Goal: Task Accomplishment & Management: Use online tool/utility

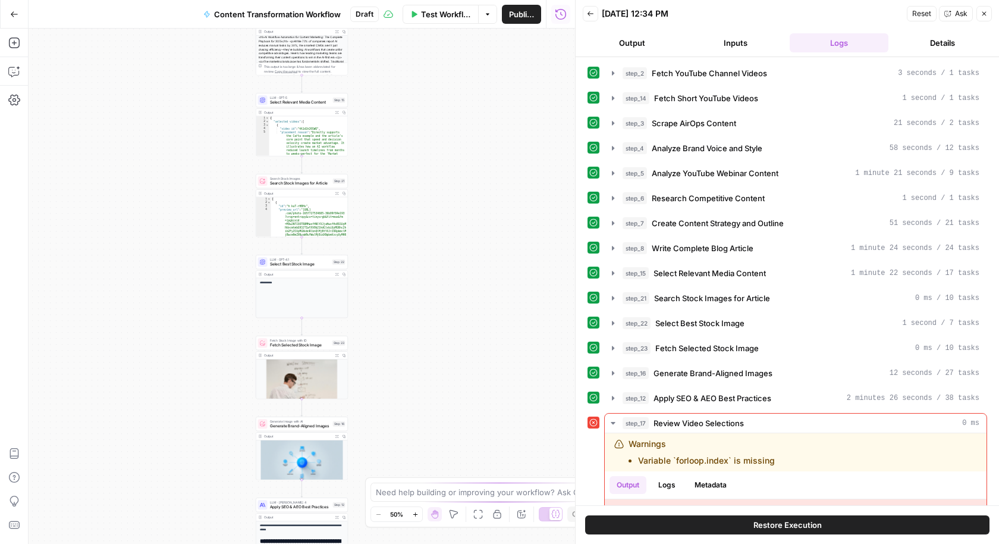
click at [21, 72] on button "Copilot" at bounding box center [14, 71] width 19 height 19
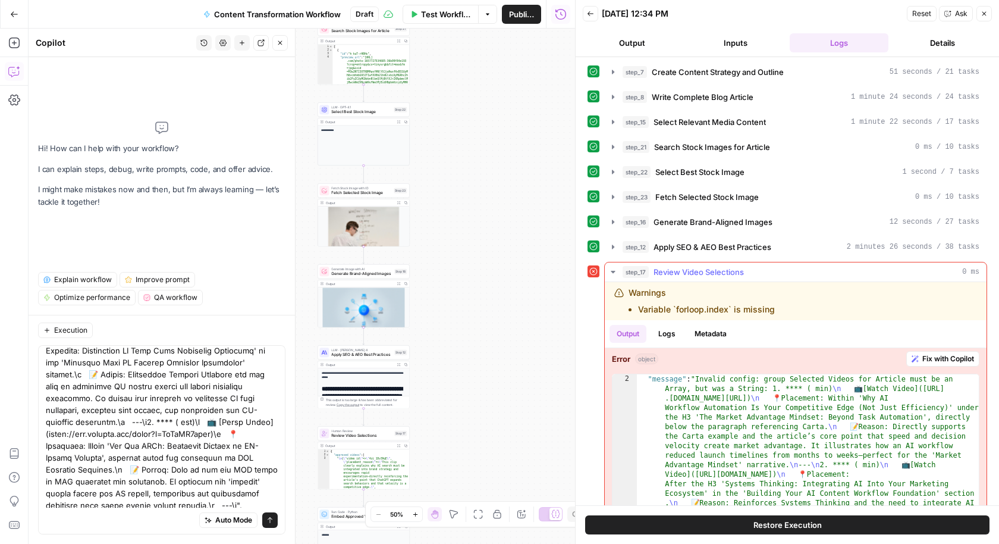
scroll to position [261, 0]
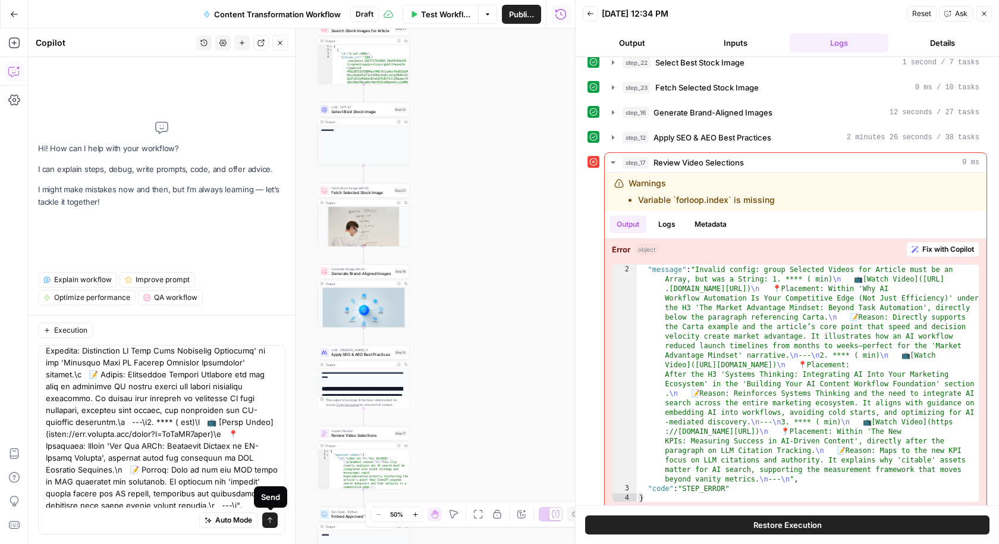
type textarea "lore_40 Ipsumd Sitam Consectetu 0 ad Elitsedd Eiusmodt `incidid.utlab` et dolor…"
click at [276, 523] on div "Auto Mode Send" at bounding box center [161, 439] width 247 height 189
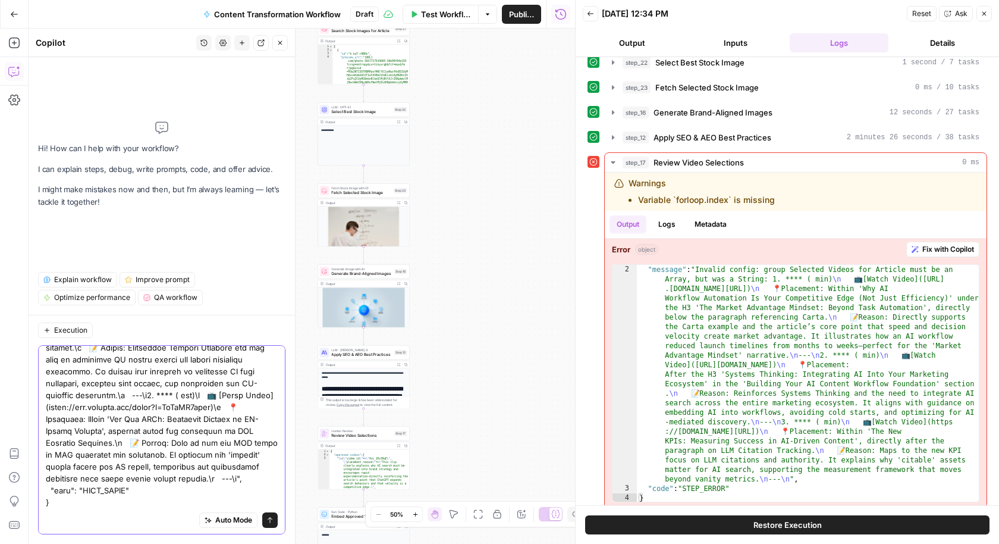
scroll to position [0, 0]
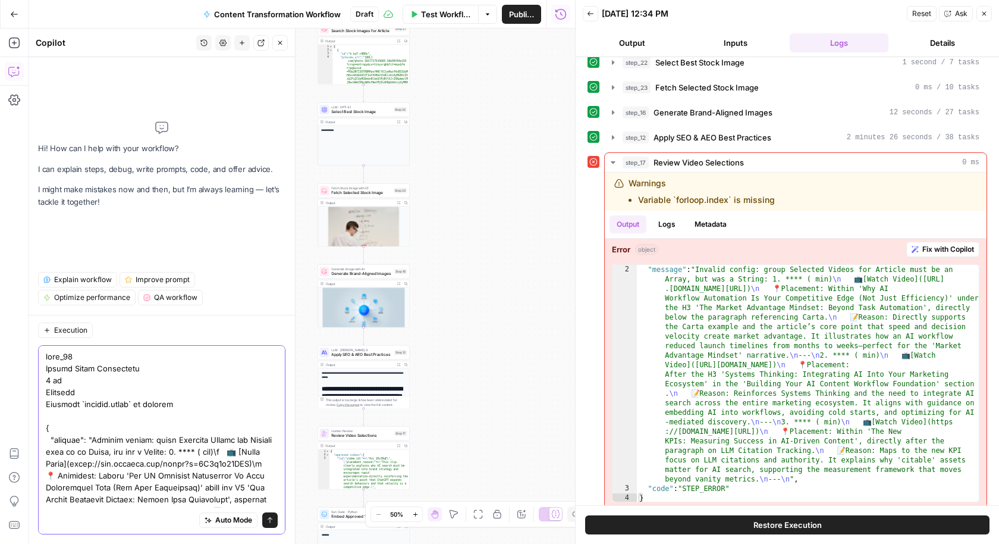
click at [266, 519] on button "Send" at bounding box center [269, 519] width 15 height 15
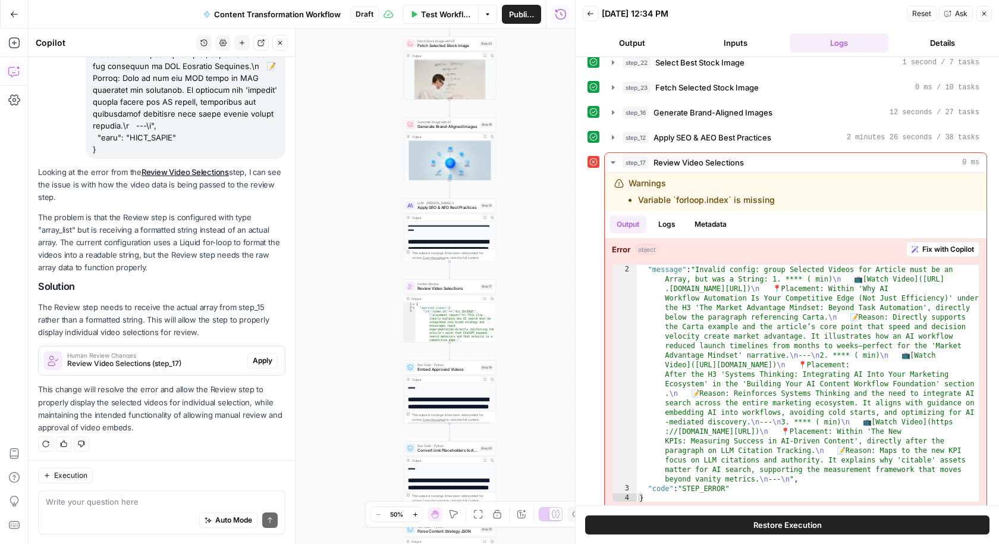
scroll to position [524, 0]
click at [262, 360] on span "Apply" at bounding box center [263, 360] width 20 height 11
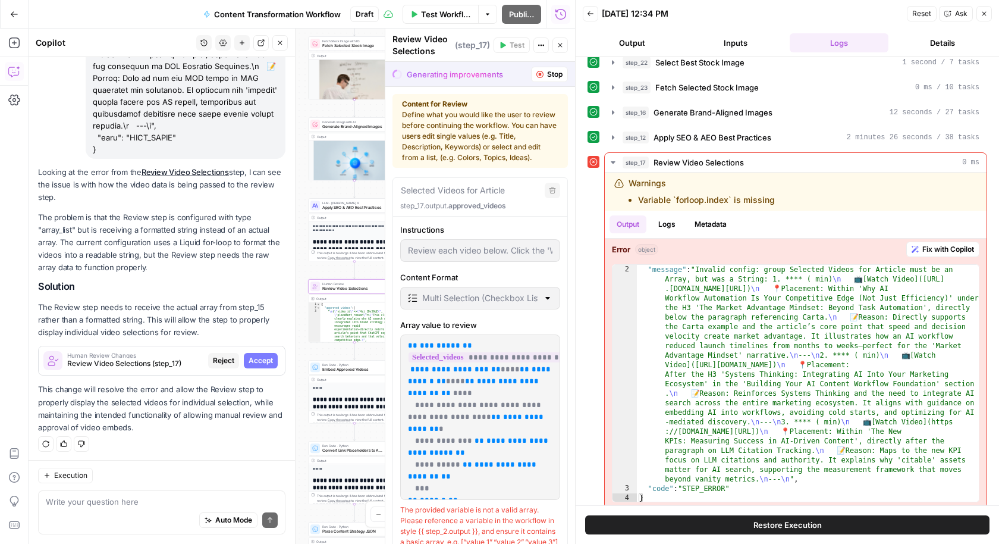
click at [269, 361] on span "Accept" at bounding box center [261, 360] width 24 height 11
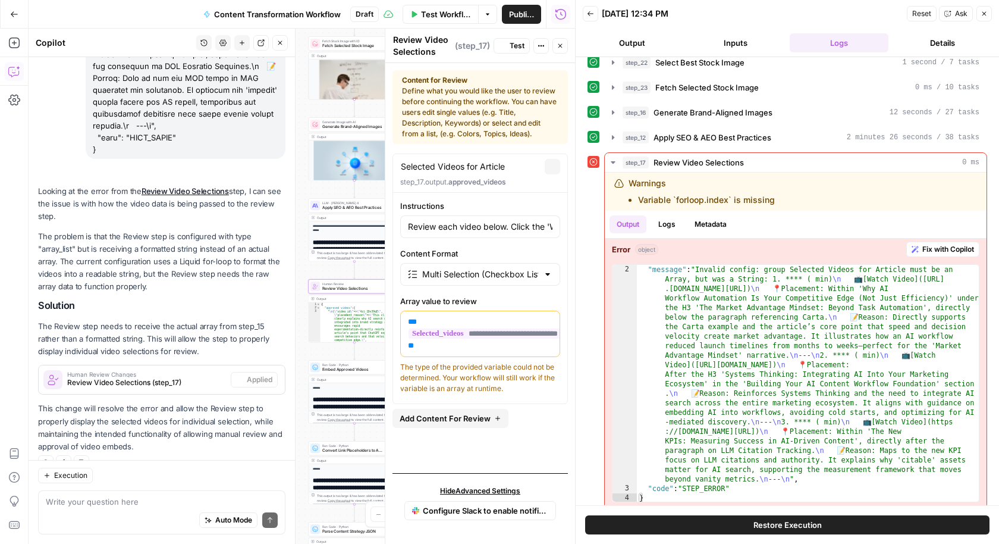
scroll to position [543, 0]
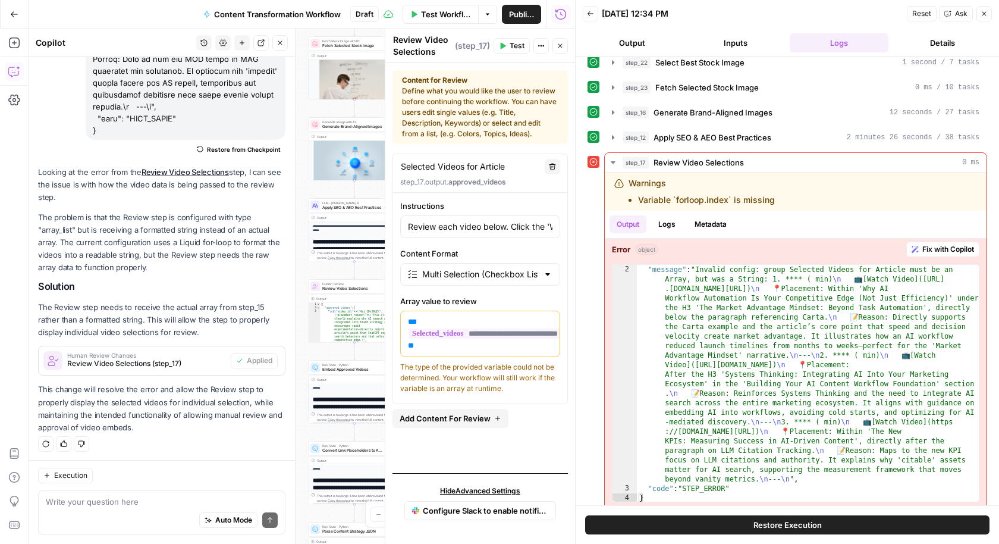
click at [562, 46] on icon "button" at bounding box center [561, 46] width 4 height 4
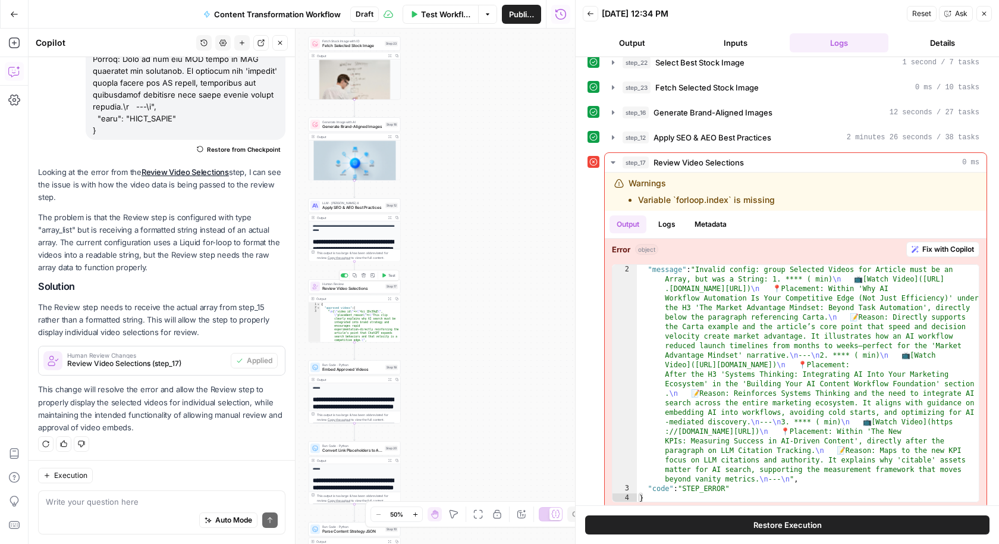
click at [387, 277] on button "Test" at bounding box center [389, 275] width 18 height 8
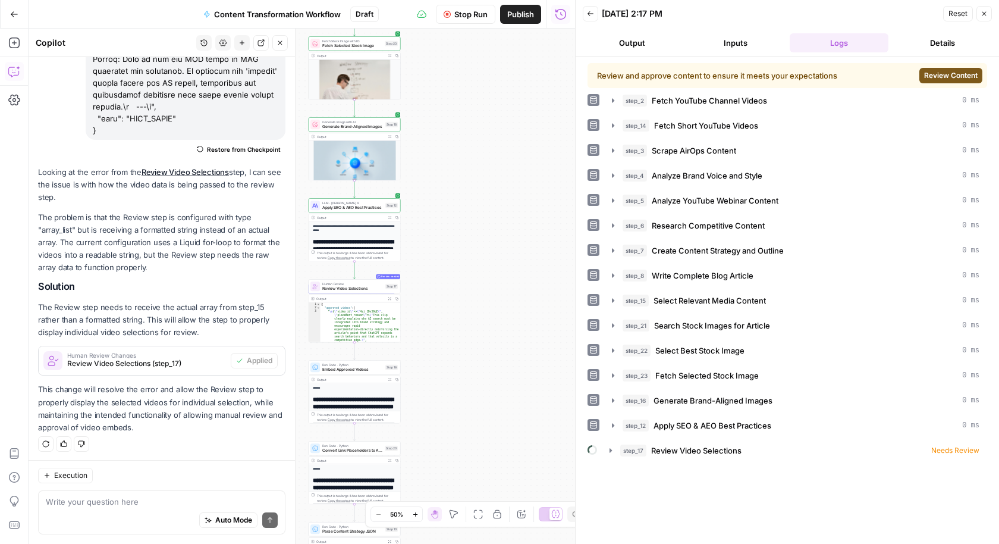
click at [948, 77] on span "Review Content" at bounding box center [952, 75] width 54 height 11
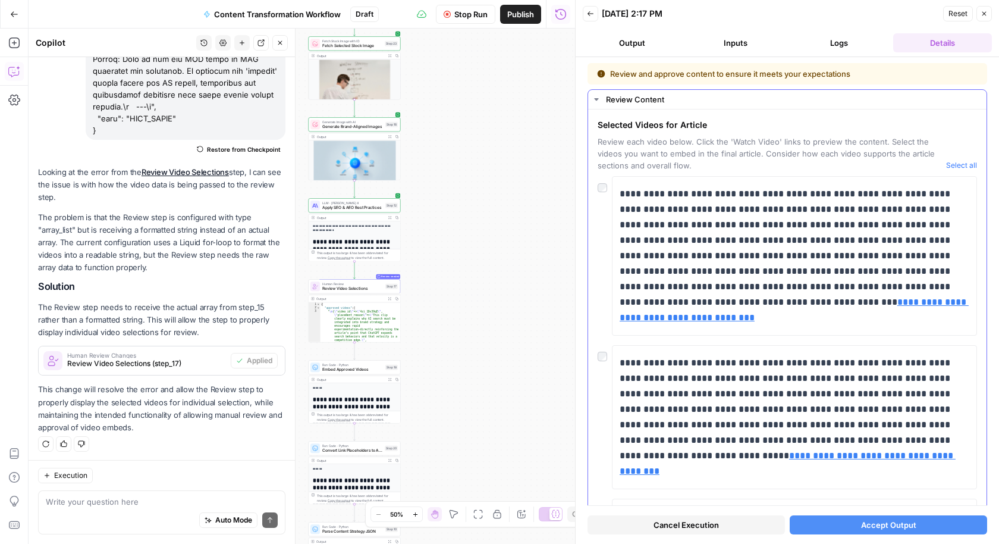
scroll to position [32, 0]
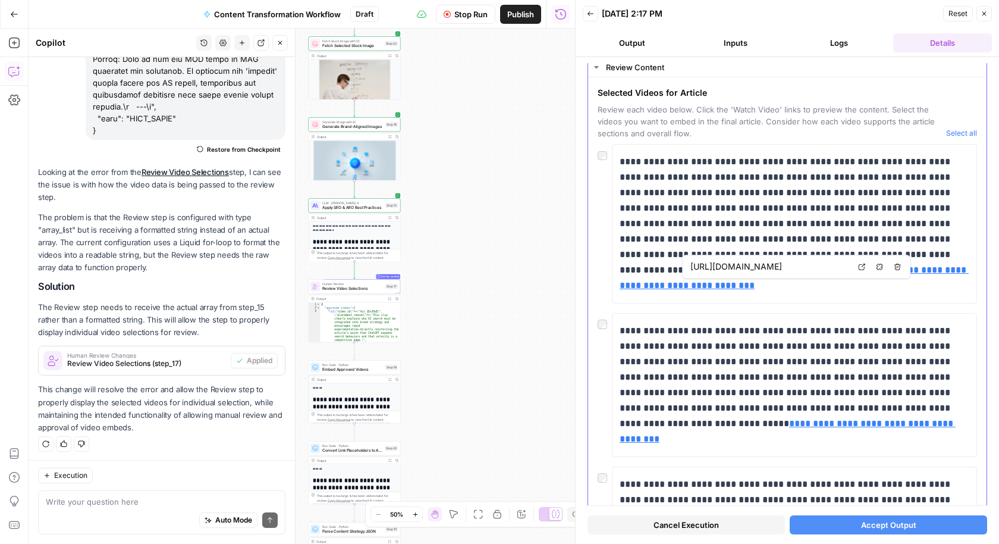
click at [866, 267] on icon at bounding box center [861, 266] width 7 height 7
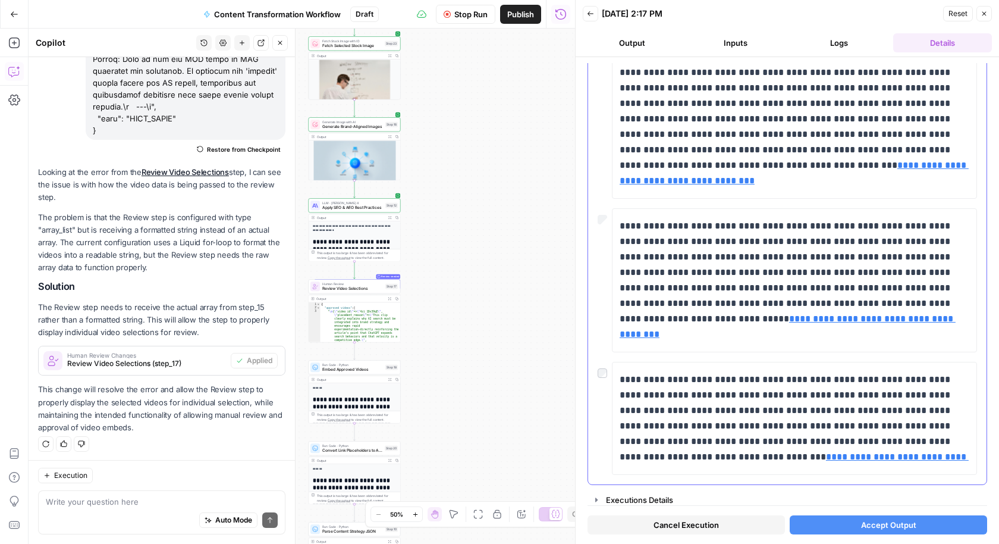
scroll to position [137, 0]
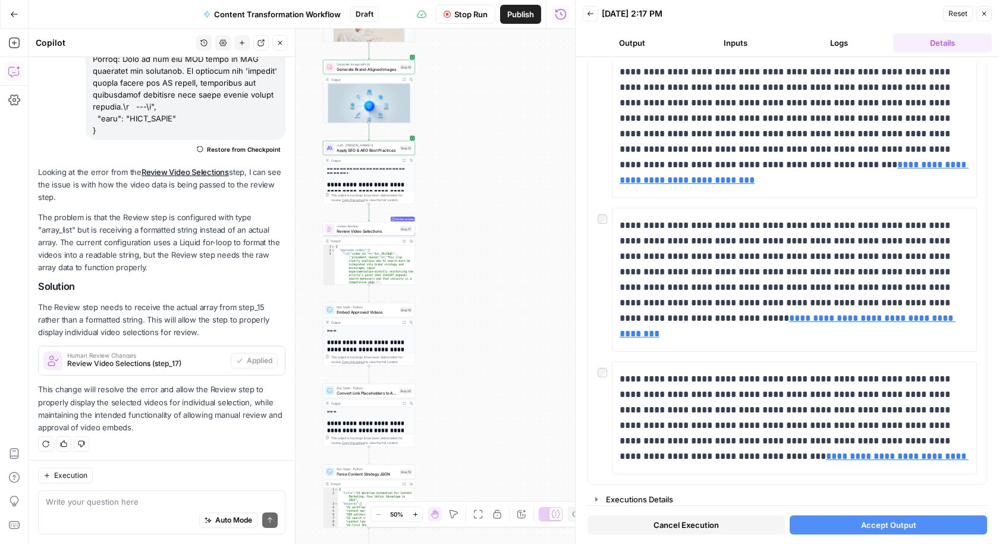
click at [899, 524] on span "Accept Output" at bounding box center [888, 525] width 55 height 12
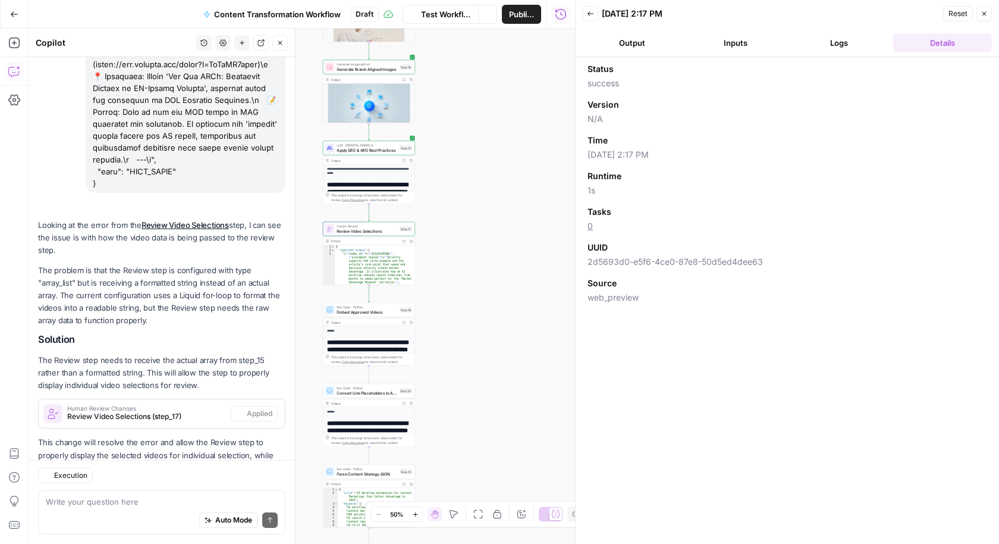
scroll to position [543, 0]
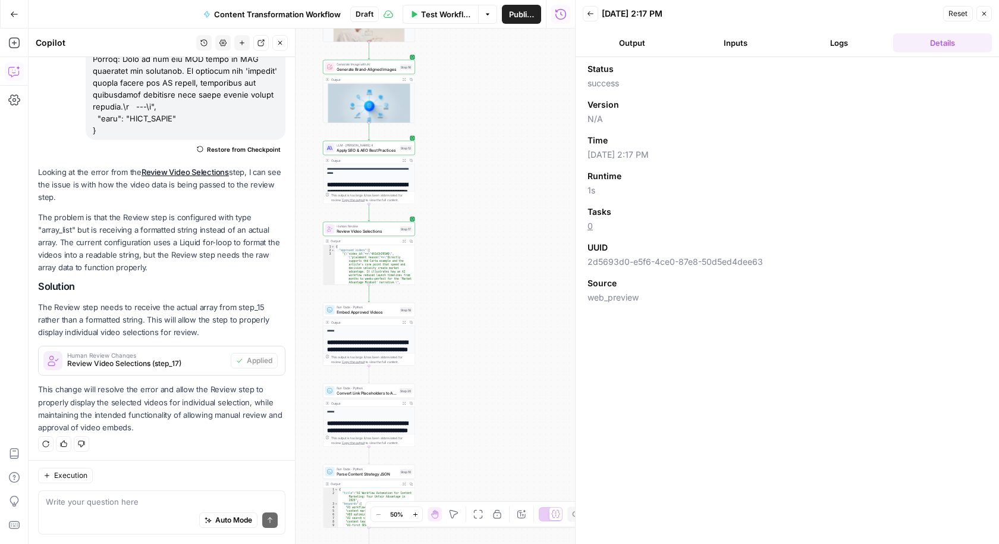
click at [378, 314] on span "Embed Approved Videos" at bounding box center [367, 312] width 61 height 6
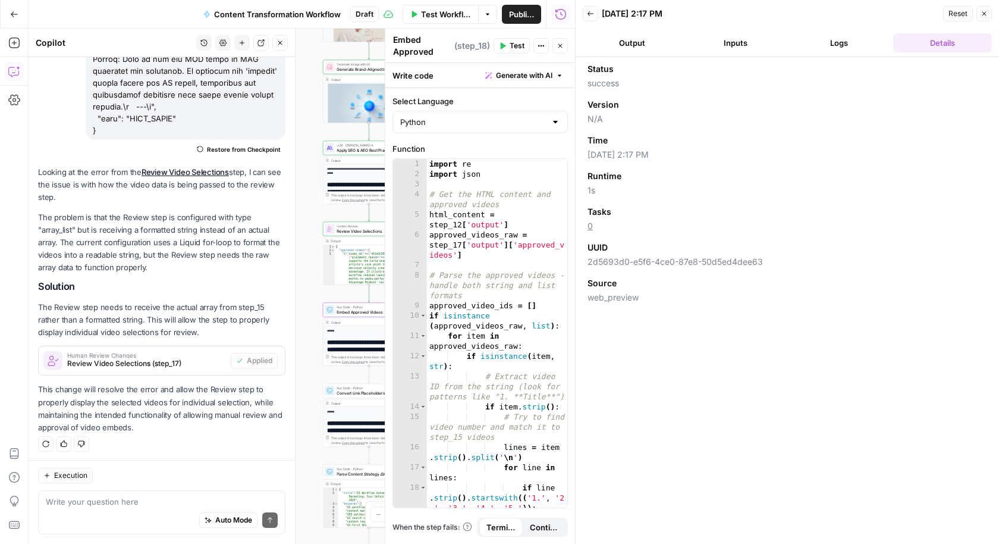
click at [561, 45] on icon "button" at bounding box center [560, 45] width 7 height 7
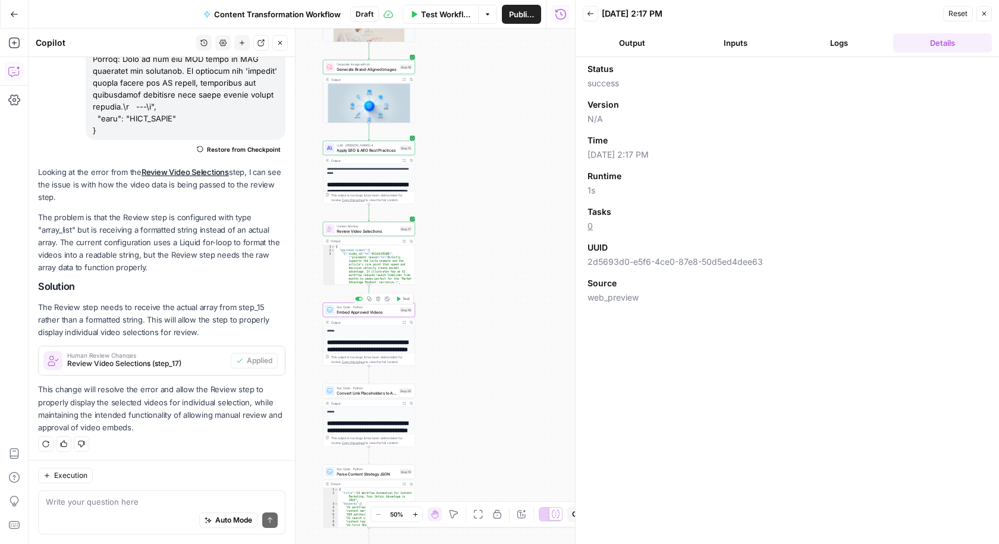
click at [407, 299] on span "Test" at bounding box center [406, 298] width 7 height 5
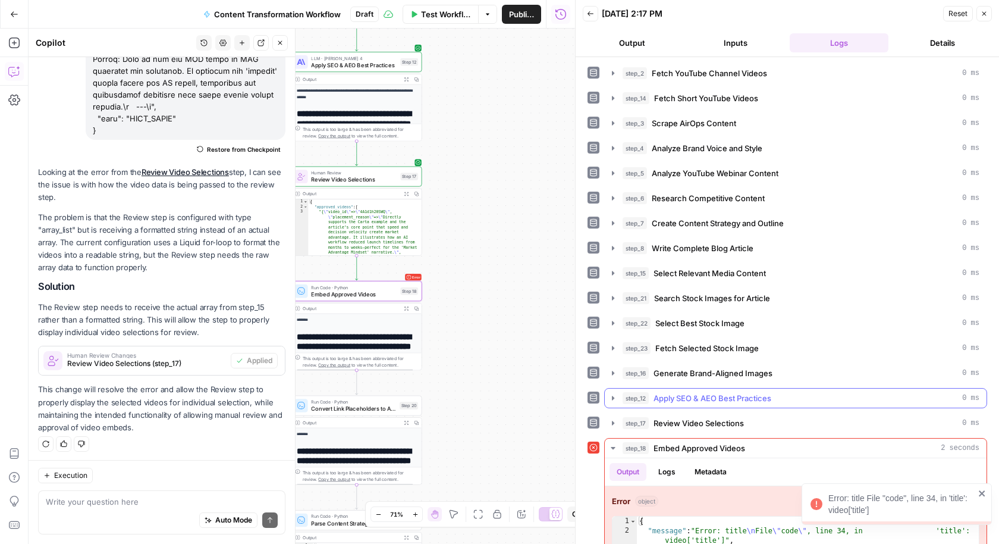
scroll to position [23, 0]
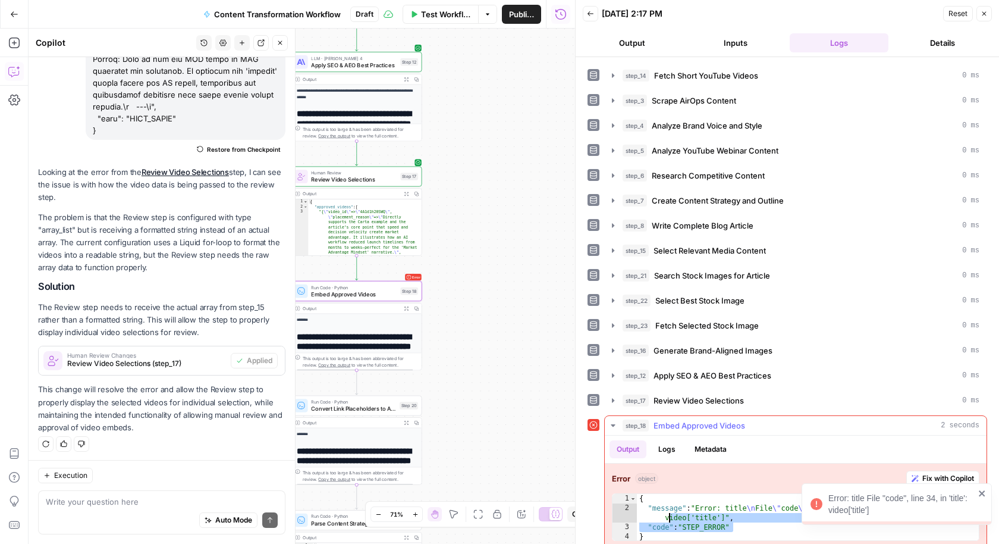
drag, startPoint x: 748, startPoint y: 517, endPoint x: 657, endPoint y: 496, distance: 93.4
click at [657, 496] on div "{ "message" : "Error: title \n File \" code \" , line 34, in 'title': video['ti…" at bounding box center [808, 527] width 343 height 67
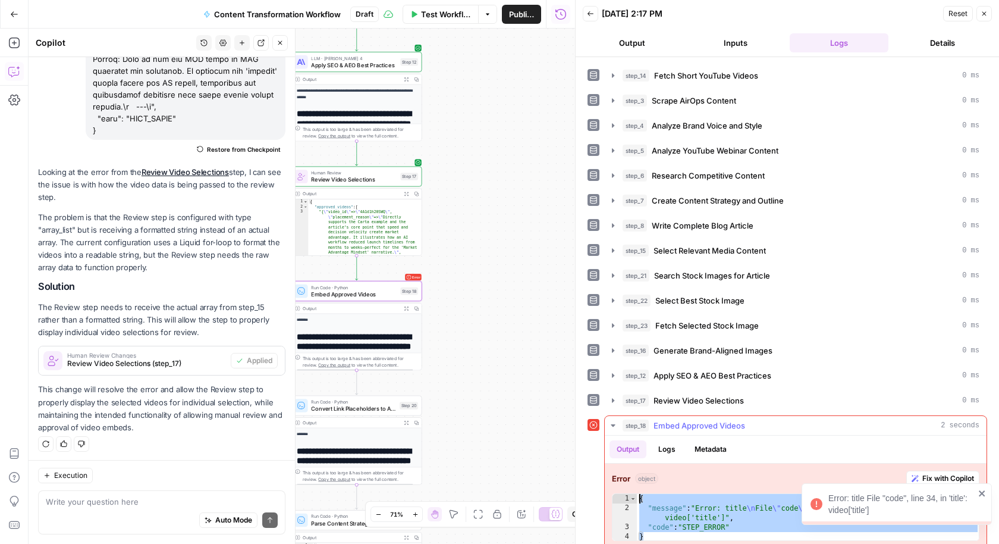
drag, startPoint x: 655, startPoint y: 526, endPoint x: 640, endPoint y: 479, distance: 49.5
click at [640, 479] on div "**********" at bounding box center [796, 505] width 382 height 84
type textarea "**********"
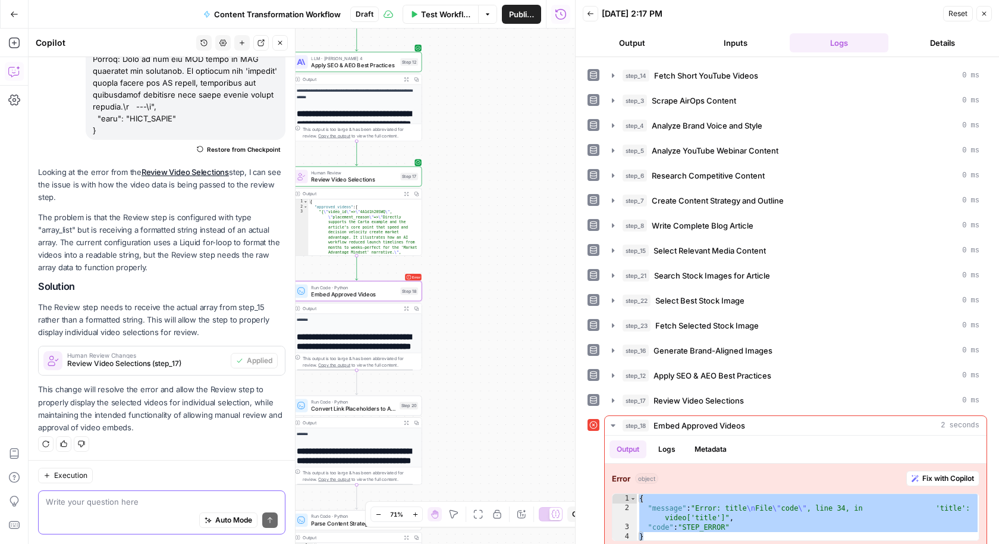
click at [103, 503] on textarea at bounding box center [162, 502] width 232 height 12
paste textarea "{ "message": "Error: title\nFile \"code\", line 34, in 'title': video['title']"…"
type textarea "{ "message": "Error: title\nFile \"code\", line 34, in 'title': video['title']"…"
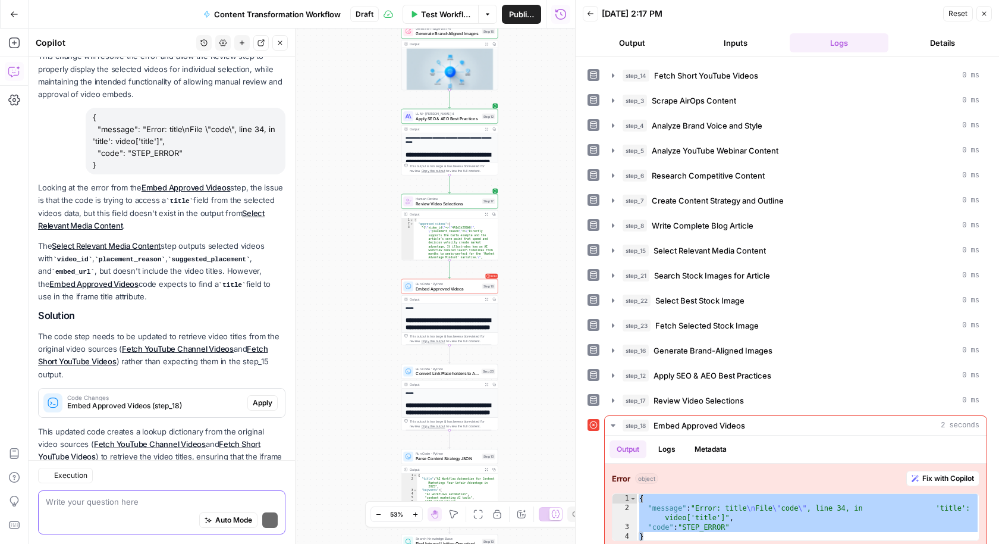
scroll to position [929, 0]
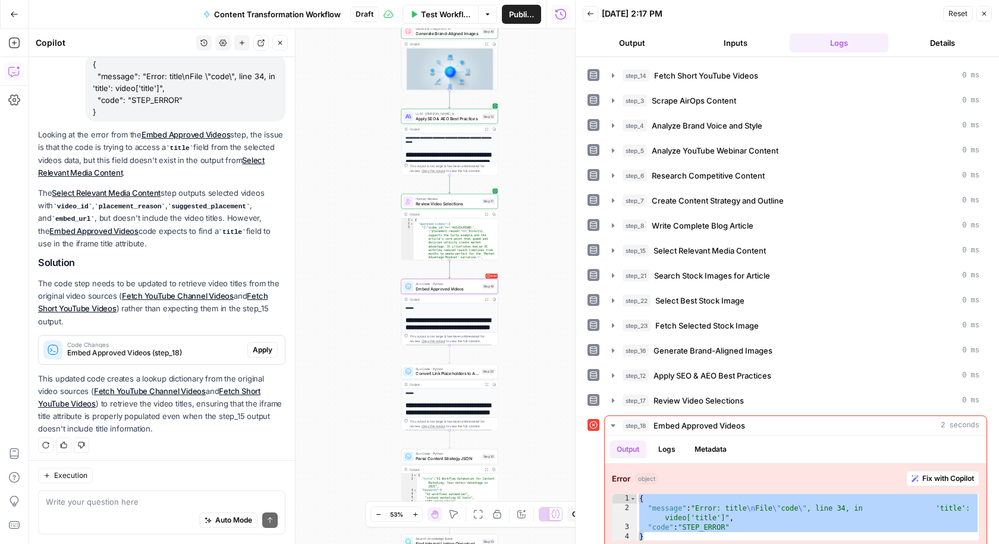
click at [262, 350] on span "Apply" at bounding box center [263, 349] width 20 height 11
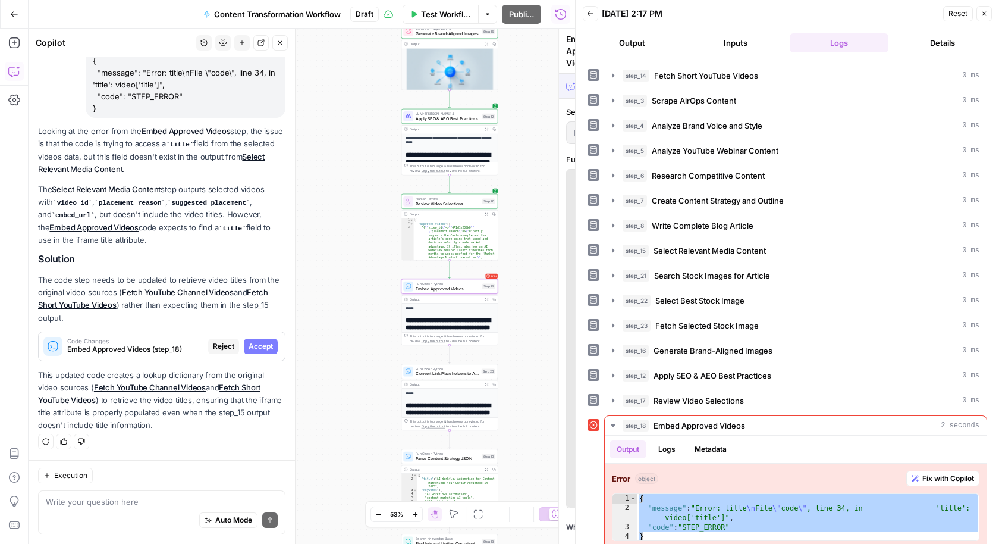
scroll to position [910, 0]
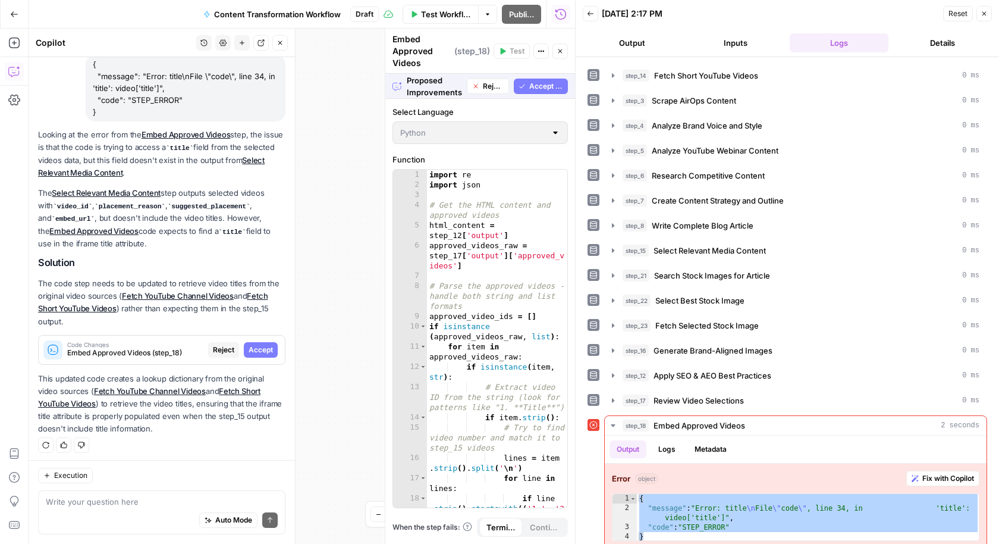
click at [553, 88] on span "Accept All" at bounding box center [546, 86] width 34 height 11
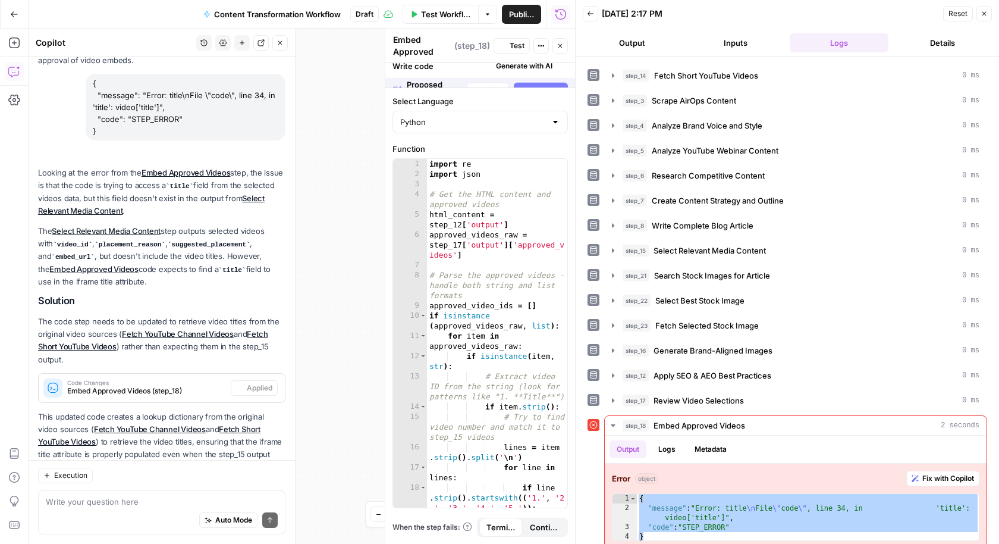
scroll to position [948, 0]
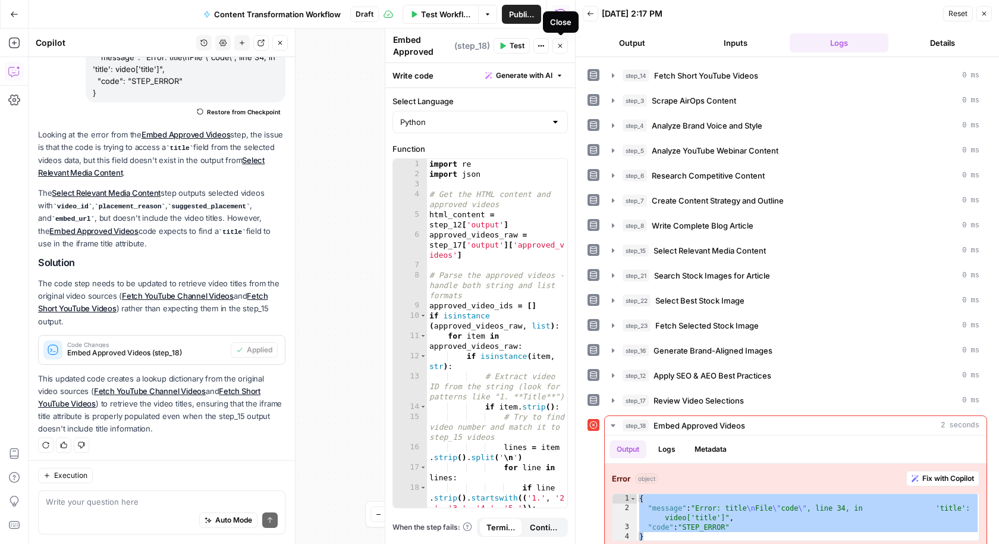
click at [559, 48] on icon "button" at bounding box center [560, 45] width 7 height 7
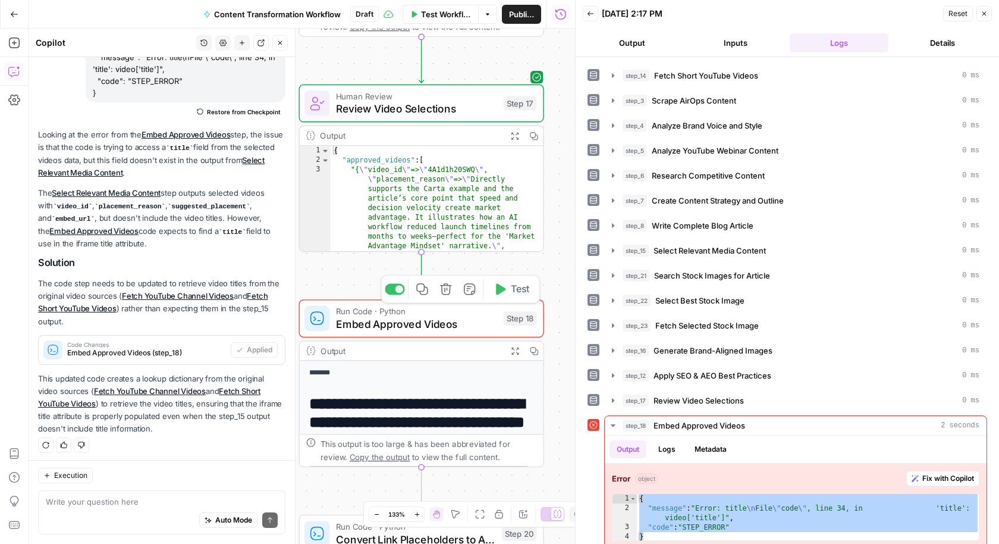
click at [514, 294] on span "Test" at bounding box center [520, 289] width 19 height 14
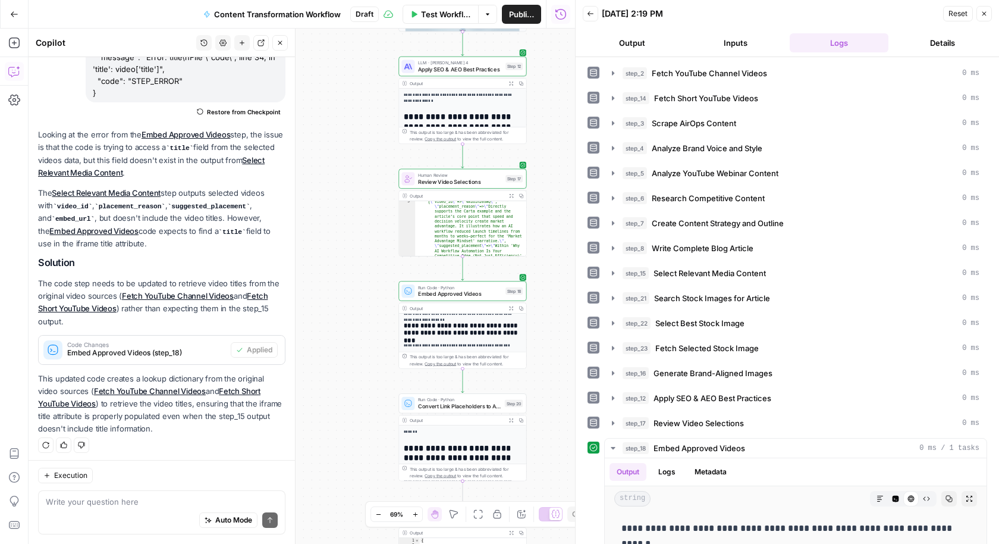
scroll to position [27, 0]
click at [472, 409] on span "Convert Link Placeholders to Actual URLs" at bounding box center [459, 406] width 83 height 8
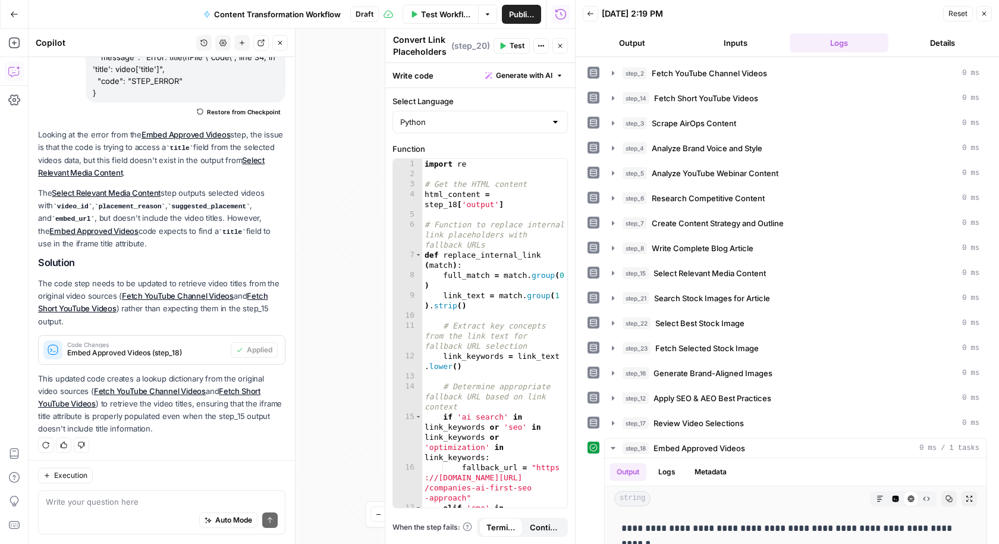
click at [557, 49] on icon "button" at bounding box center [560, 45] width 7 height 7
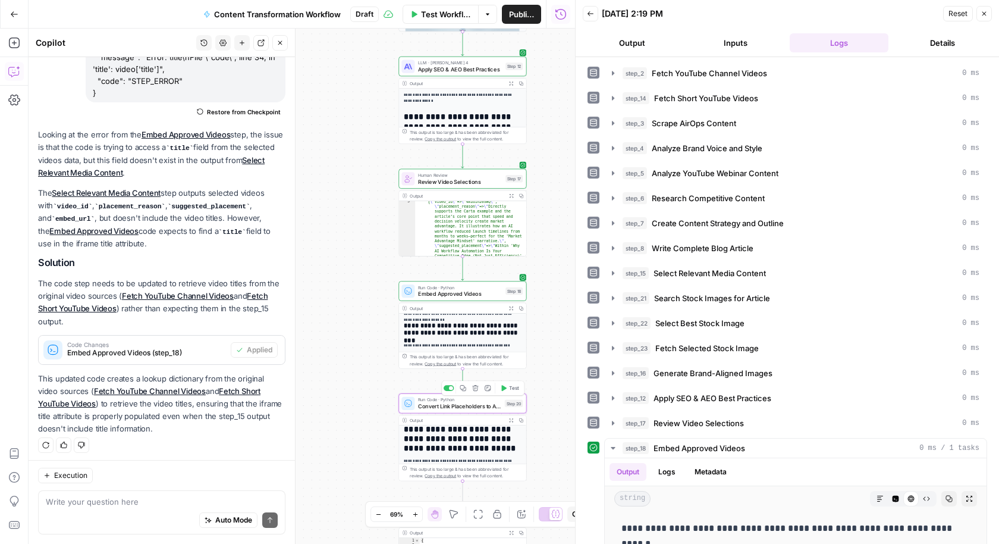
click at [515, 387] on span "Test" at bounding box center [514, 387] width 10 height 7
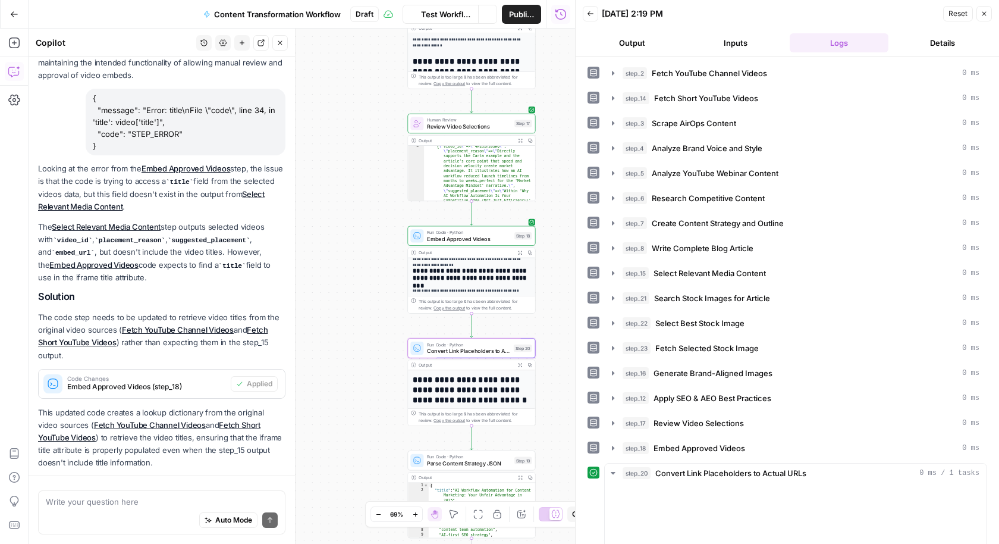
scroll to position [948, 0]
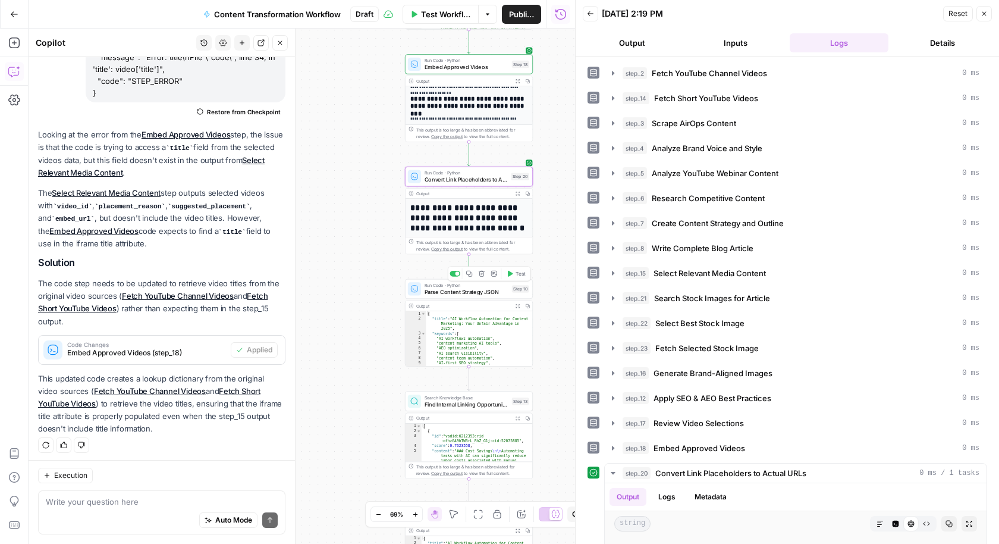
click at [515, 275] on button "Test" at bounding box center [516, 273] width 26 height 11
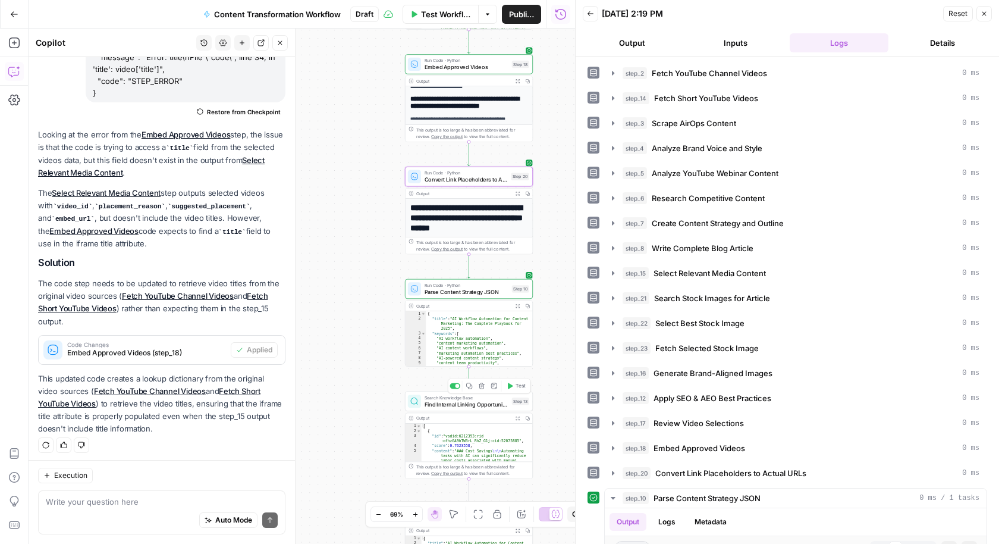
click at [513, 388] on icon "button" at bounding box center [510, 386] width 7 height 7
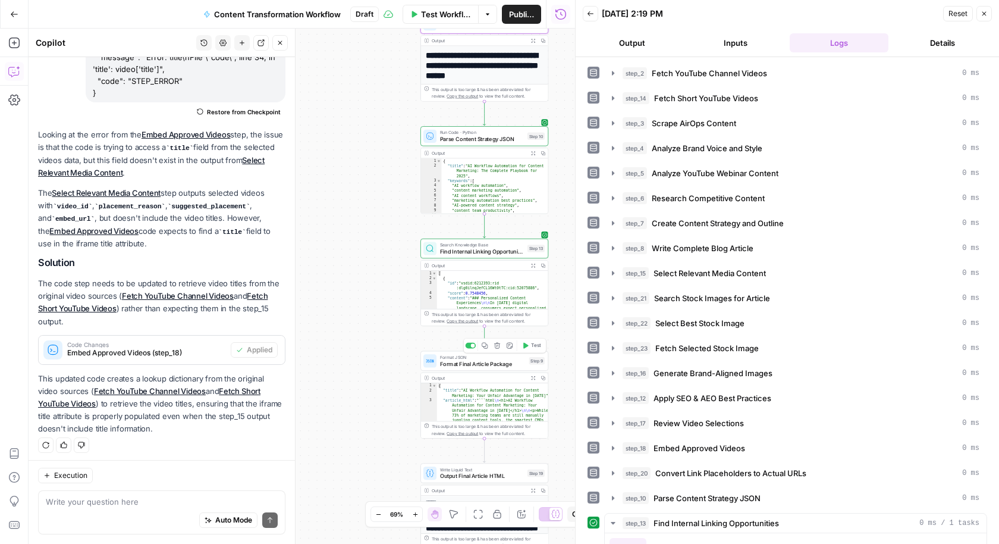
click at [531, 347] on button "Test" at bounding box center [532, 345] width 26 height 11
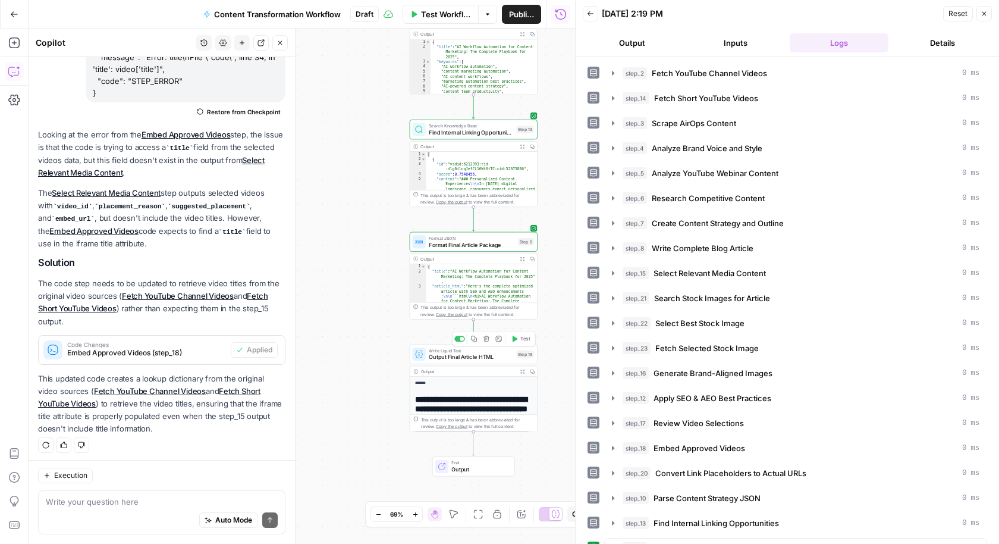
click at [521, 337] on span "Test" at bounding box center [526, 338] width 10 height 7
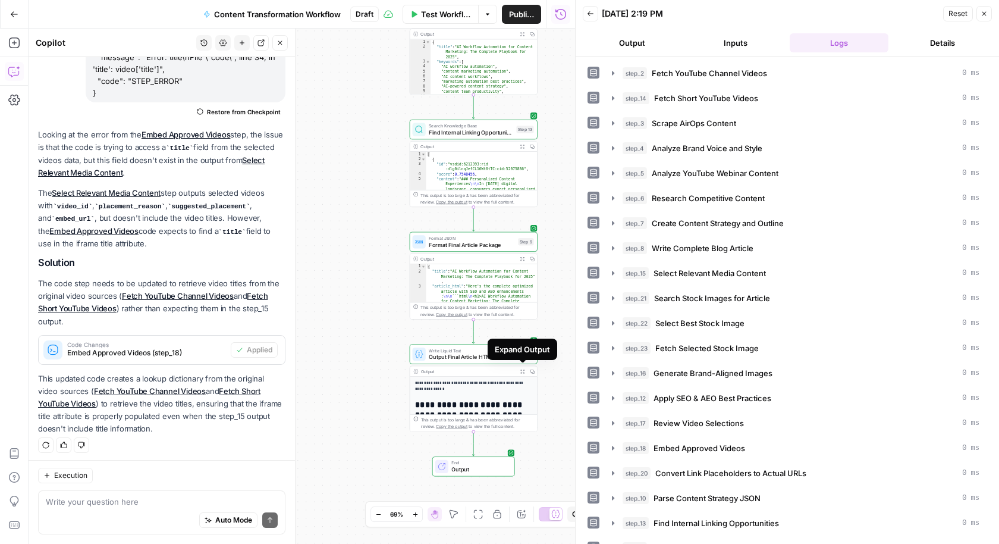
click at [522, 369] on icon "button" at bounding box center [522, 371] width 5 height 5
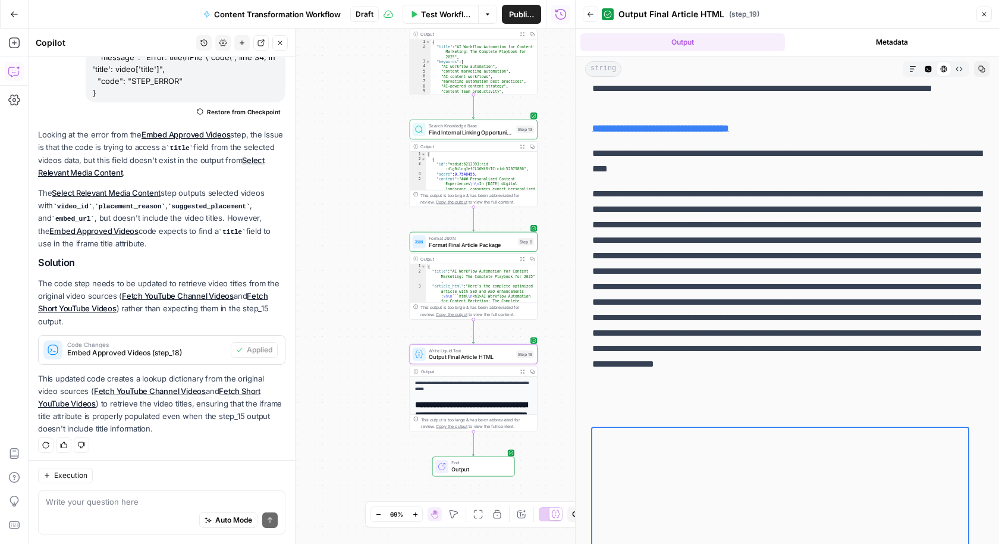
scroll to position [6611, 0]
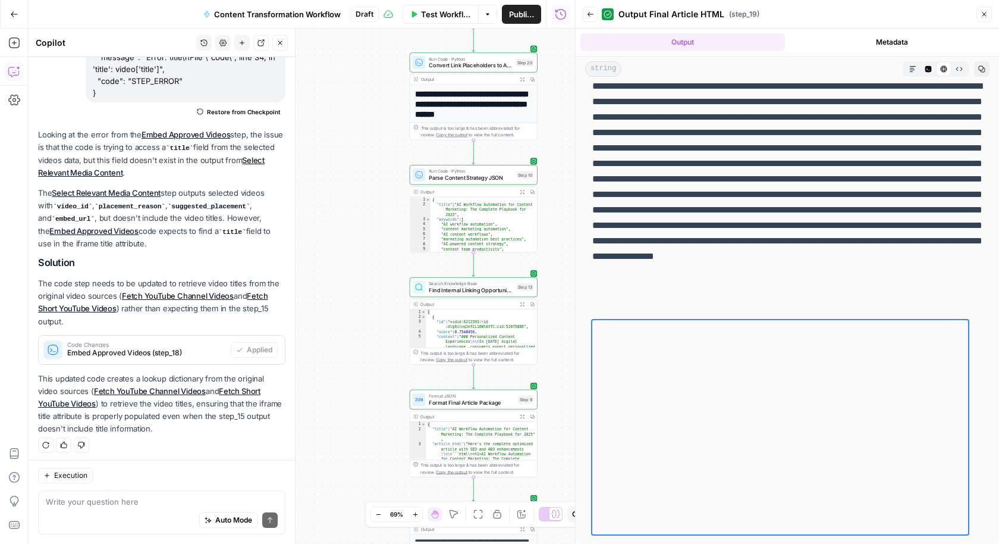
drag, startPoint x: 397, startPoint y: 223, endPoint x: 397, endPoint y: 408, distance: 185.6
click at [397, 408] on div "Workflow Set Inputs Inputs Run Code · Python Fetch YouTube Channel Videos Step …" at bounding box center [302, 286] width 547 height 515
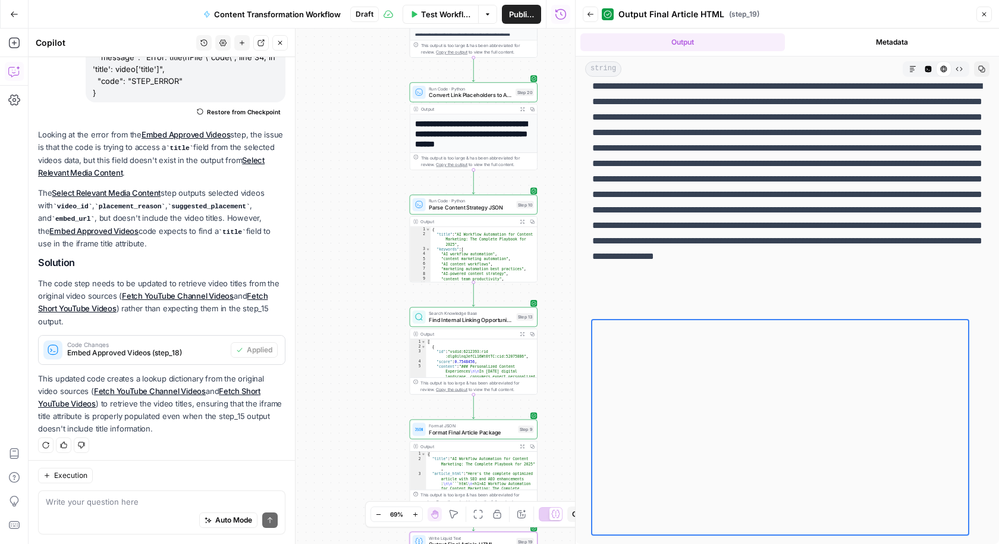
drag, startPoint x: 390, startPoint y: 274, endPoint x: 390, endPoint y: 337, distance: 62.5
click at [390, 337] on div "Workflow Set Inputs Inputs Run Code · Python Fetch YouTube Channel Videos Step …" at bounding box center [302, 286] width 547 height 515
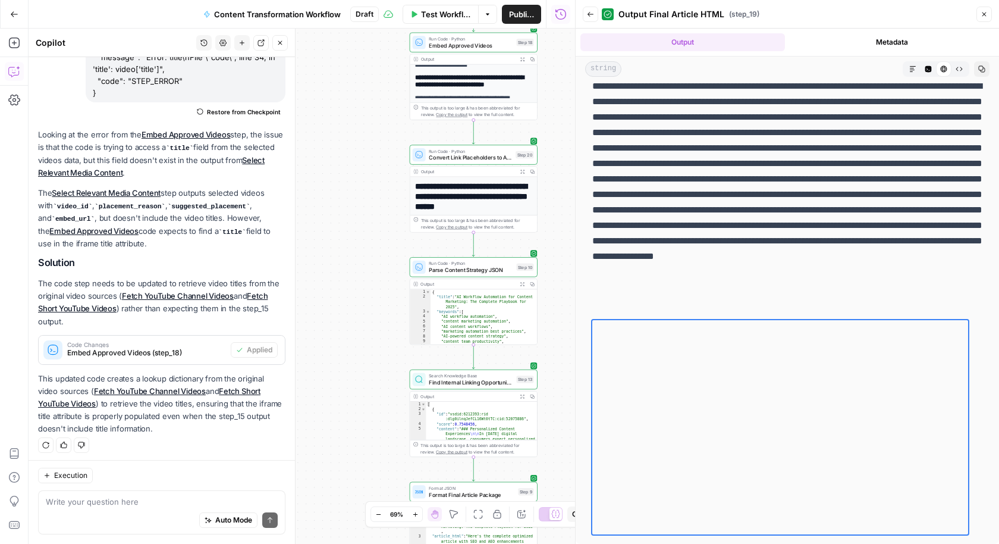
drag, startPoint x: 374, startPoint y: 219, endPoint x: 383, endPoint y: 324, distance: 105.7
click at [383, 324] on div "Workflow Set Inputs Inputs Run Code · Python Fetch YouTube Channel Videos Step …" at bounding box center [302, 286] width 547 height 515
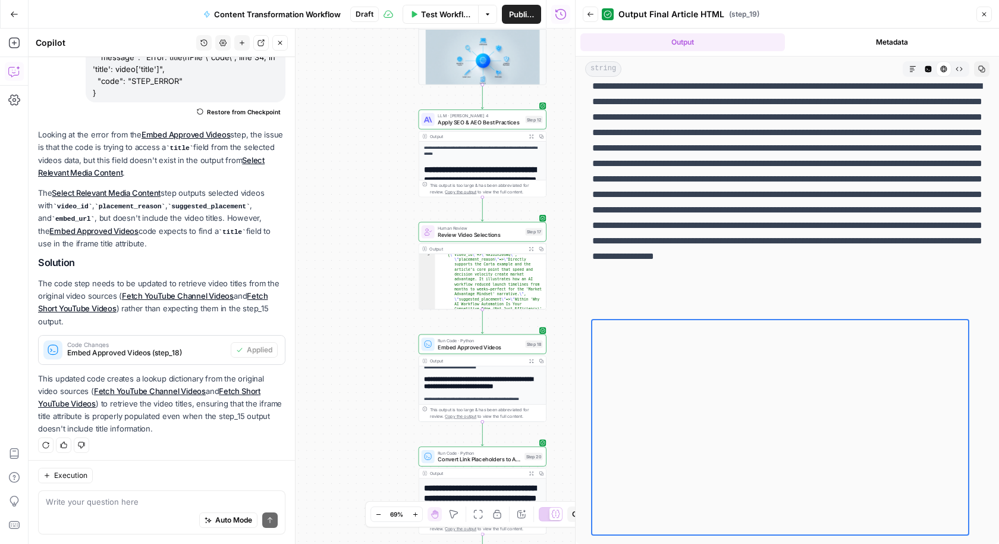
drag, startPoint x: 371, startPoint y: 171, endPoint x: 371, endPoint y: 380, distance: 209.4
click at [371, 381] on div "Workflow Set Inputs Inputs Run Code · Python Fetch YouTube Channel Videos Step …" at bounding box center [302, 286] width 547 height 515
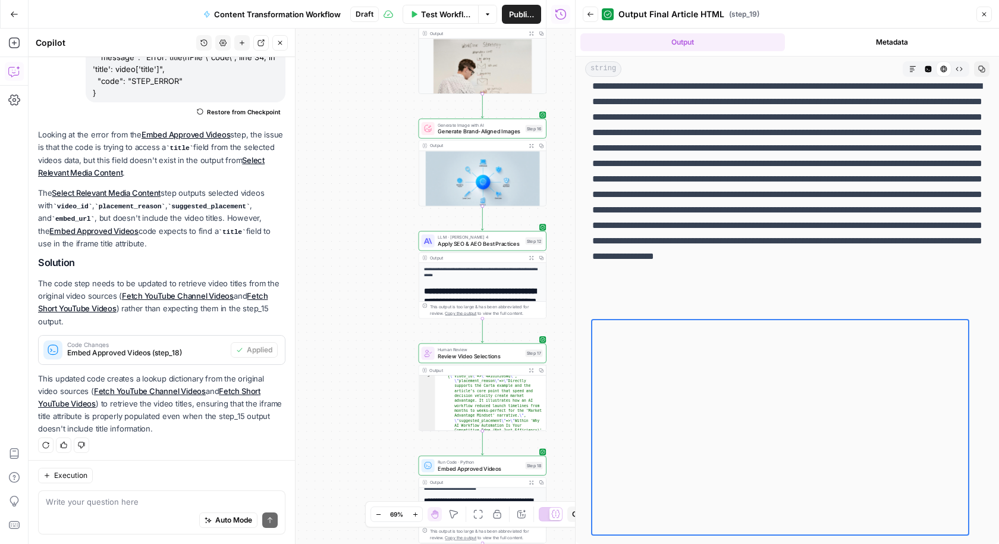
drag, startPoint x: 371, startPoint y: 310, endPoint x: 371, endPoint y: 421, distance: 110.7
click at [371, 421] on div "Workflow Set Inputs Inputs Run Code · Python Fetch YouTube Channel Videos Step …" at bounding box center [302, 286] width 547 height 515
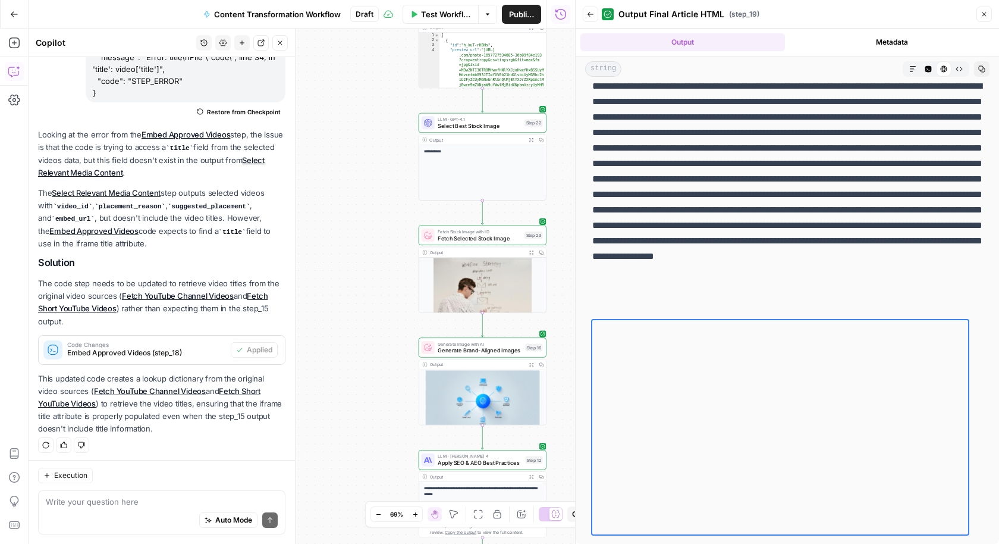
drag, startPoint x: 371, startPoint y: 200, endPoint x: 371, endPoint y: 339, distance: 138.0
click at [371, 337] on div "Workflow Set Inputs Inputs Run Code · Python Fetch YouTube Channel Videos Step …" at bounding box center [302, 286] width 547 height 515
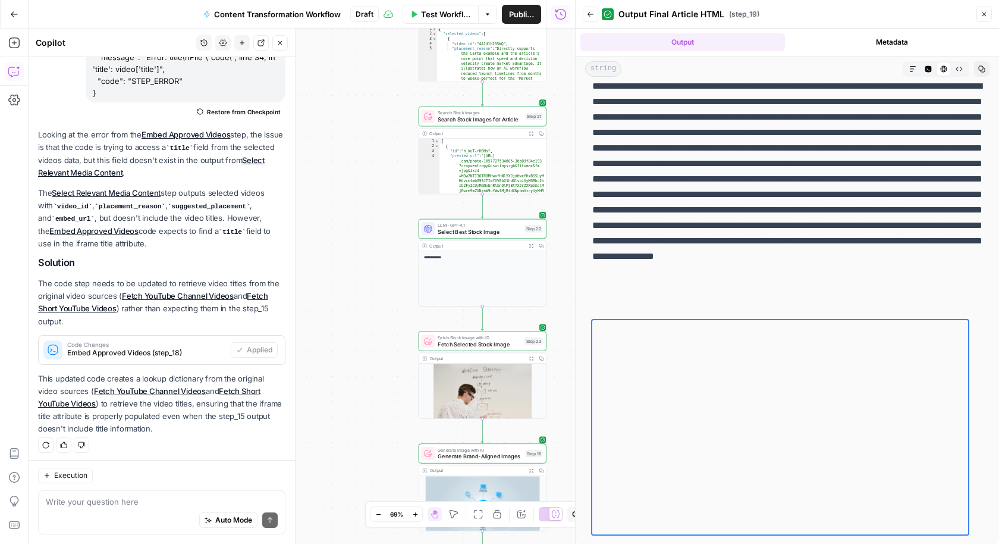
drag, startPoint x: 347, startPoint y: 192, endPoint x: 347, endPoint y: 302, distance: 109.5
click at [347, 302] on div "Workflow Set Inputs Inputs Run Code · Python Fetch YouTube Channel Videos Step …" at bounding box center [302, 286] width 547 height 515
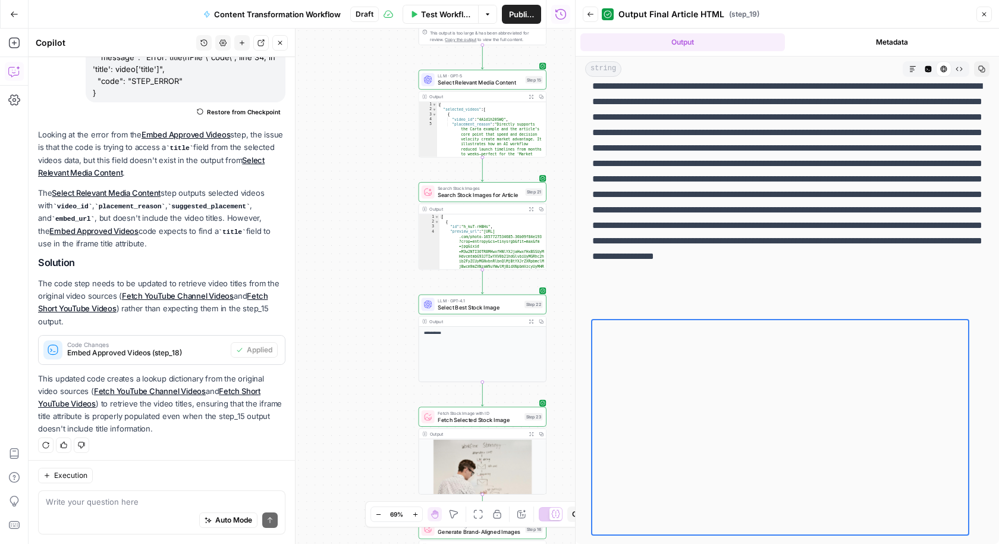
drag, startPoint x: 347, startPoint y: 173, endPoint x: 347, endPoint y: 332, distance: 159.4
click at [347, 332] on div "Workflow Set Inputs Inputs Run Code · Python Fetch YouTube Channel Videos Step …" at bounding box center [302, 286] width 547 height 515
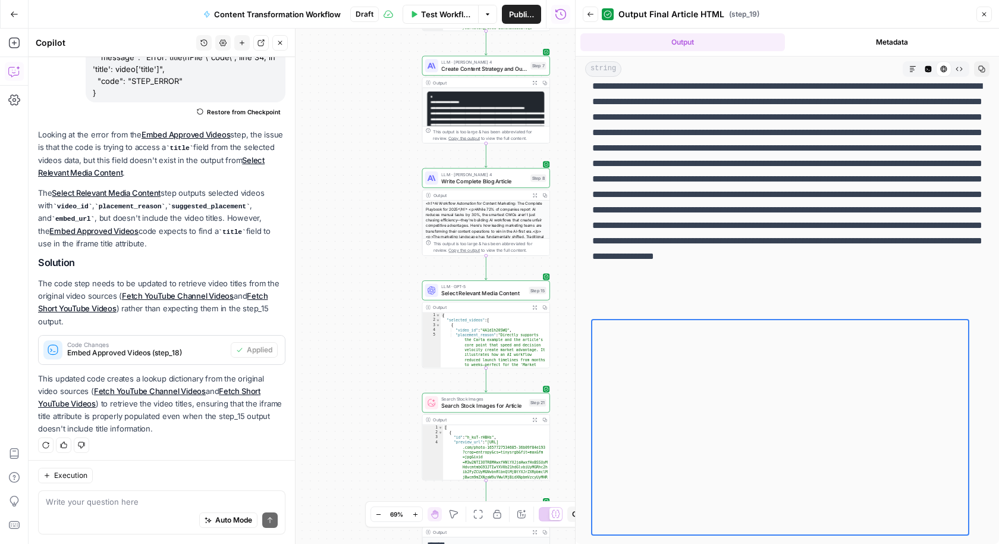
drag, startPoint x: 369, startPoint y: 515, endPoint x: 369, endPoint y: 529, distance: 14.3
click at [369, 529] on div "Workflow Set Inputs Inputs Run Code · Python Fetch YouTube Channel Videos Step …" at bounding box center [302, 286] width 547 height 515
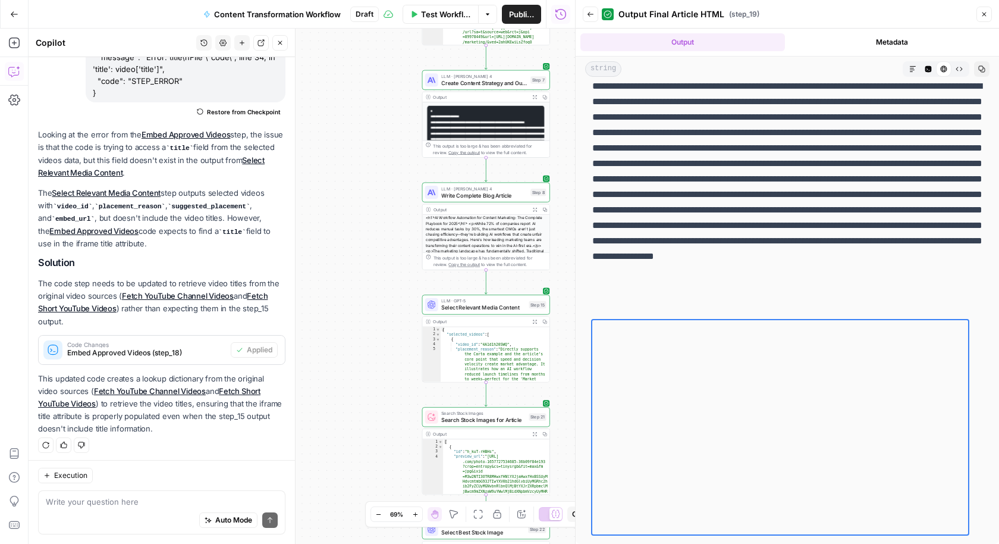
drag, startPoint x: 363, startPoint y: 105, endPoint x: 388, endPoint y: 309, distance: 205.7
click at [388, 309] on div "Workflow Set Inputs Inputs Run Code · Python Fetch YouTube Channel Videos Step …" at bounding box center [302, 286] width 547 height 515
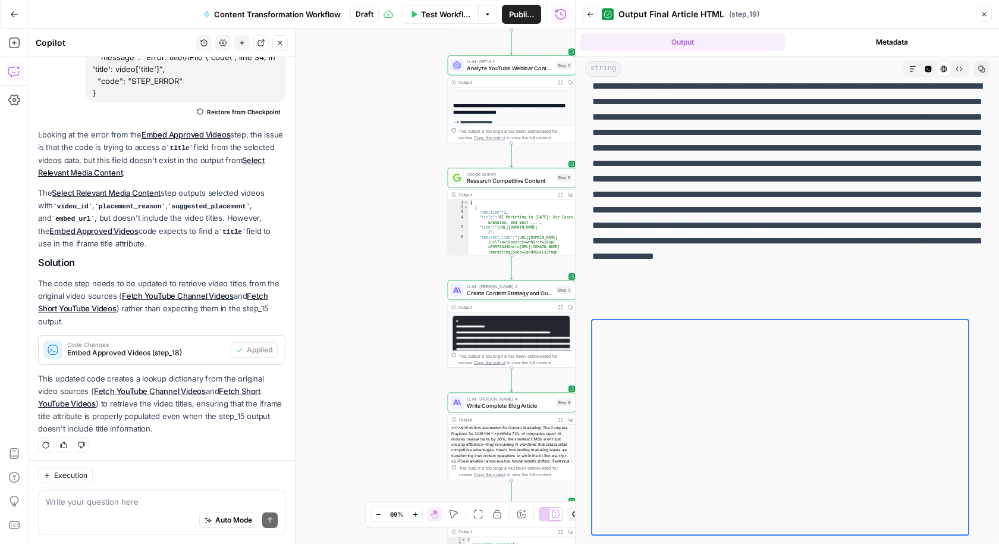
drag, startPoint x: 369, startPoint y: 163, endPoint x: 357, endPoint y: 284, distance: 121.9
click at [357, 284] on div "Workflow Set Inputs Inputs Run Code · Python Fetch YouTube Channel Videos Step …" at bounding box center [302, 286] width 547 height 515
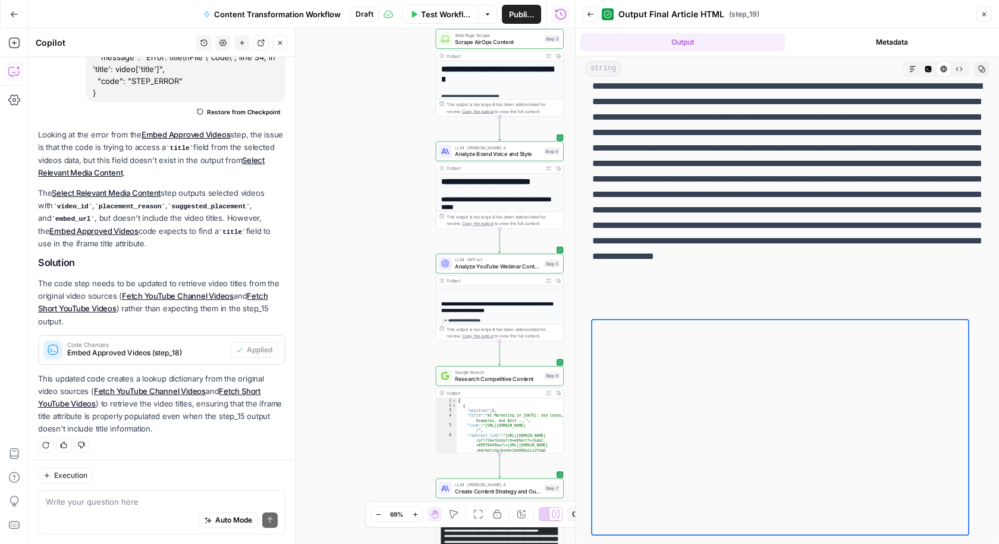
drag, startPoint x: 356, startPoint y: 203, endPoint x: 357, endPoint y: 328, distance: 124.3
click at [357, 328] on div "Workflow Set Inputs Inputs Run Code · Python Fetch YouTube Channel Videos Step …" at bounding box center [302, 286] width 547 height 515
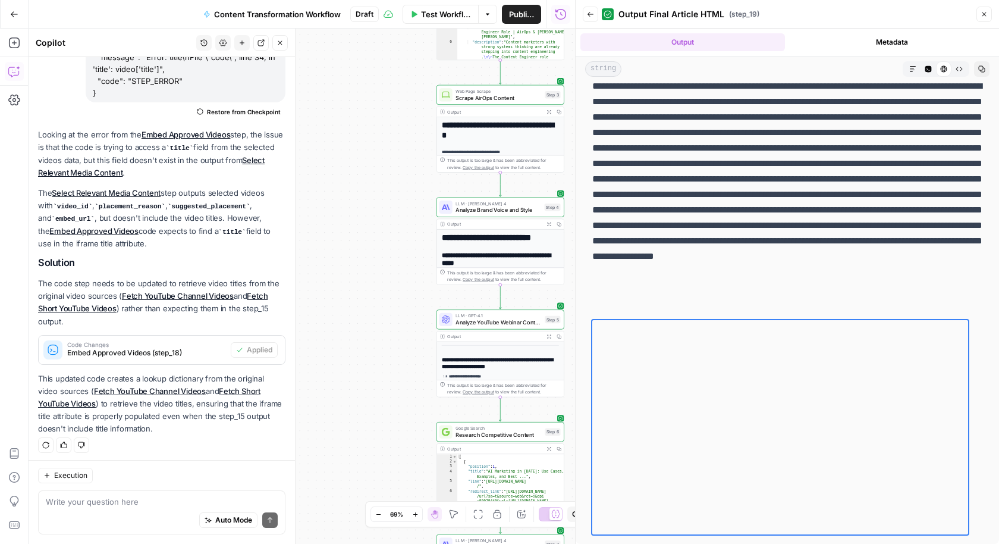
drag, startPoint x: 370, startPoint y: 225, endPoint x: 370, endPoint y: 345, distance: 120.2
click at [370, 345] on div "Workflow Set Inputs Inputs Run Code · Python Fetch YouTube Channel Videos Step …" at bounding box center [302, 286] width 547 height 515
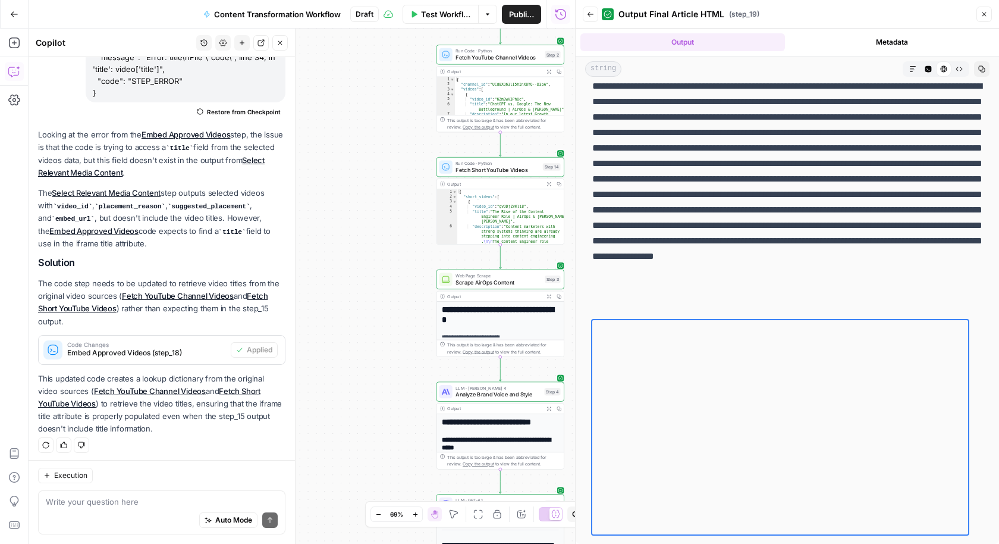
drag, startPoint x: 397, startPoint y: 114, endPoint x: 398, endPoint y: 191, distance: 76.8
click at [398, 191] on div "Workflow Set Inputs Inputs Run Code · Python Fetch YouTube Channel Videos Step …" at bounding box center [302, 286] width 547 height 515
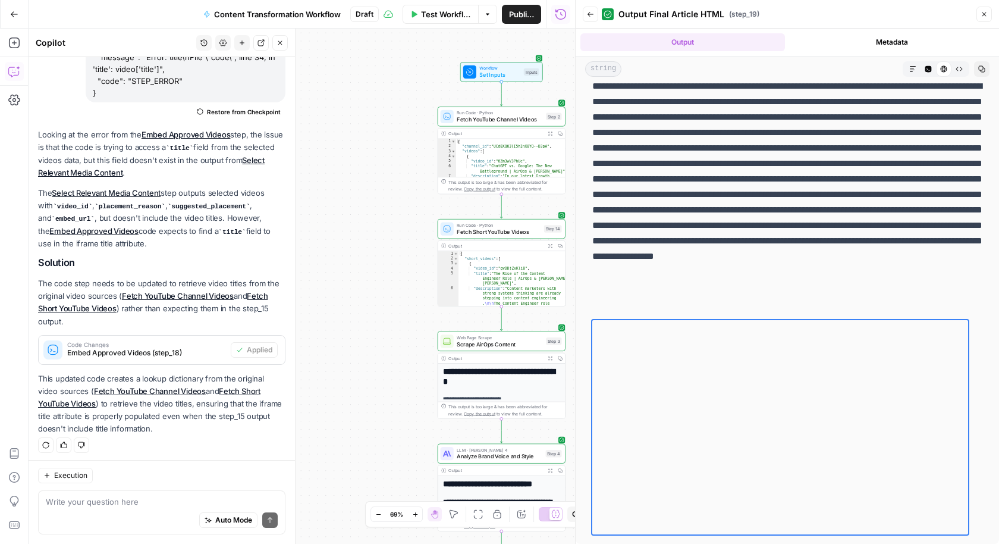
drag, startPoint x: 398, startPoint y: 191, endPoint x: 396, endPoint y: 261, distance: 70.2
click at [396, 261] on div "Workflow Set Inputs Inputs Run Code · Python Fetch YouTube Channel Videos Step …" at bounding box center [302, 286] width 547 height 515
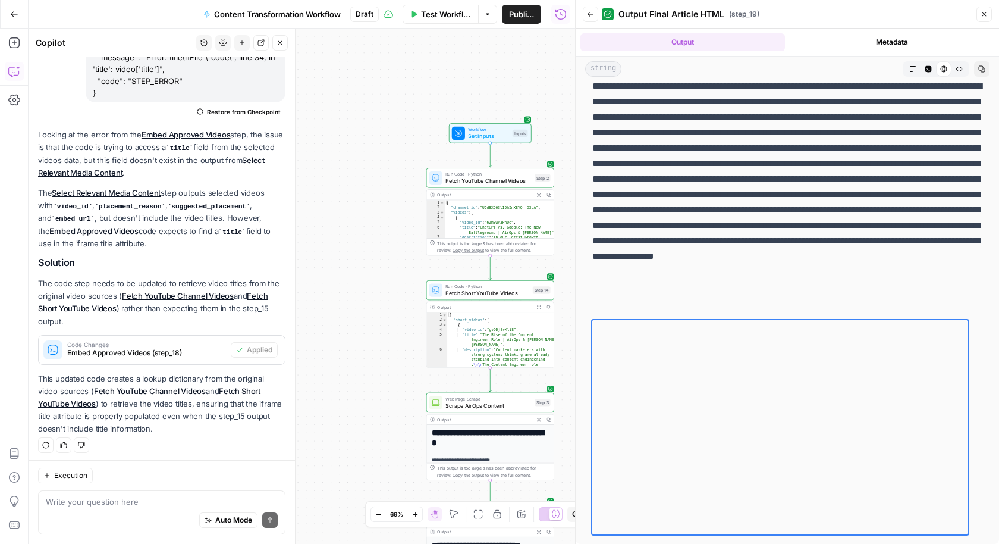
drag, startPoint x: 400, startPoint y: 237, endPoint x: 387, endPoint y: 274, distance: 39.3
click at [390, 275] on div "Workflow Set Inputs Inputs Run Code · Python Fetch YouTube Channel Videos Step …" at bounding box center [302, 286] width 547 height 515
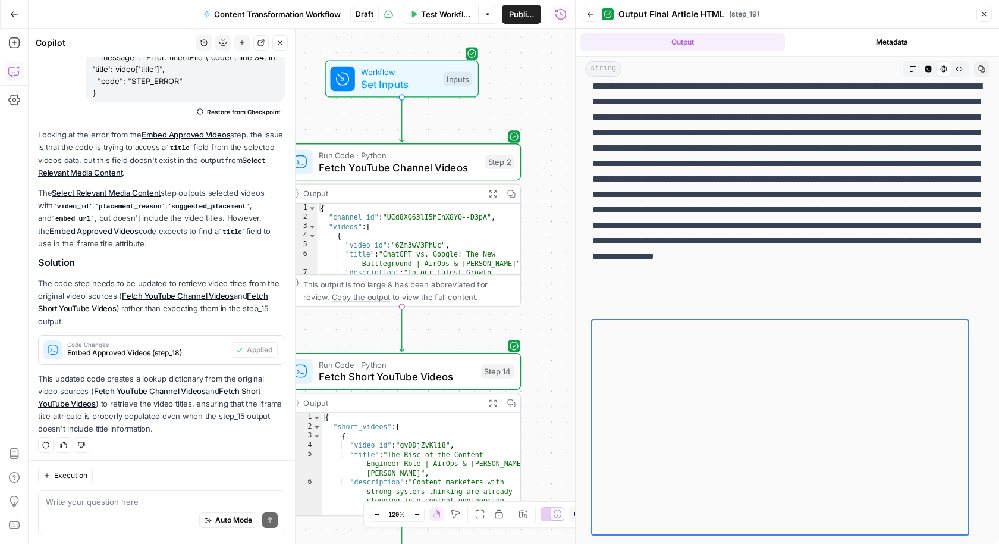
drag, startPoint x: 422, startPoint y: 87, endPoint x: 308, endPoint y: 121, distance: 118.4
click at [308, 121] on div "Workflow Set Inputs Inputs Run Code · Python Fetch YouTube Channel Videos Step …" at bounding box center [302, 286] width 547 height 515
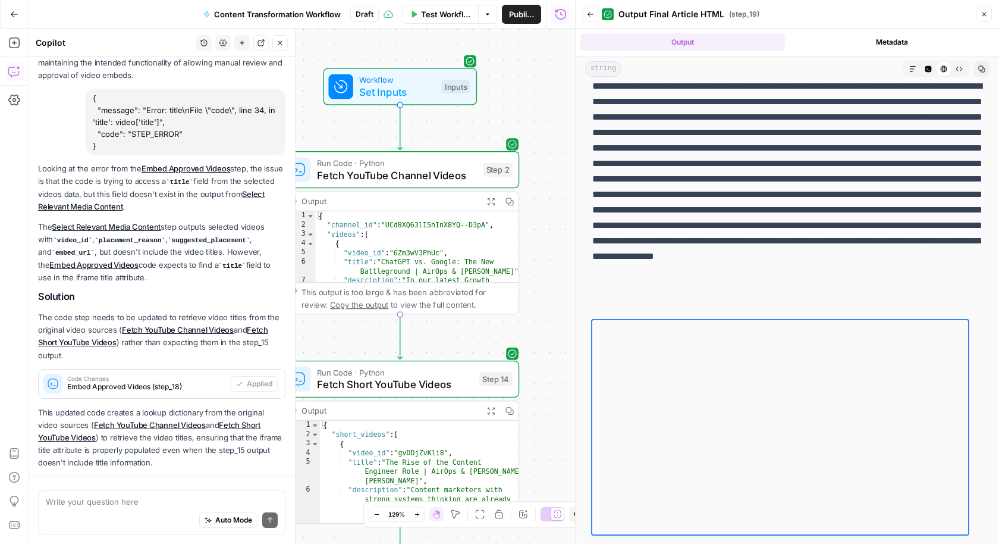
scroll to position [948, 0]
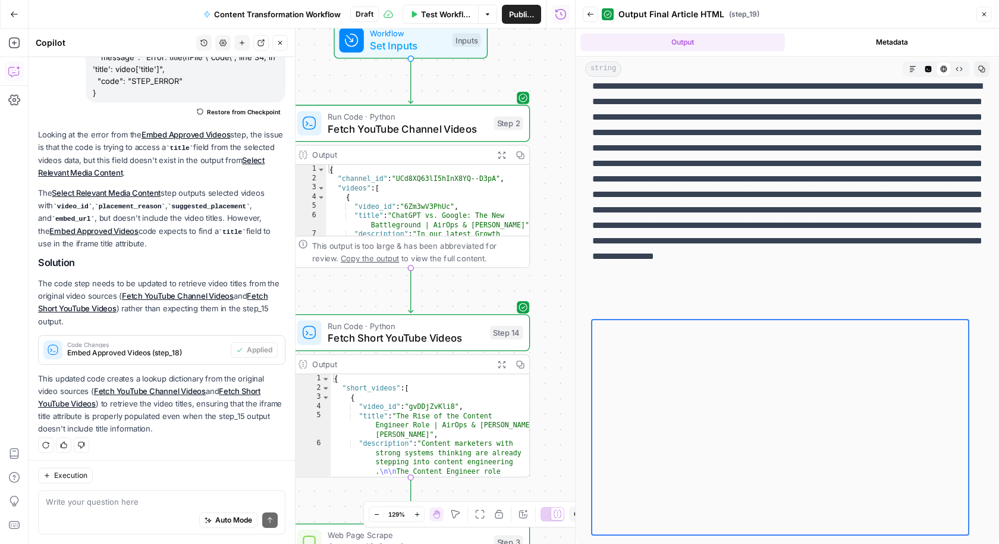
drag, startPoint x: 557, startPoint y: 352, endPoint x: 568, endPoint y: 306, distance: 47.6
click at [568, 306] on div "Workflow Set Inputs Inputs Run Code · Python Fetch YouTube Channel Videos Step …" at bounding box center [302, 286] width 547 height 515
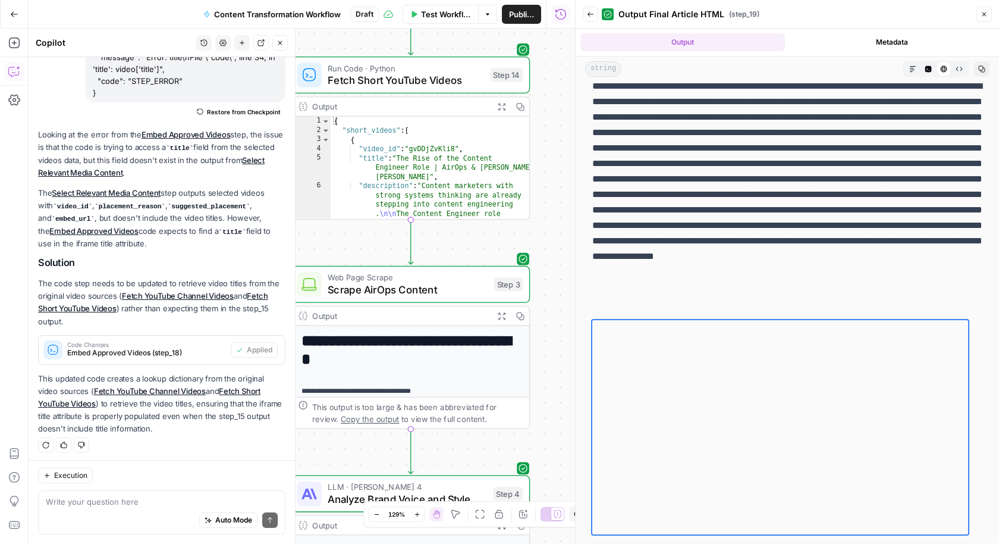
drag, startPoint x: 541, startPoint y: 351, endPoint x: 541, endPoint y: 95, distance: 256.4
click at [541, 94] on div "Workflow Set Inputs Inputs Run Code · Python Fetch YouTube Channel Videos Step …" at bounding box center [302, 286] width 547 height 515
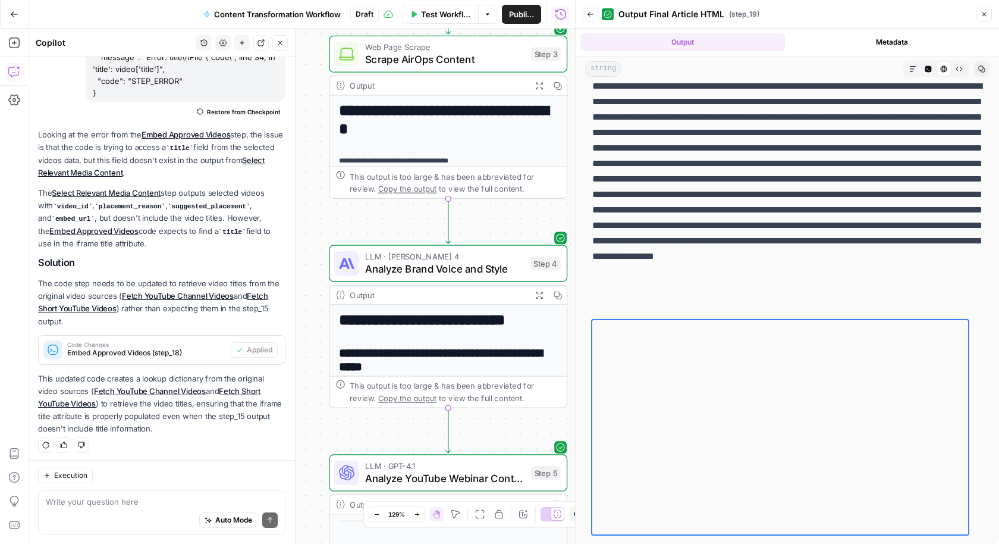
drag, startPoint x: 538, startPoint y: 320, endPoint x: 575, endPoint y: 89, distance: 233.7
click at [575, 89] on body "A AirOpsChallenge New Home Browse Insights Opportunities Your Data Recent Grids…" at bounding box center [499, 272] width 999 height 544
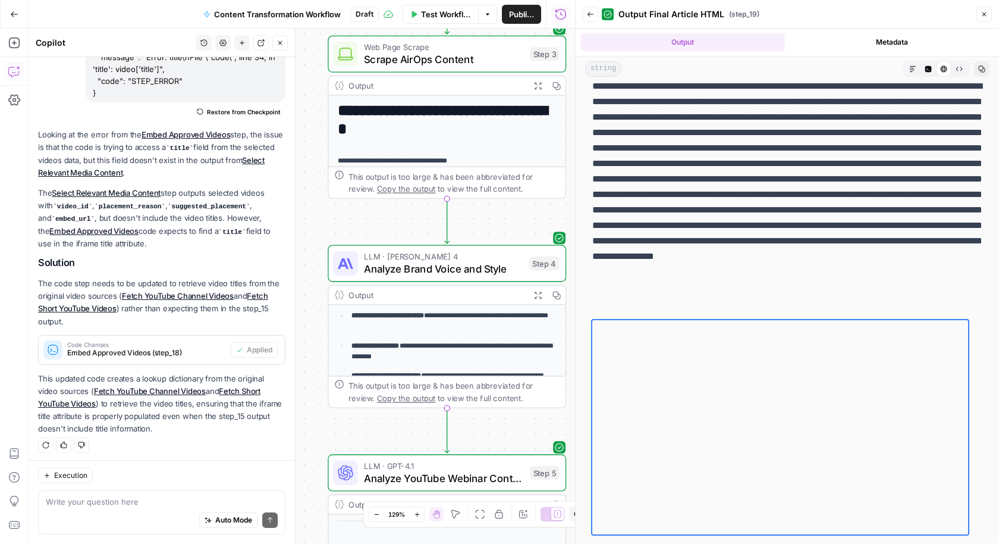
scroll to position [133, 0]
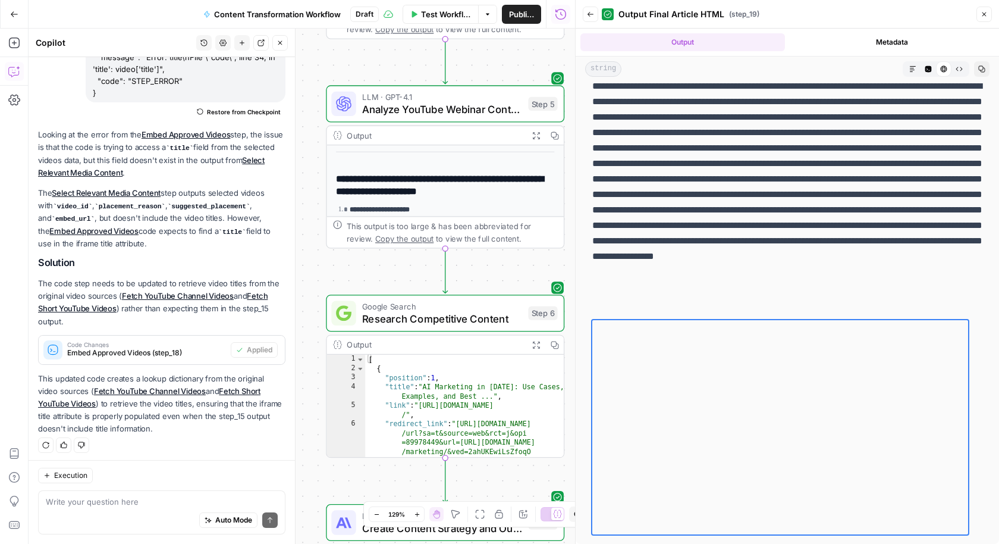
drag, startPoint x: 397, startPoint y: 441, endPoint x: 394, endPoint y: 73, distance: 368.9
click at [394, 73] on div "Workflow Set Inputs Inputs Run Code · Python Fetch YouTube Channel Videos Step …" at bounding box center [302, 286] width 547 height 515
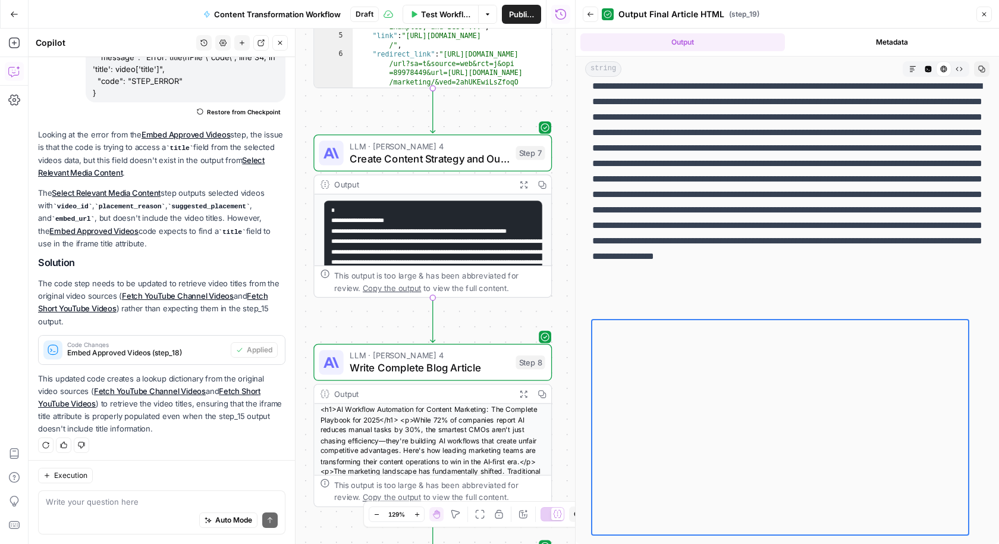
drag, startPoint x: 366, startPoint y: 488, endPoint x: 355, endPoint y: 121, distance: 367.9
click at [355, 120] on div "Workflow Set Inputs Inputs Run Code · Python Fetch YouTube Channel Videos Step …" at bounding box center [302, 286] width 547 height 515
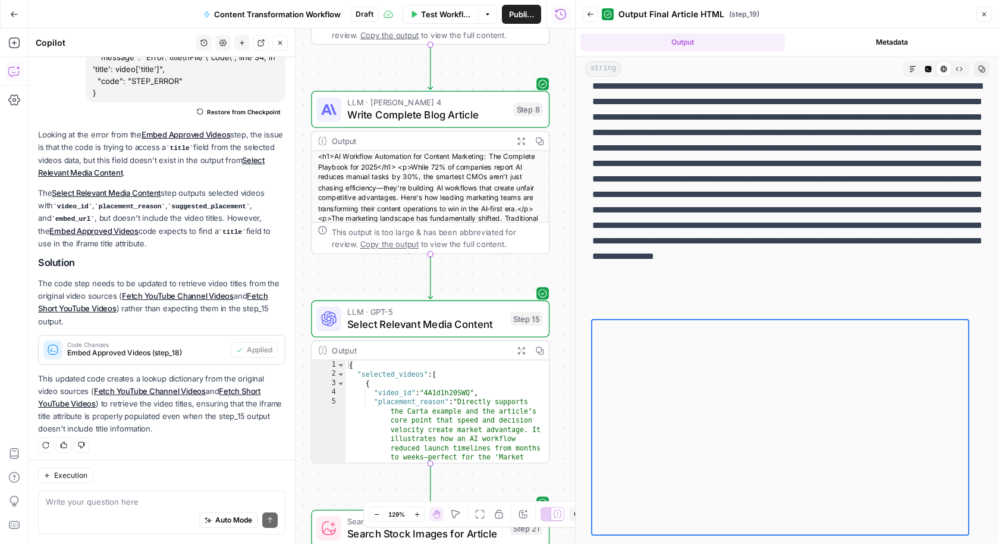
drag, startPoint x: 384, startPoint y: 327, endPoint x: 383, endPoint y: 73, distance: 254.0
click at [383, 73] on div "Workflow Set Inputs Inputs Run Code · Python Fetch YouTube Channel Videos Step …" at bounding box center [302, 286] width 547 height 515
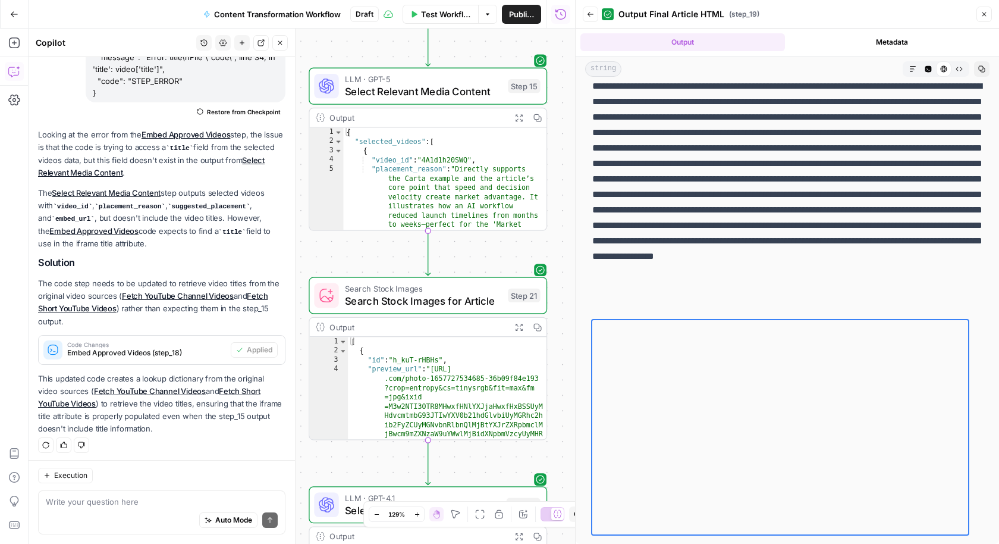
drag, startPoint x: 395, startPoint y: 271, endPoint x: 393, endPoint y: 19, distance: 252.3
click at [393, 18] on div "Go Back Content Transformation Workflow Draft Test Workflow Options Publish Run…" at bounding box center [287, 272] width 575 height 544
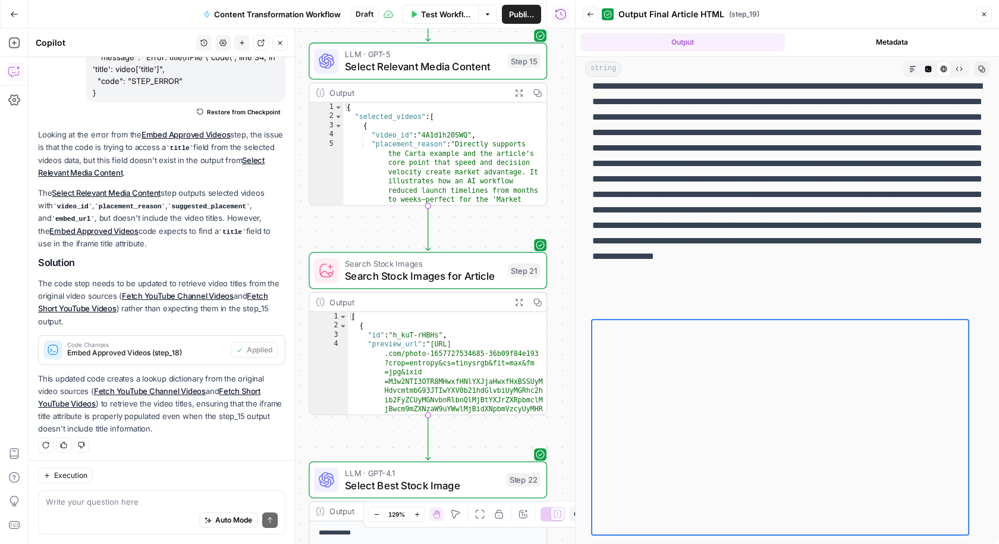
click at [397, 230] on div "Workflow Set Inputs Inputs Run Code · Python Fetch YouTube Channel Videos Step …" at bounding box center [302, 286] width 547 height 515
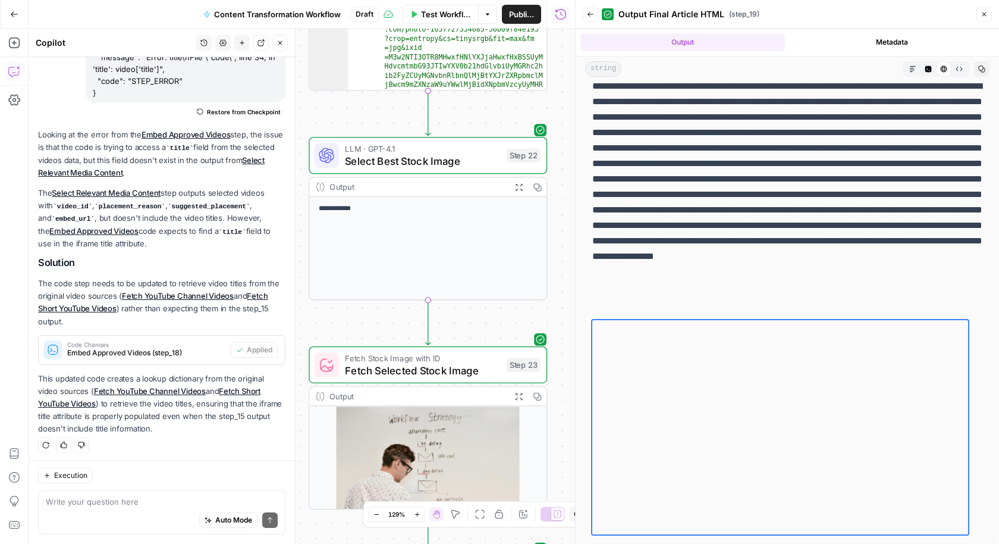
drag, startPoint x: 359, startPoint y: 431, endPoint x: 359, endPoint y: 110, distance: 320.7
click at [359, 110] on div "Workflow Set Inputs Inputs Run Code · Python Fetch YouTube Channel Videos Step …" at bounding box center [302, 286] width 547 height 515
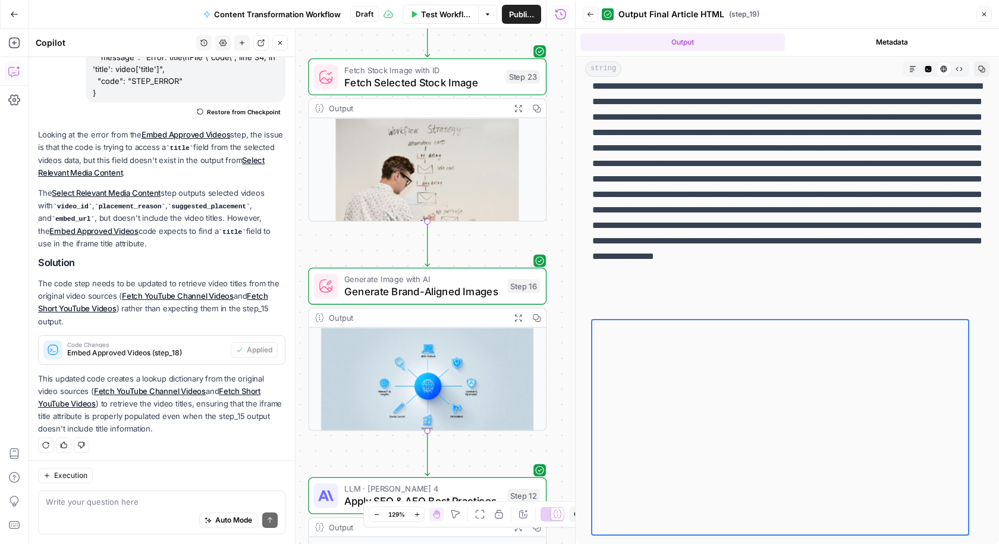
drag, startPoint x: 380, startPoint y: 346, endPoint x: 379, endPoint y: 57, distance: 289.1
click at [379, 56] on div "Workflow Set Inputs Inputs Run Code · Python Fetch YouTube Channel Videos Step …" at bounding box center [302, 286] width 547 height 515
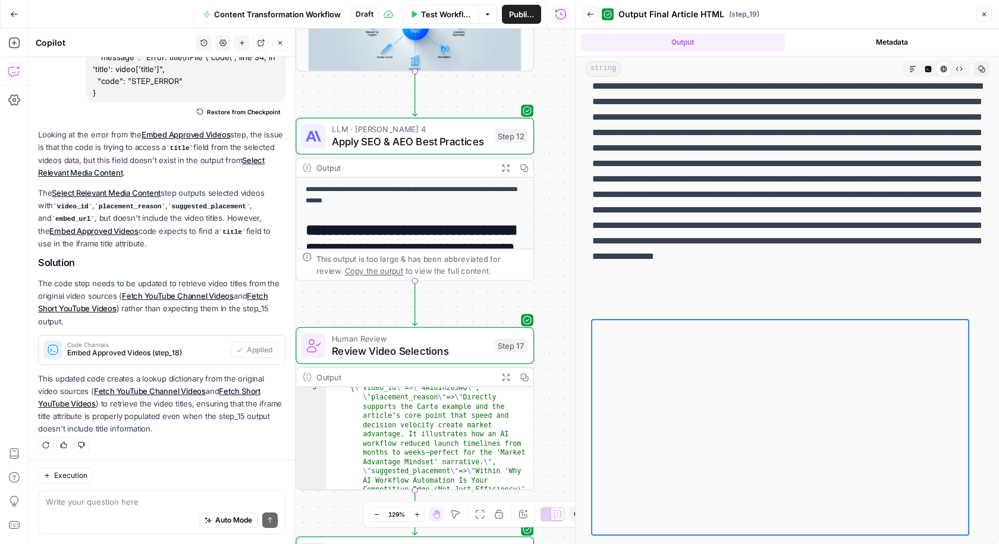
drag, startPoint x: 489, startPoint y: 465, endPoint x: 477, endPoint y: 107, distance: 357.7
click at [477, 106] on div "Workflow Set Inputs Inputs Run Code · Python Fetch YouTube Channel Videos Step …" at bounding box center [302, 286] width 547 height 515
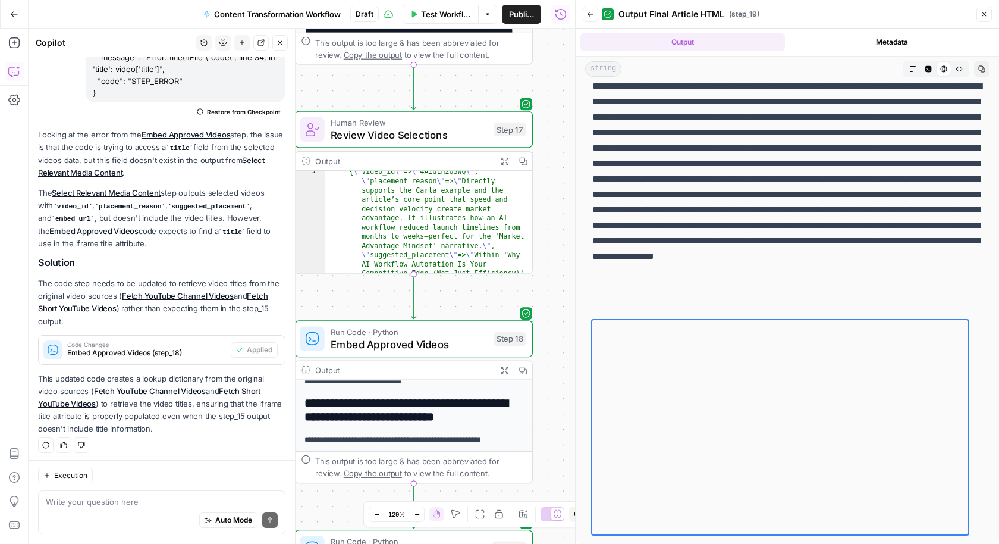
drag, startPoint x: 545, startPoint y: 383, endPoint x: 544, endPoint y: 166, distance: 217.1
click at [544, 166] on div "Workflow Set Inputs Inputs Run Code · Python Fetch YouTube Channel Videos Step …" at bounding box center [302, 286] width 547 height 515
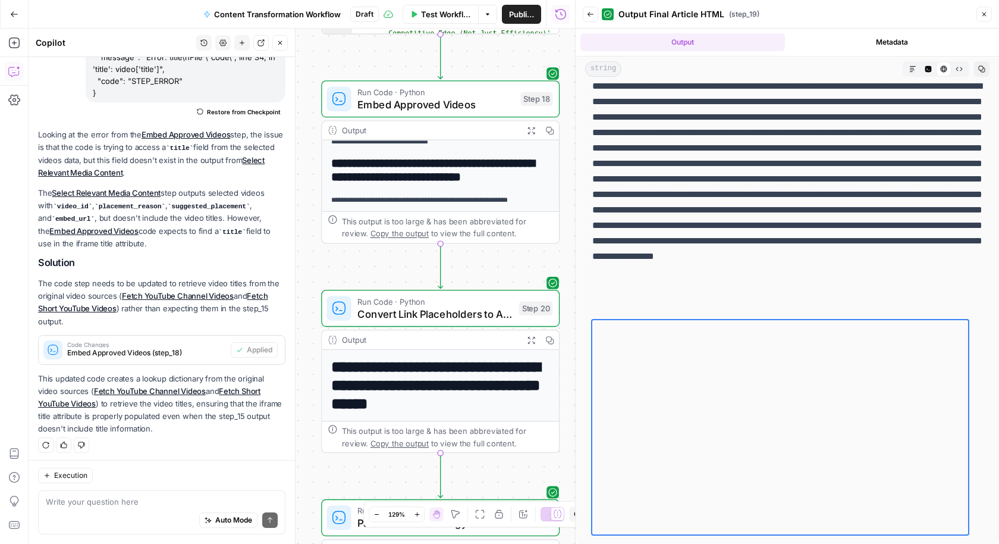
drag, startPoint x: 469, startPoint y: 314, endPoint x: 488, endPoint y: 61, distance: 253.6
click at [490, 61] on div "Workflow Set Inputs Inputs Run Code · Python Fetch YouTube Channel Videos Step …" at bounding box center [302, 286] width 547 height 515
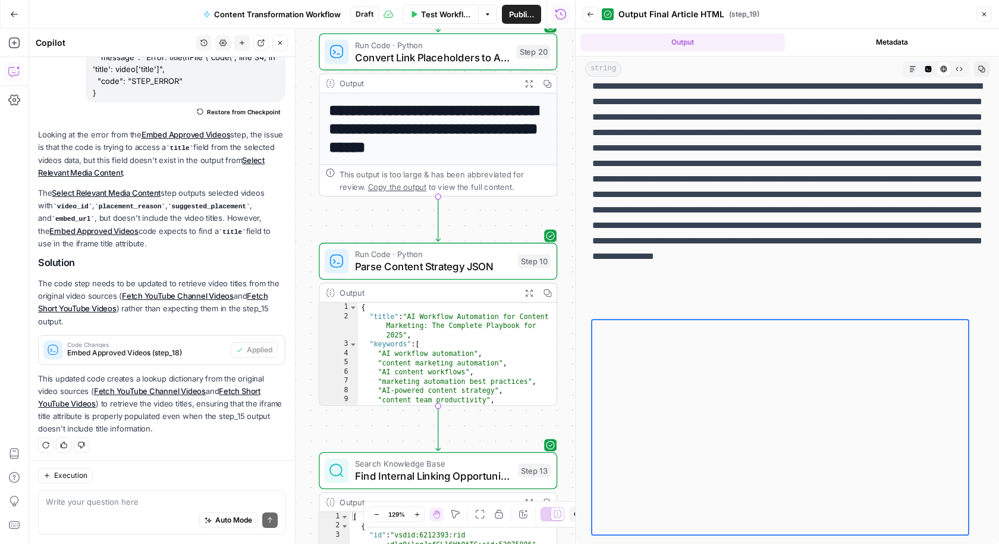
drag, startPoint x: 490, startPoint y: 442, endPoint x: 493, endPoint y: 193, distance: 248.7
click at [493, 193] on div "Workflow Set Inputs Inputs Run Code · Python Fetch YouTube Channel Videos Step …" at bounding box center [302, 286] width 547 height 515
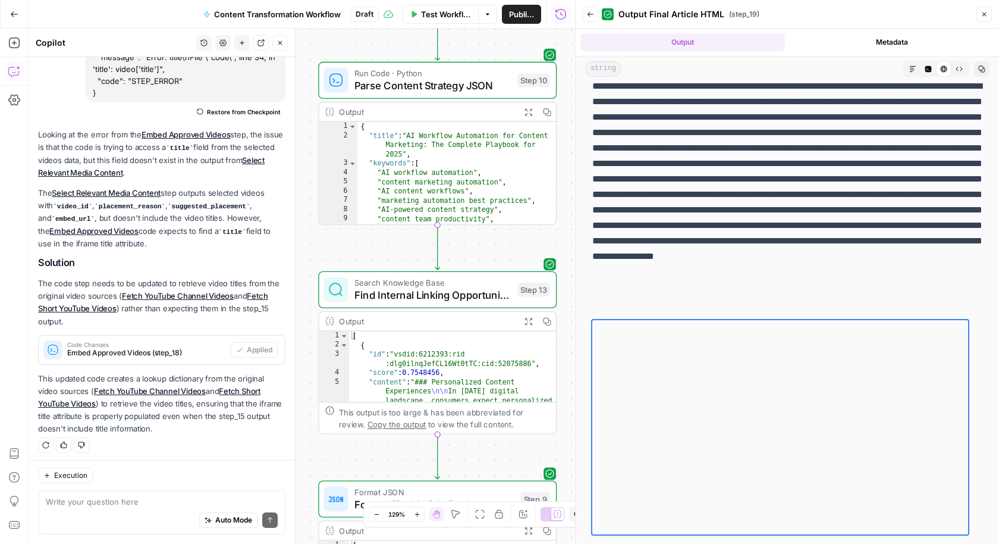
drag, startPoint x: 398, startPoint y: 430, endPoint x: 398, endPoint y: 255, distance: 174.9
click at [398, 255] on div "Workflow Set Inputs Inputs Run Code · Python Fetch YouTube Channel Videos Step …" at bounding box center [302, 286] width 547 height 515
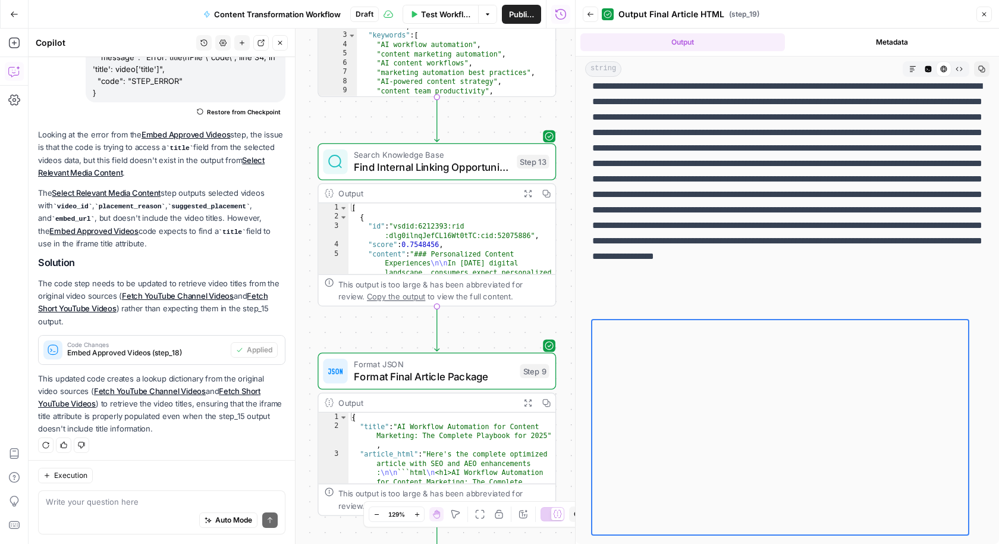
drag, startPoint x: 398, startPoint y: 441, endPoint x: 396, endPoint y: 314, distance: 127.9
click at [396, 314] on div "Workflow Set Inputs Inputs Run Code · Python Fetch YouTube Channel Videos Step …" at bounding box center [302, 286] width 547 height 515
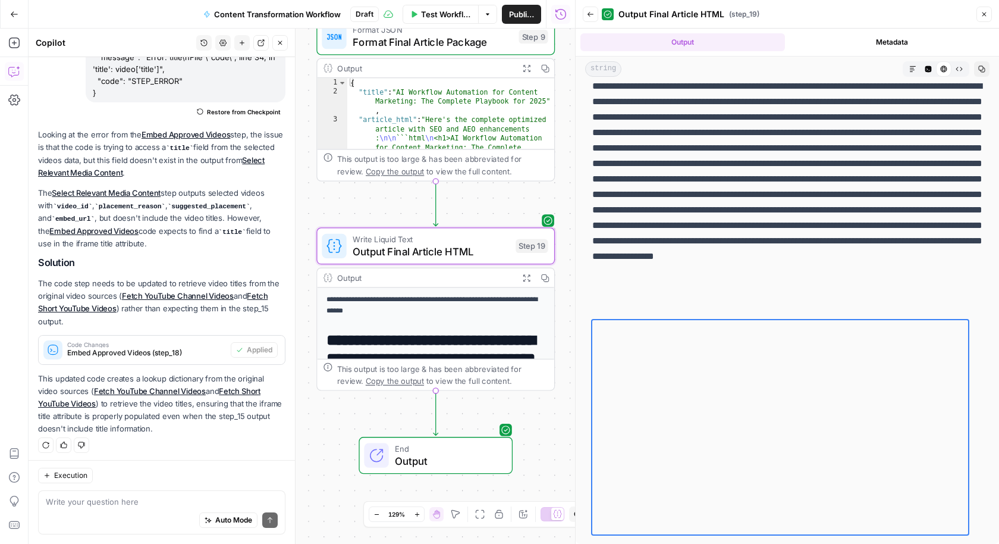
drag, startPoint x: 378, startPoint y: 320, endPoint x: 378, endPoint y: -14, distance: 333.8
click at [378, 0] on html "A AirOpsChallenge New Home Browse Insights Opportunities Your Data Recent Grids…" at bounding box center [499, 272] width 999 height 544
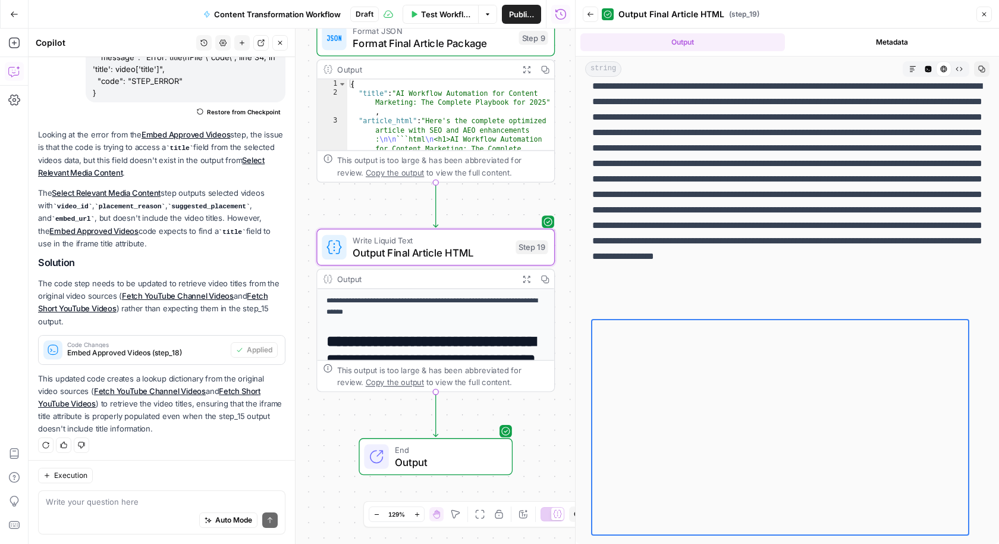
click at [442, 455] on span "Output" at bounding box center [447, 461] width 105 height 15
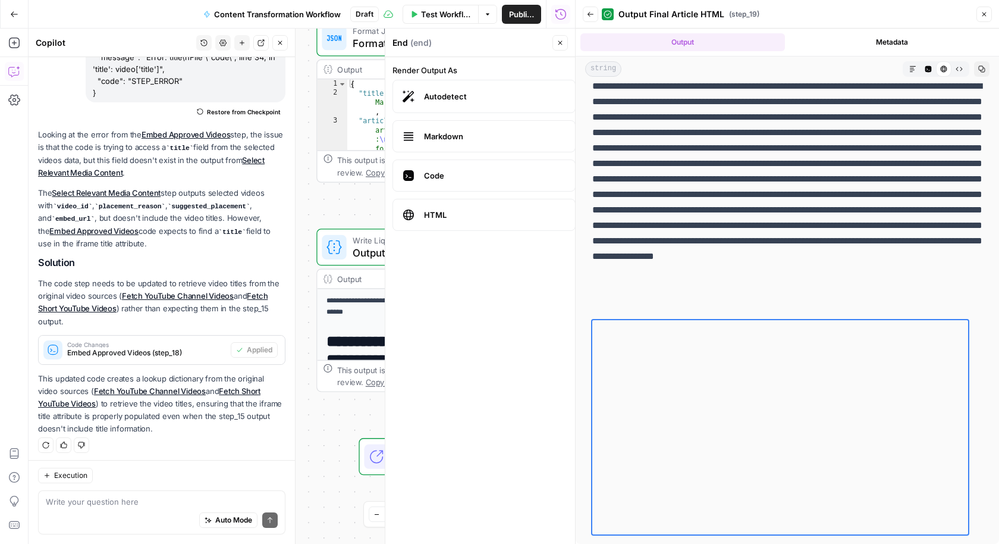
click at [561, 45] on icon "button" at bounding box center [560, 42] width 7 height 7
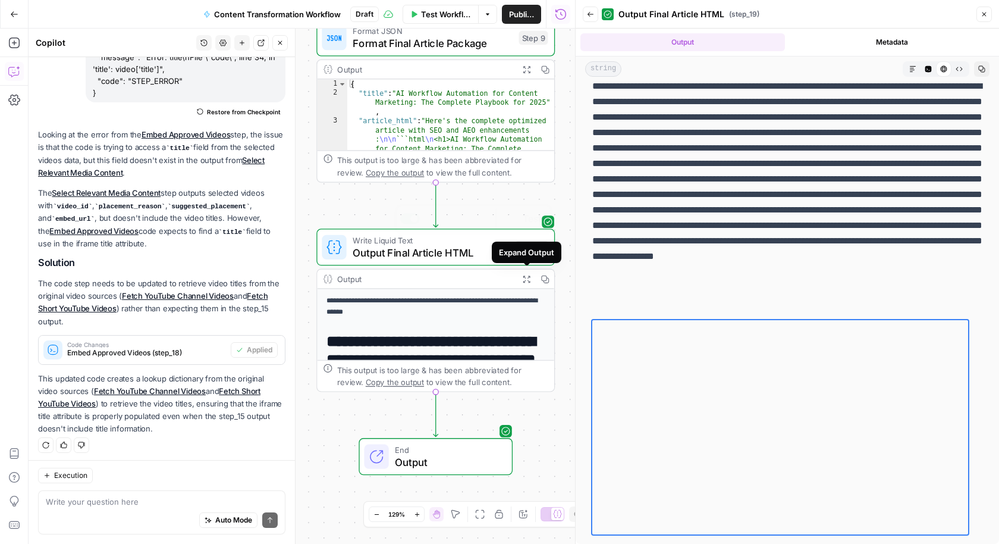
click at [443, 252] on span "Output Final Article HTML" at bounding box center [431, 252] width 157 height 15
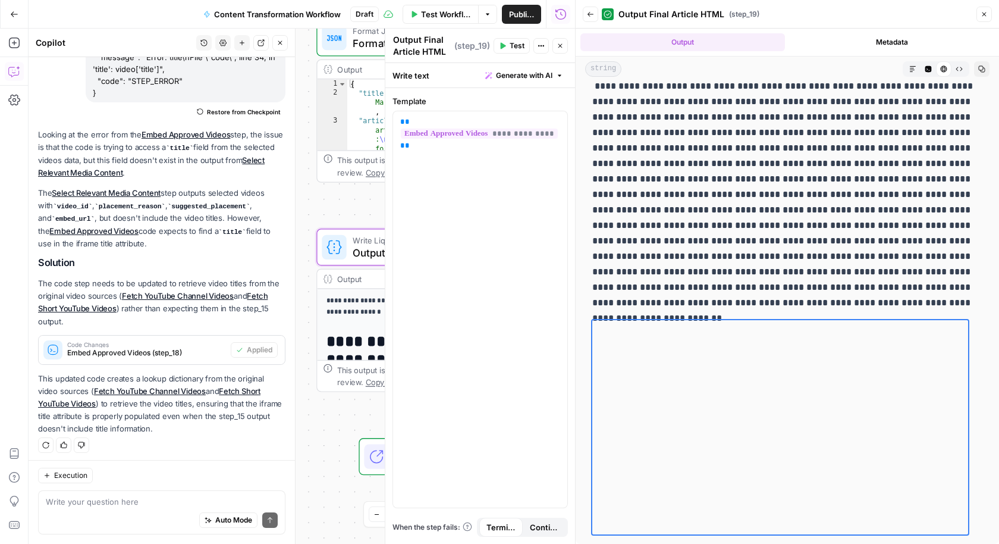
click at [555, 48] on button "Close" at bounding box center [560, 45] width 15 height 15
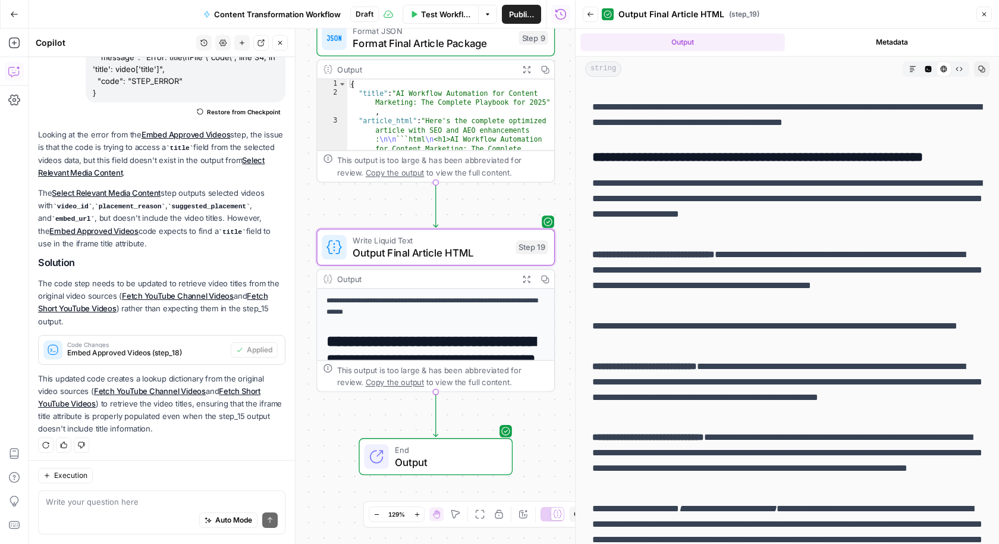
scroll to position [1327, 0]
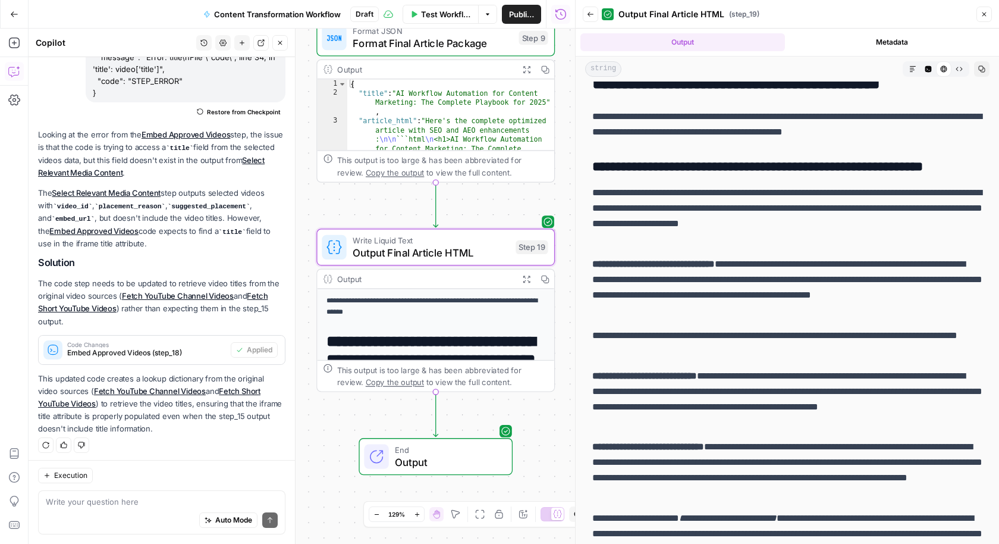
drag, startPoint x: 587, startPoint y: 187, endPoint x: 696, endPoint y: 231, distance: 118.2
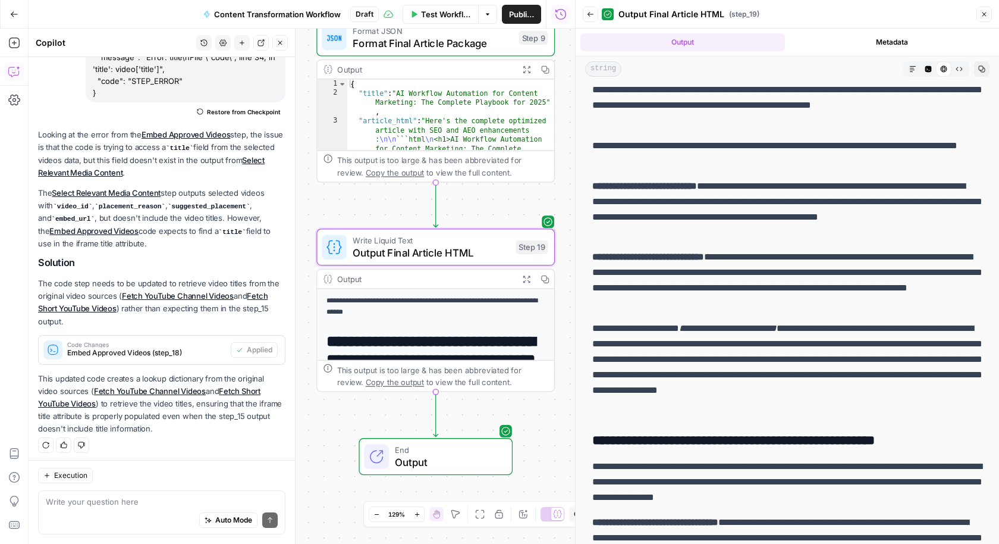
scroll to position [1580, 0]
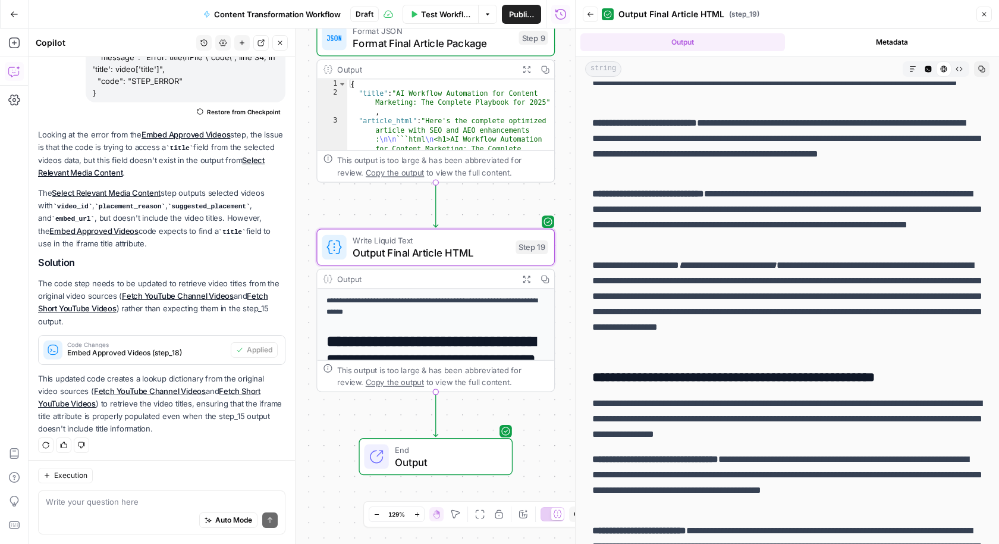
click at [983, 12] on icon "button" at bounding box center [984, 14] width 7 height 7
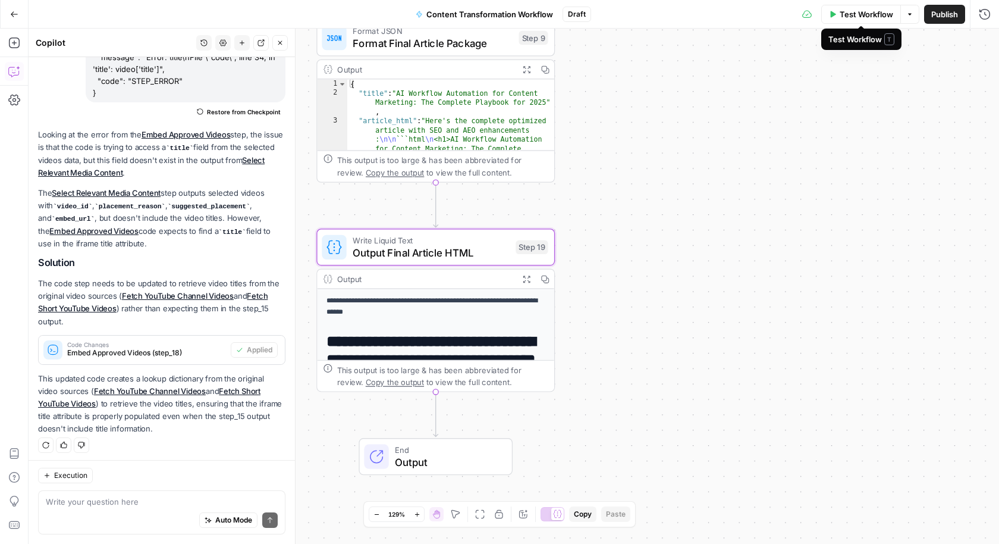
click at [867, 12] on span "Test Workflow" at bounding box center [867, 14] width 54 height 12
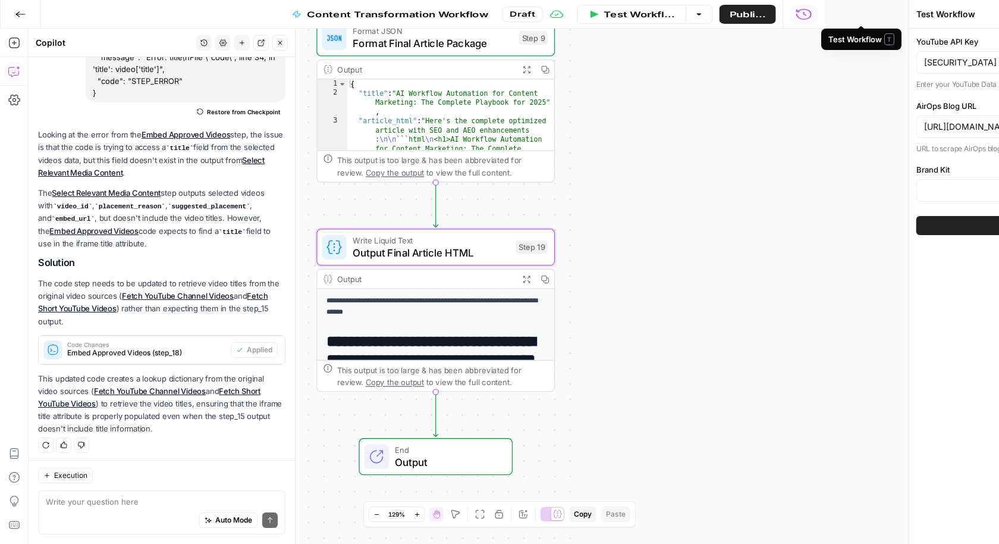
type input "AirOps"
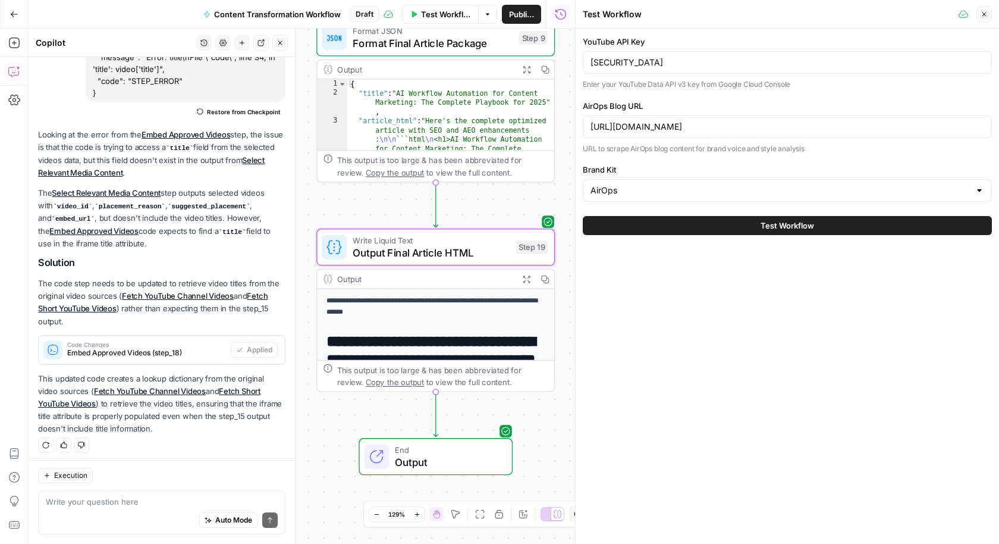
click at [694, 220] on button "Test Workflow" at bounding box center [787, 225] width 409 height 19
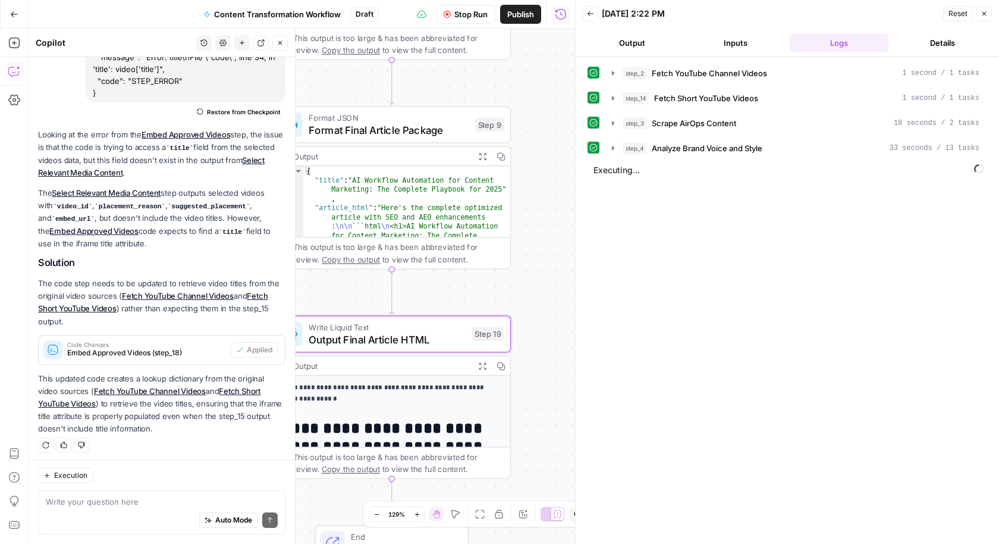
drag, startPoint x: 471, startPoint y: 199, endPoint x: 427, endPoint y: 286, distance: 97.4
click at [427, 286] on div "Workflow Set Inputs Inputs Run Code · Python Fetch YouTube Channel Videos Step …" at bounding box center [302, 286] width 547 height 515
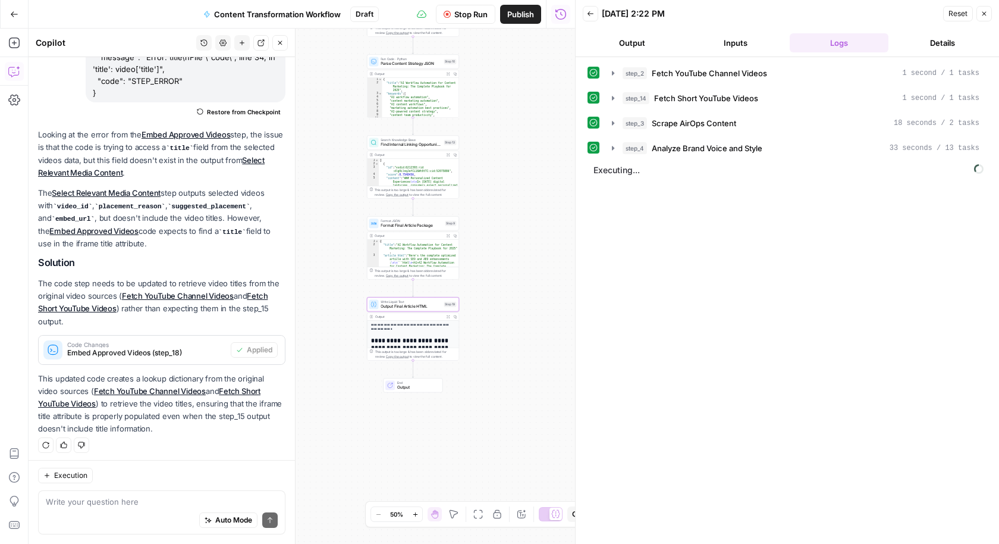
drag, startPoint x: 474, startPoint y: 152, endPoint x: 477, endPoint y: 430, distance: 277.2
click at [476, 430] on div "Workflow Set Inputs Inputs Run Code · Python Fetch YouTube Channel Videos Step …" at bounding box center [302, 286] width 547 height 515
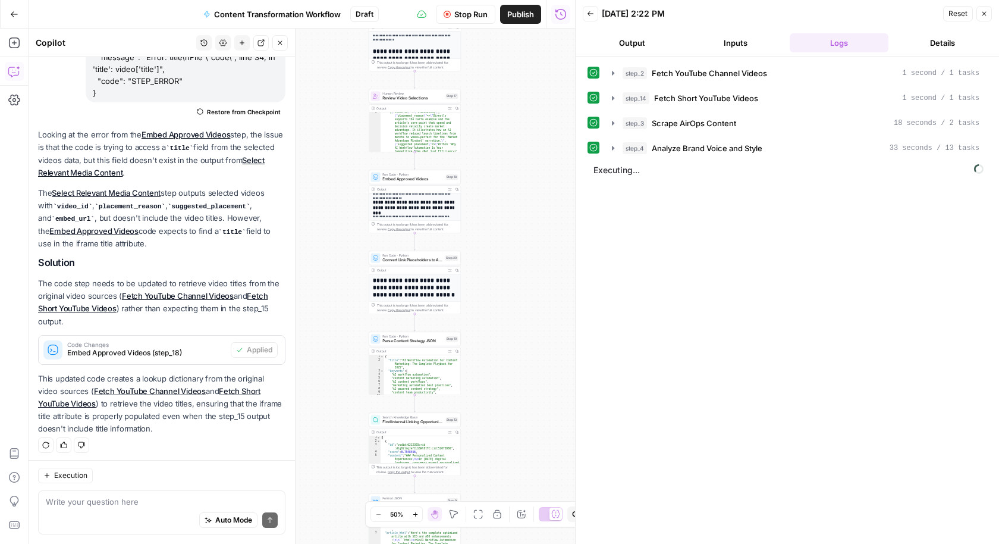
drag, startPoint x: 479, startPoint y: 190, endPoint x: 479, endPoint y: 396, distance: 205.8
click at [479, 396] on div "Workflow Set Inputs Inputs Run Code · Python Fetch YouTube Channel Videos Step …" at bounding box center [302, 286] width 547 height 515
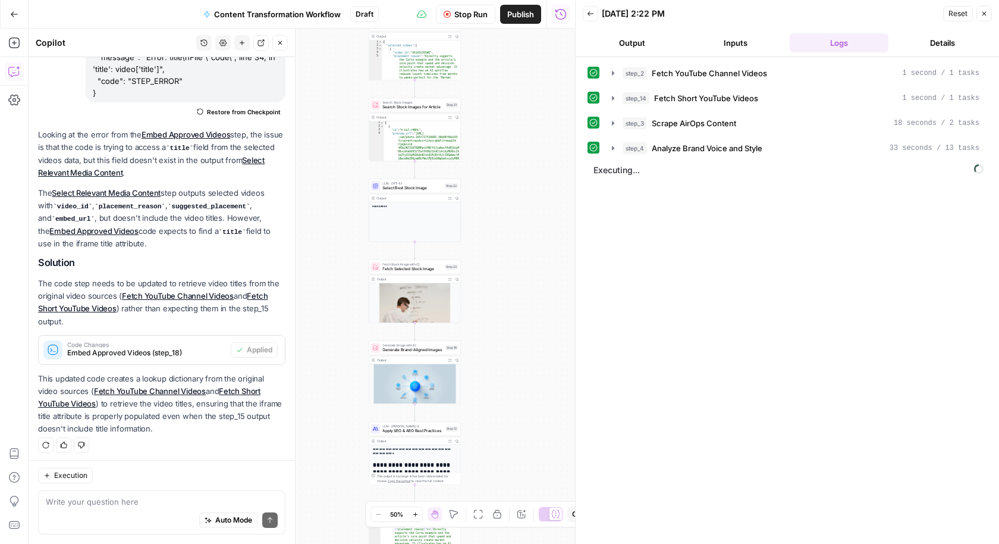
drag, startPoint x: 479, startPoint y: 155, endPoint x: 479, endPoint y: 358, distance: 202.9
click at [479, 358] on div "Workflow Set Inputs Inputs Run Code · Python Fetch YouTube Channel Videos Step …" at bounding box center [302, 286] width 547 height 515
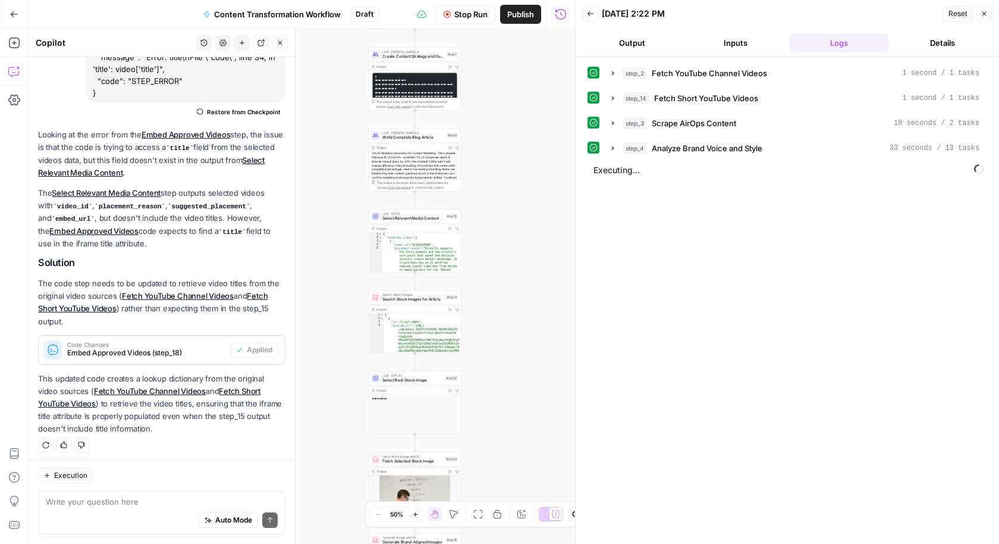
drag, startPoint x: 481, startPoint y: 87, endPoint x: 481, endPoint y: 273, distance: 185.6
click at [481, 273] on div "Workflow Set Inputs Inputs Run Code · Python Fetch YouTube Channel Videos Step …" at bounding box center [302, 286] width 547 height 515
click at [494, 356] on div "Workflow Set Inputs Inputs Run Code · Python Fetch YouTube Channel Videos Step …" at bounding box center [302, 286] width 547 height 515
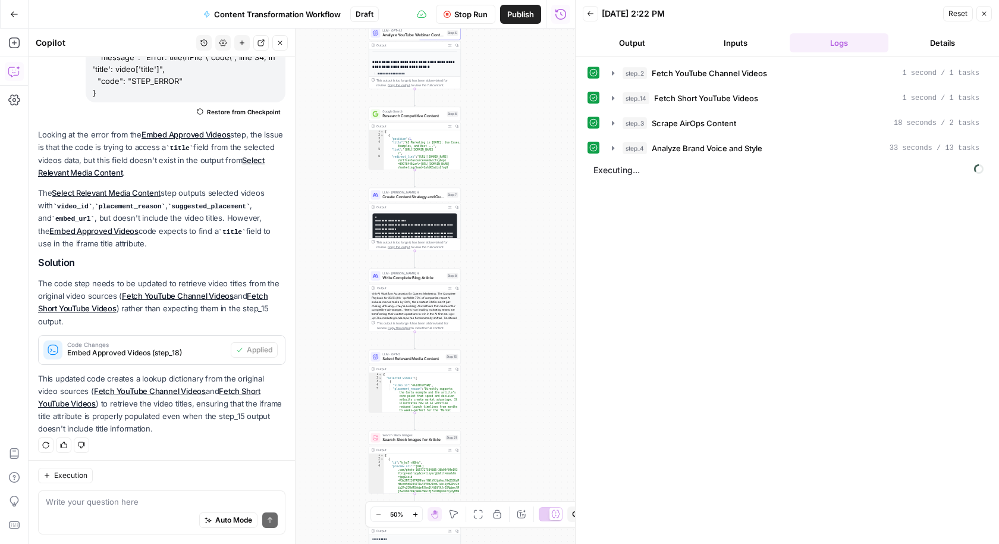
drag, startPoint x: 494, startPoint y: 351, endPoint x: 494, endPoint y: 381, distance: 30.3
click at [494, 381] on div "Workflow Set Inputs Inputs Run Code · Python Fetch YouTube Channel Videos Step …" at bounding box center [302, 286] width 547 height 515
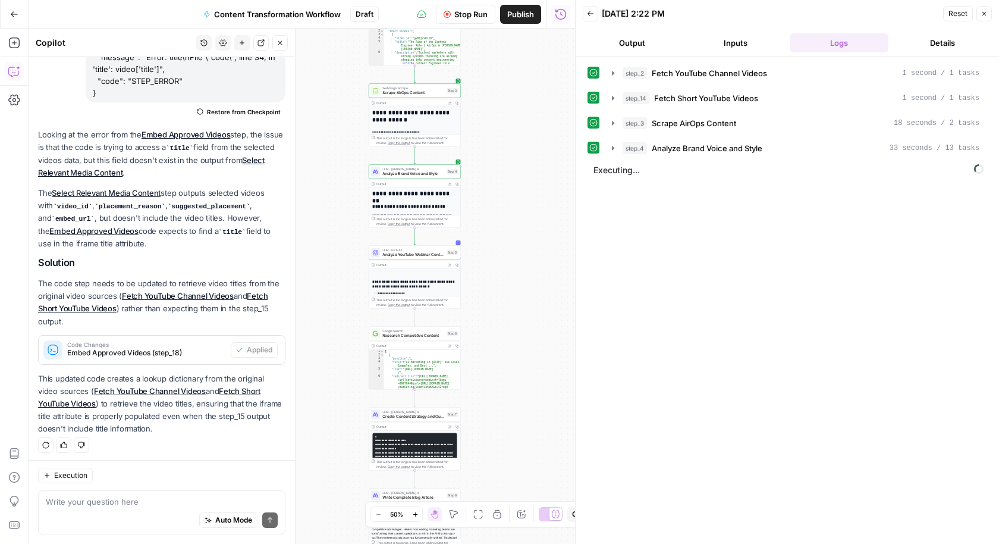
drag, startPoint x: 494, startPoint y: 164, endPoint x: 494, endPoint y: 353, distance: 189.2
click at [494, 353] on div "Workflow Set Inputs Inputs Run Code · Python Fetch YouTube Channel Videos Step …" at bounding box center [302, 286] width 547 height 515
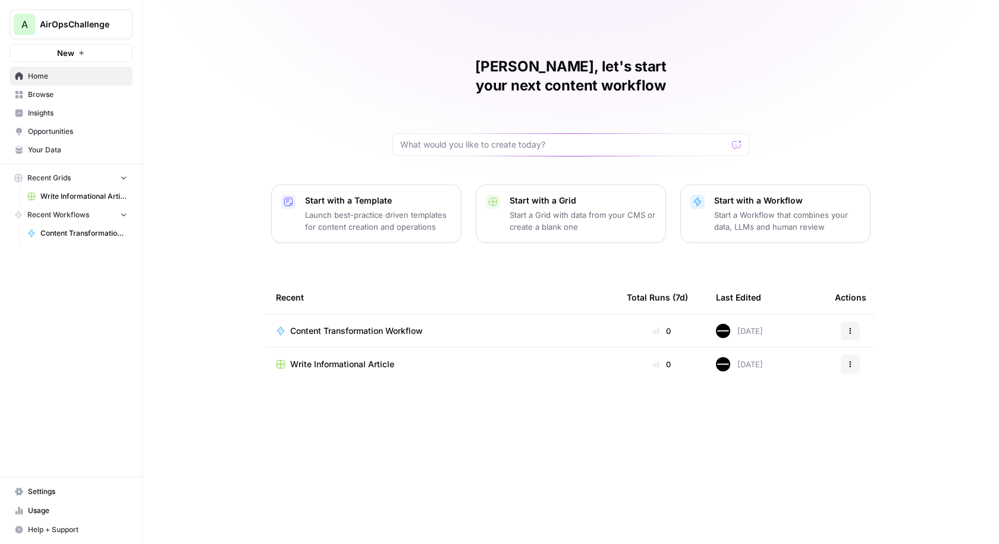
click at [369, 325] on span "Content Transformation Workflow" at bounding box center [356, 331] width 133 height 12
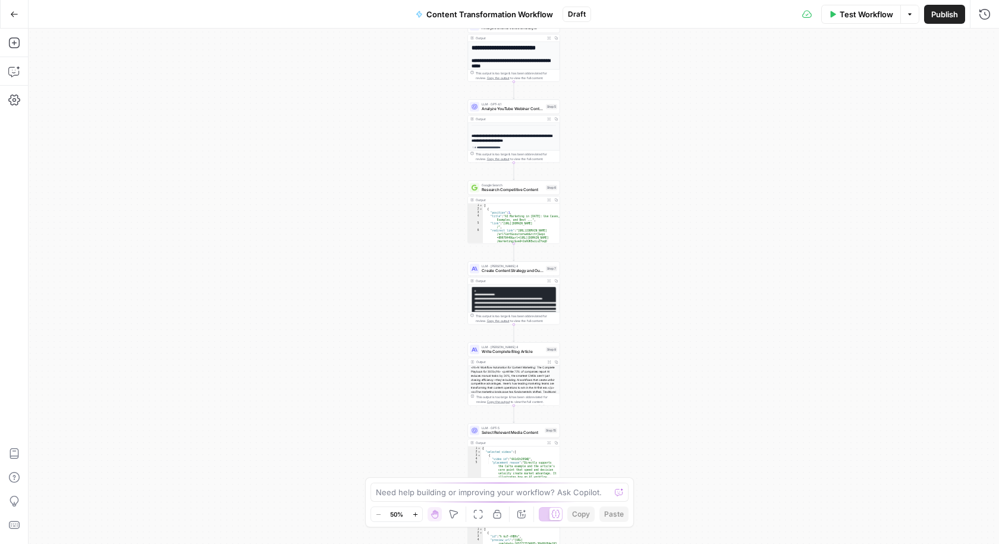
drag, startPoint x: 626, startPoint y: 173, endPoint x: 625, endPoint y: 544, distance: 370.6
click at [625, 543] on div "Workflow Set Inputs Inputs Run Code · Python Fetch YouTube Channel Videos Step …" at bounding box center [514, 286] width 971 height 515
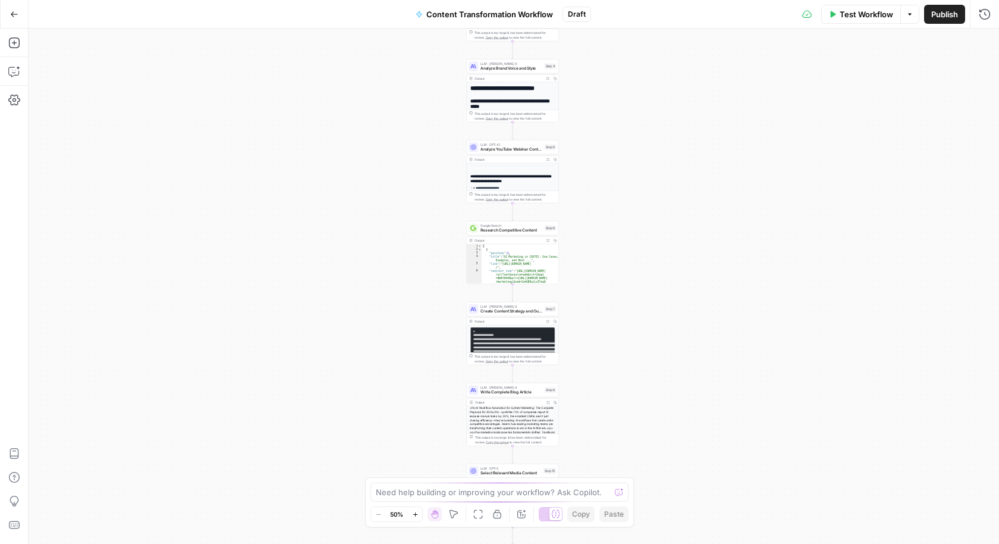
drag, startPoint x: 623, startPoint y: 192, endPoint x: 621, endPoint y: 333, distance: 140.4
click at [621, 333] on div "Workflow Set Inputs Inputs Run Code · Python Fetch YouTube Channel Videos Step …" at bounding box center [514, 286] width 971 height 515
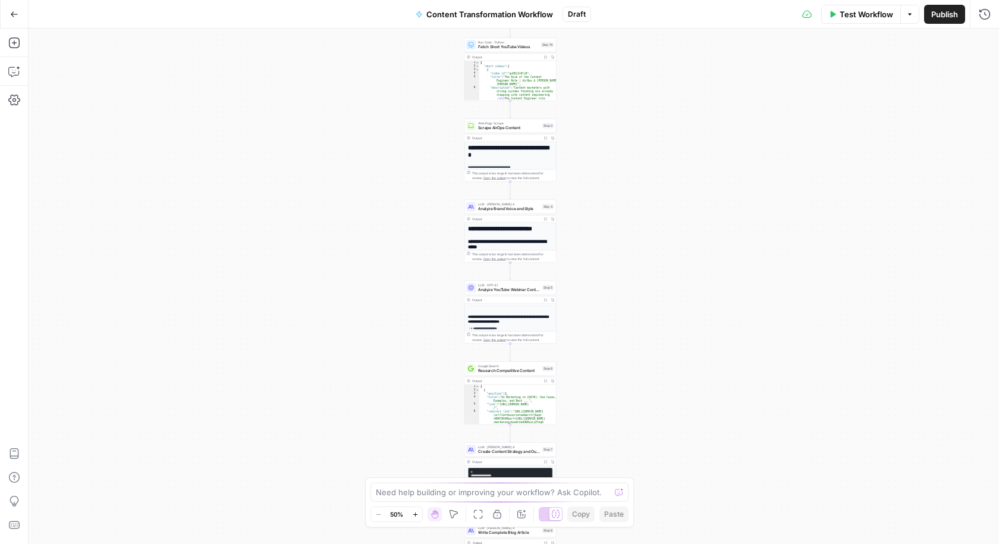
drag, startPoint x: 621, startPoint y: 131, endPoint x: 621, endPoint y: 318, distance: 186.8
click at [621, 318] on div "Workflow Set Inputs Inputs Run Code · Python Fetch YouTube Channel Videos Step …" at bounding box center [514, 286] width 971 height 515
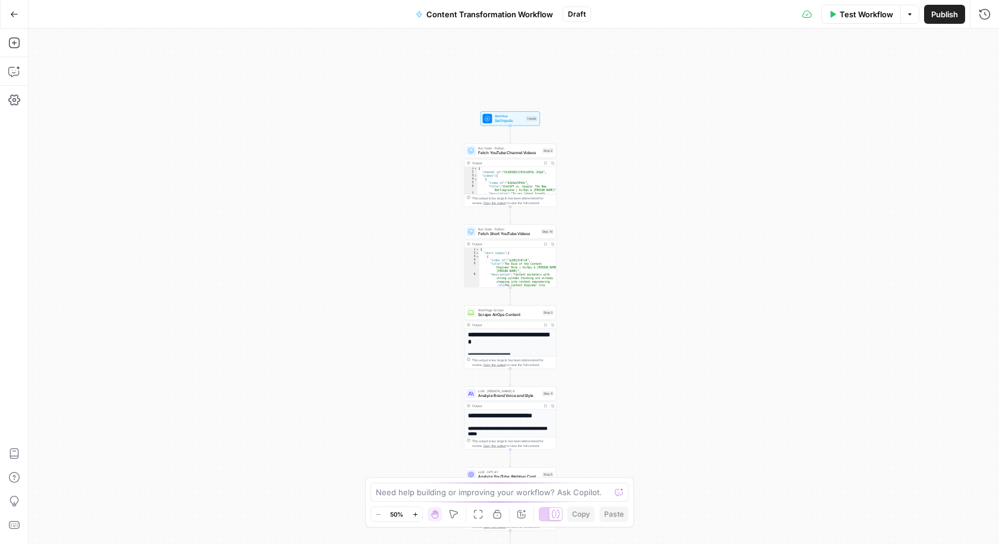
drag, startPoint x: 643, startPoint y: 261, endPoint x: 639, endPoint y: 283, distance: 22.3
click at [642, 283] on div "Workflow Set Inputs Inputs Run Code · Python Fetch YouTube Channel Videos Step …" at bounding box center [514, 286] width 971 height 515
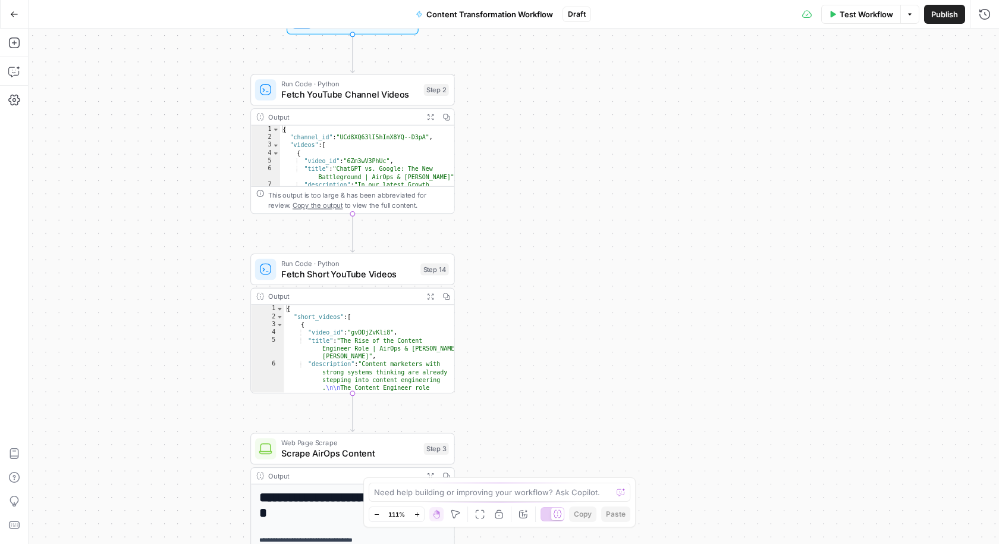
drag, startPoint x: 571, startPoint y: 255, endPoint x: 571, endPoint y: 307, distance: 52.4
click at [724, 134] on div "Workflow Set Inputs Inputs Run Code · Python Fetch YouTube Channel Videos Step …" at bounding box center [514, 286] width 971 height 515
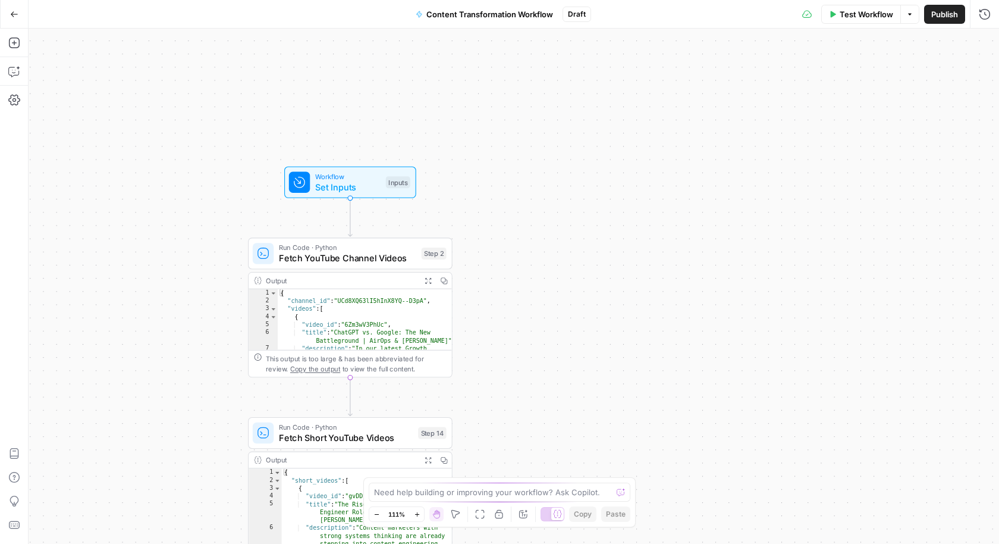
drag, startPoint x: 579, startPoint y: 170, endPoint x: 576, endPoint y: 334, distance: 164.2
click at [576, 334] on div "Workflow Set Inputs Inputs Run Code · Python Fetch YouTube Channel Videos Step …" at bounding box center [514, 286] width 971 height 515
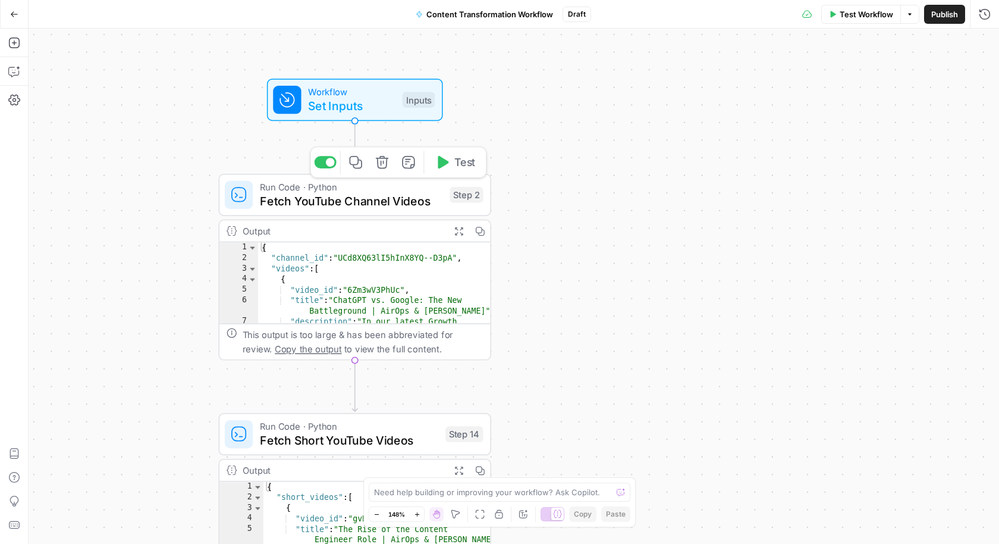
click at [456, 168] on span "Test" at bounding box center [465, 162] width 21 height 16
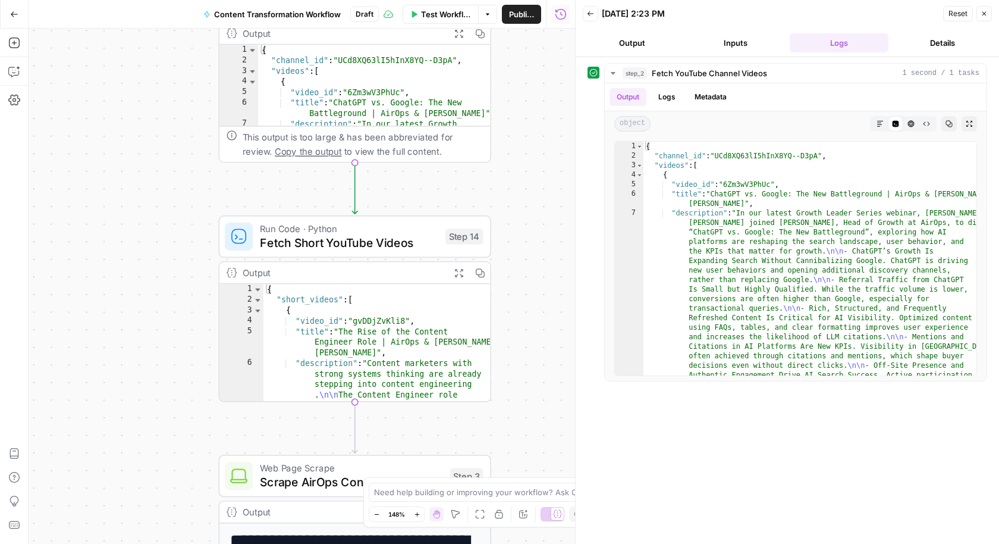
drag, startPoint x: 550, startPoint y: 352, endPoint x: 549, endPoint y: 155, distance: 196.9
click at [549, 154] on div "Workflow Set Inputs Inputs Run Code · Python Fetch YouTube Channel Videos Step …" at bounding box center [302, 286] width 547 height 515
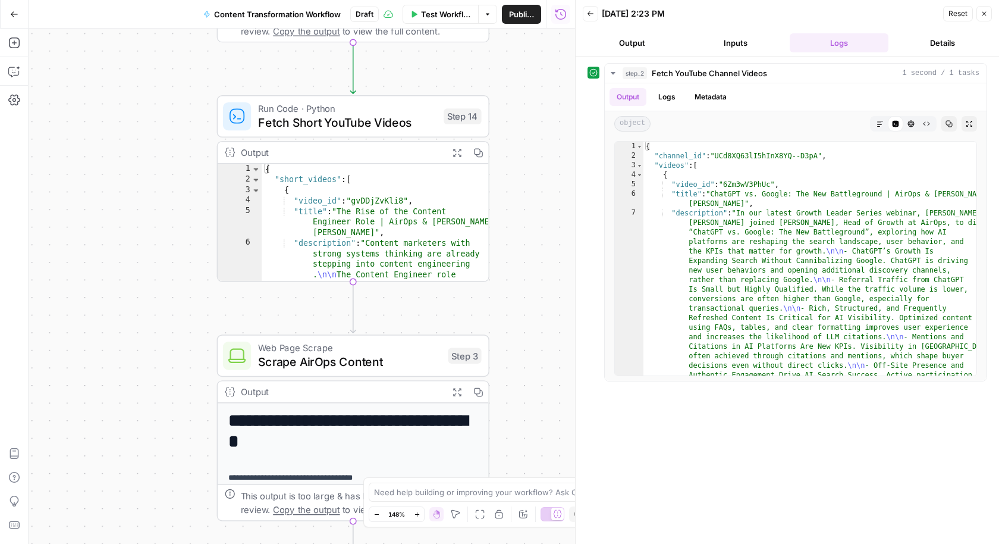
drag, startPoint x: 515, startPoint y: 365, endPoint x: 506, endPoint y: 189, distance: 176.9
click at [506, 189] on div "Workflow Set Inputs Inputs Run Code · Python Fetch YouTube Channel Videos Step …" at bounding box center [302, 286] width 547 height 515
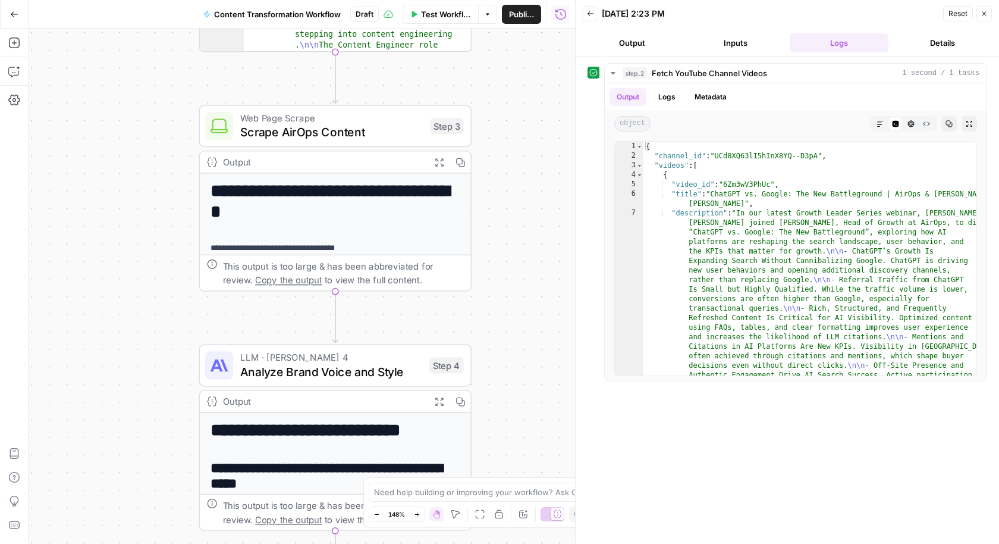
drag, startPoint x: 525, startPoint y: 384, endPoint x: 515, endPoint y: 211, distance: 172.9
click at [515, 211] on div "Workflow Set Inputs Inputs Run Code · Python Fetch YouTube Channel Videos Step …" at bounding box center [302, 286] width 547 height 515
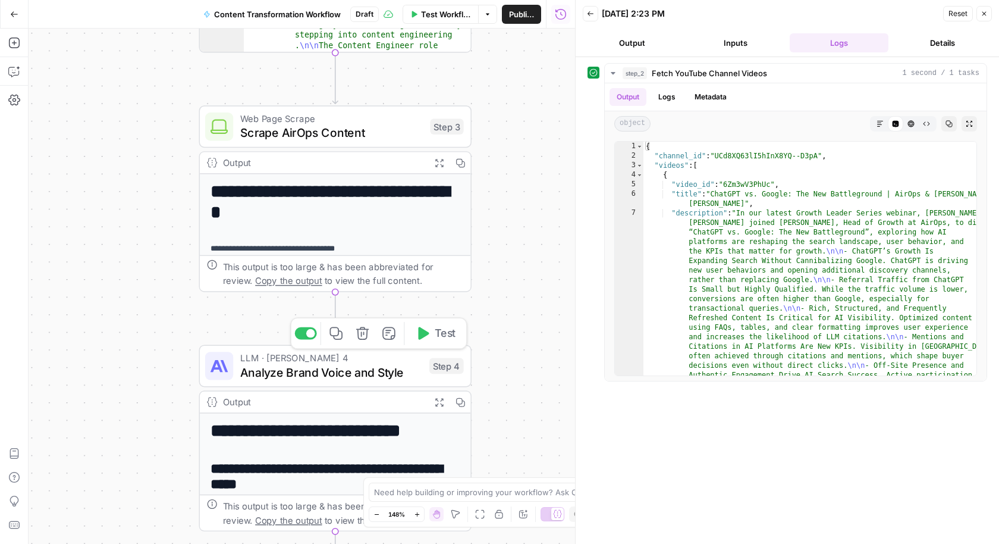
click at [427, 334] on icon "button" at bounding box center [423, 333] width 11 height 12
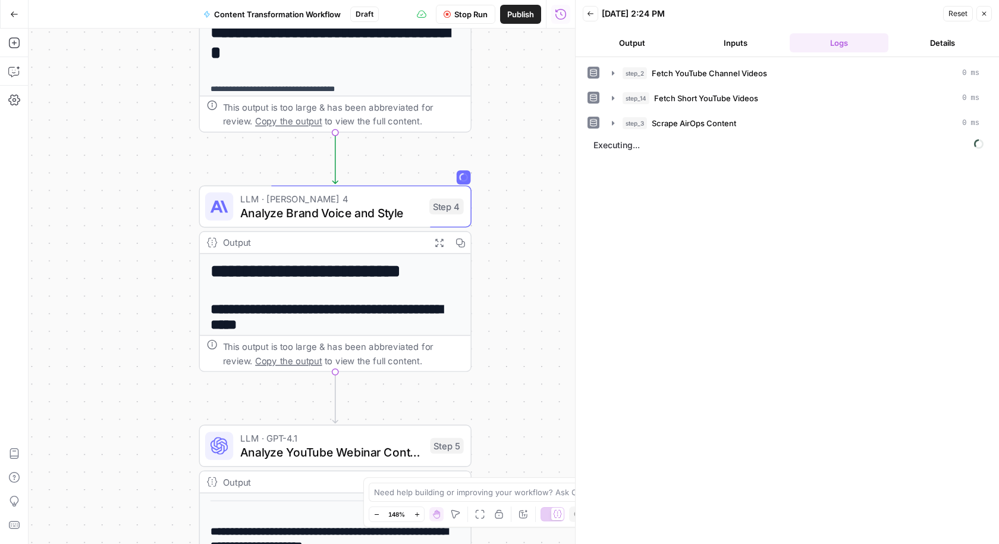
drag, startPoint x: 521, startPoint y: 353, endPoint x: 521, endPoint y: 154, distance: 199.3
click at [521, 154] on div "Workflow Set Inputs Inputs Run Code · Python Fetch YouTube Channel Videos Step …" at bounding box center [302, 286] width 547 height 515
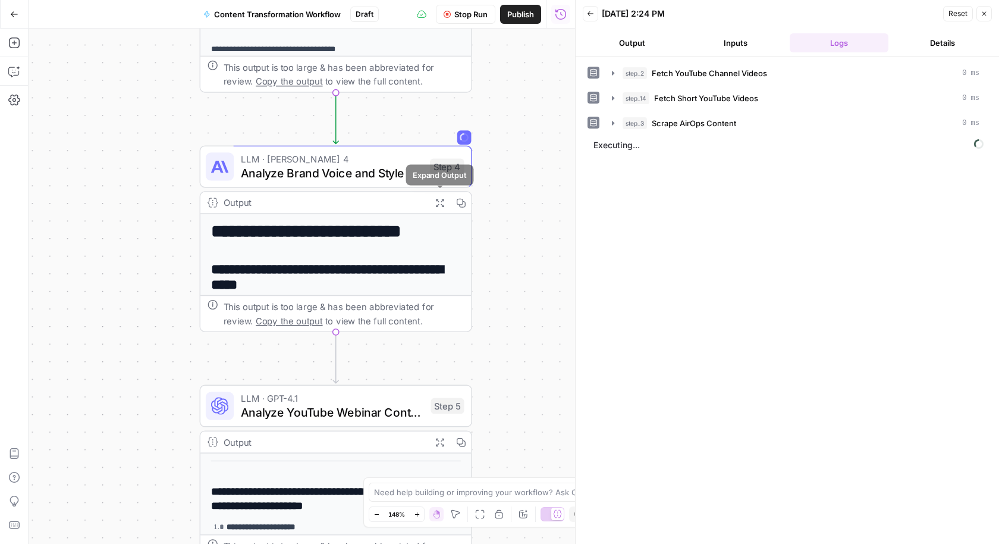
click at [435, 200] on icon "button" at bounding box center [440, 203] width 10 height 10
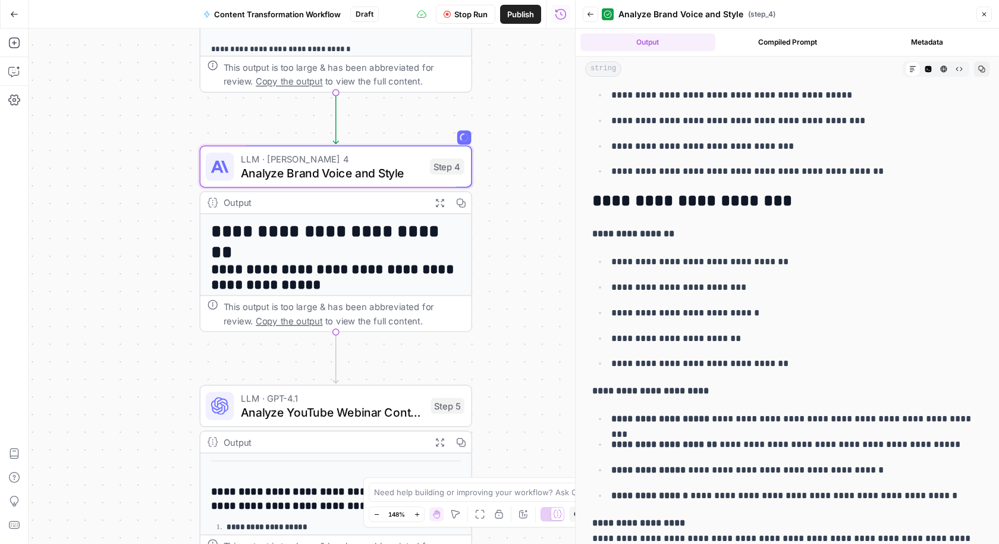
scroll to position [1143, 0]
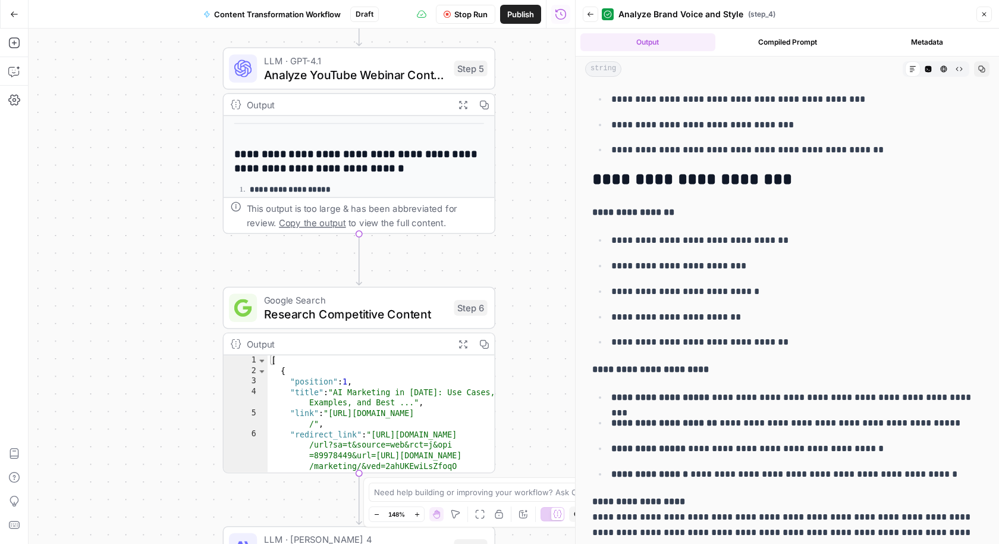
drag, startPoint x: 516, startPoint y: 373, endPoint x: 540, endPoint y: 35, distance: 338.8
click at [540, 36] on div "Workflow Set Inputs Inputs Run Code · Python Fetch YouTube Channel Videos Step …" at bounding box center [302, 286] width 547 height 515
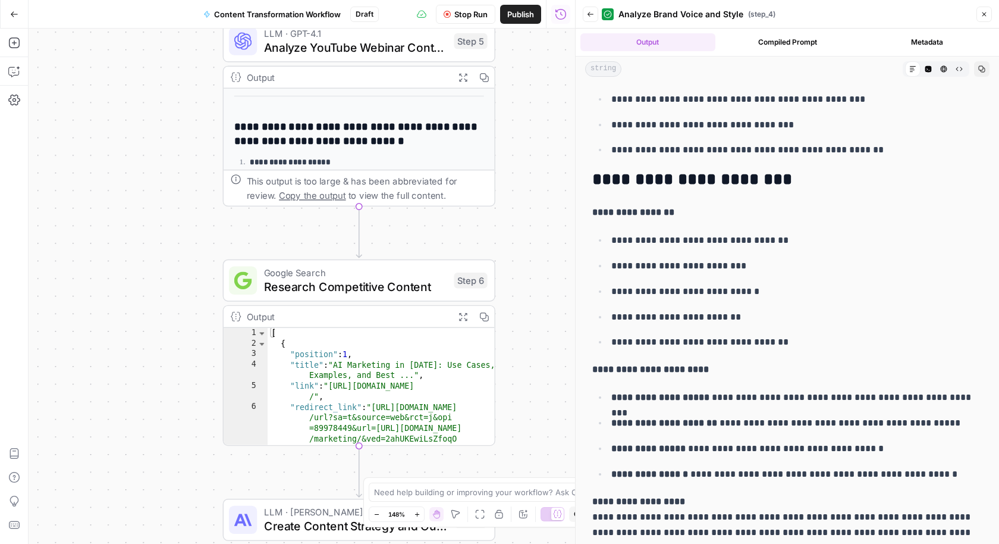
drag, startPoint x: 502, startPoint y: 270, endPoint x: 502, endPoint y: 242, distance: 28.0
click at [502, 242] on div "Workflow Set Inputs Inputs Run Code · Python Fetch YouTube Channel Videos Step …" at bounding box center [302, 286] width 547 height 515
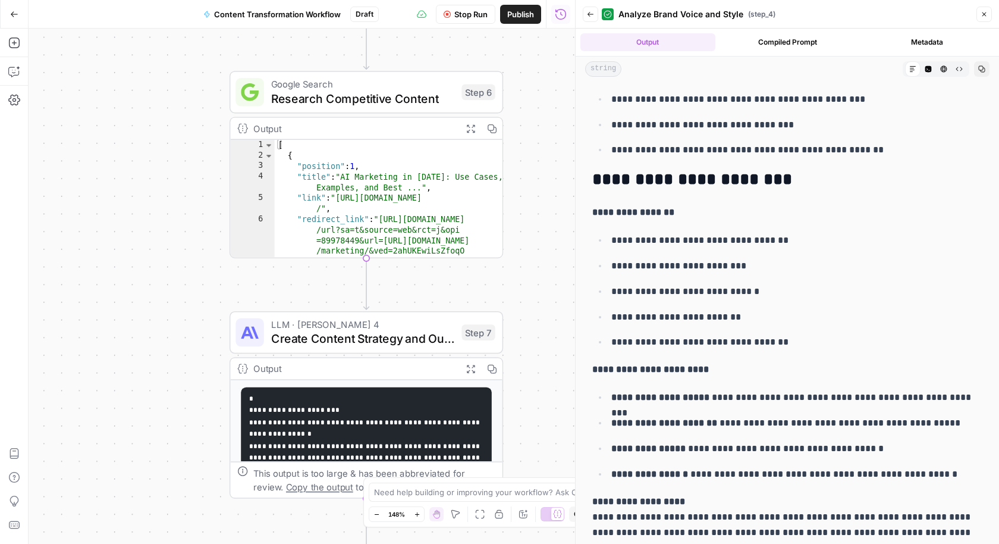
drag, startPoint x: 525, startPoint y: 158, endPoint x: 525, endPoint y: 126, distance: 32.1
click at [525, 127] on div "Workflow Set Inputs Inputs Run Code · Python Fetch YouTube Channel Videos Step …" at bounding box center [302, 286] width 547 height 515
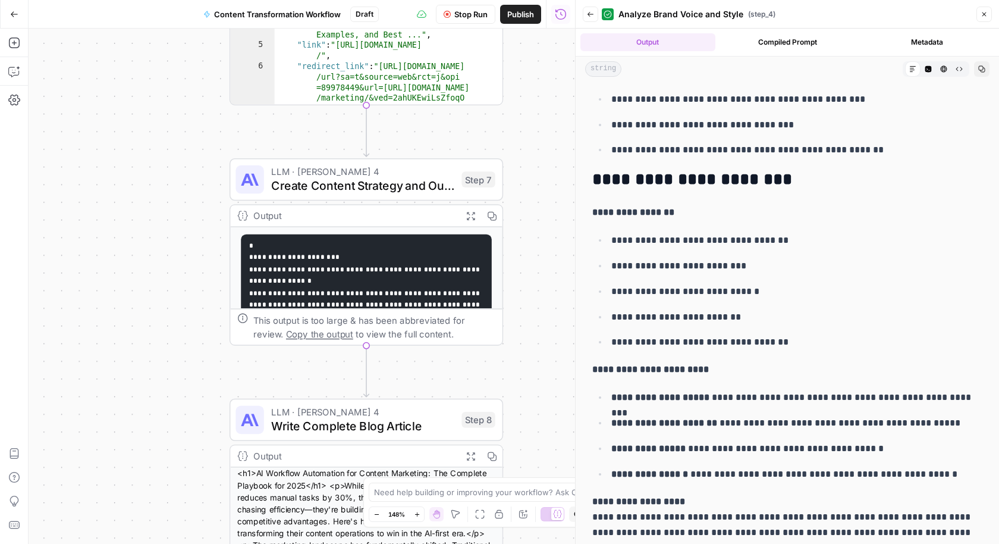
drag, startPoint x: 522, startPoint y: 267, endPoint x: 522, endPoint y: 111, distance: 155.9
click at [522, 111] on div "Workflow Set Inputs Inputs Run Code · Python Fetch YouTube Channel Videos Step …" at bounding box center [302, 286] width 547 height 515
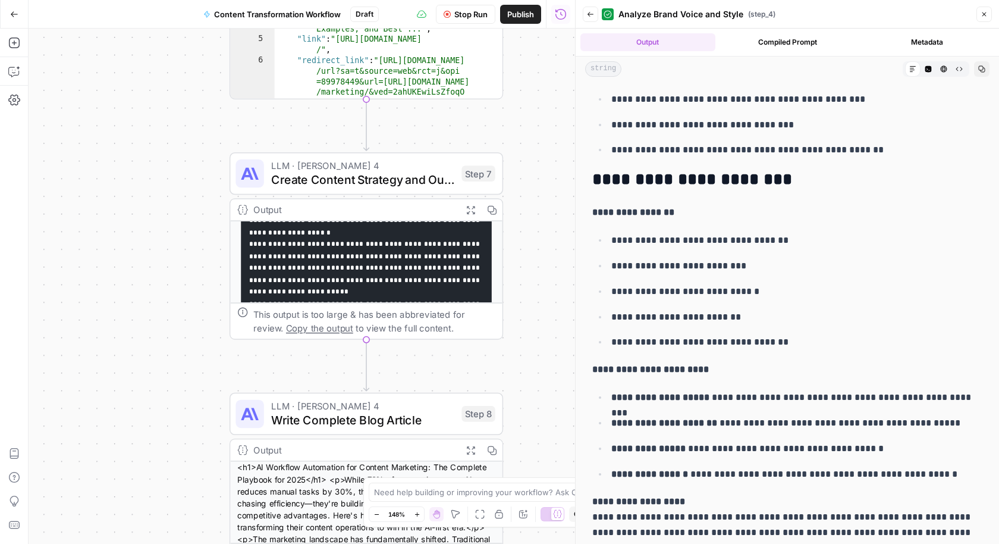
scroll to position [154, 0]
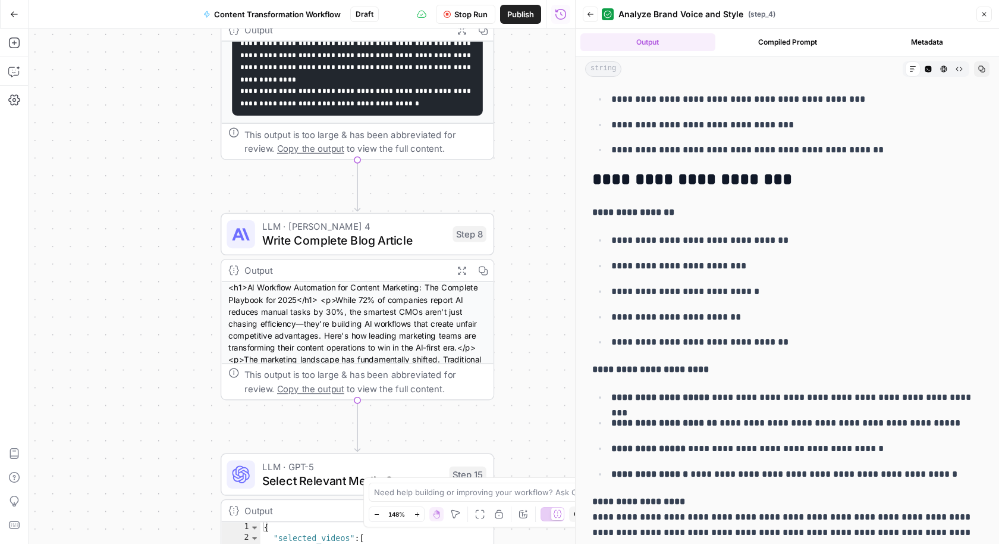
drag, startPoint x: 509, startPoint y: 356, endPoint x: 488, endPoint y: 77, distance: 279.8
click at [488, 77] on div "Workflow Set Inputs Inputs Run Code · Python Fetch YouTube Channel Videos Step …" at bounding box center [302, 286] width 547 height 515
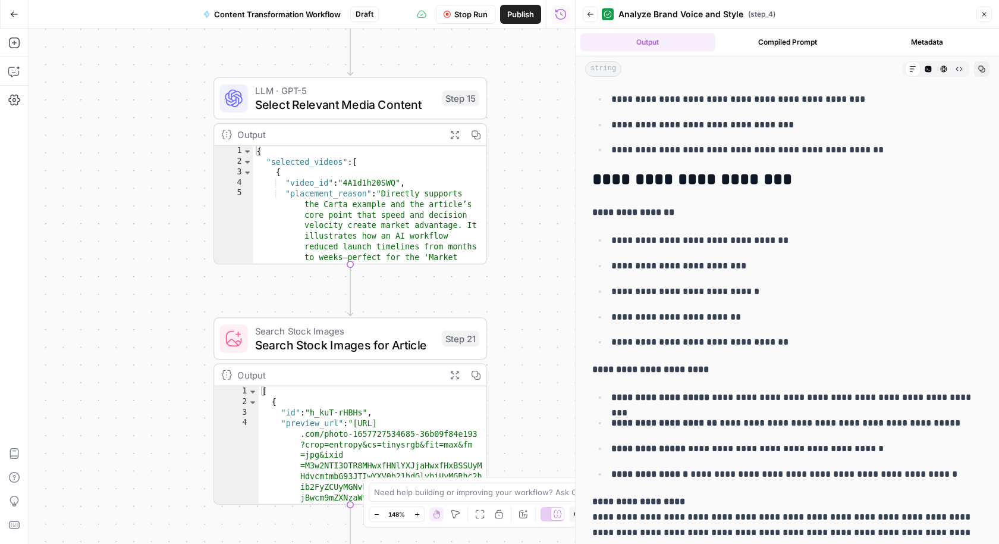
drag, startPoint x: 156, startPoint y: 346, endPoint x: 160, endPoint y: 70, distance: 275.5
click at [160, 70] on div "Workflow Set Inputs Inputs Run Code · Python Fetch YouTube Channel Videos Step …" at bounding box center [302, 286] width 547 height 515
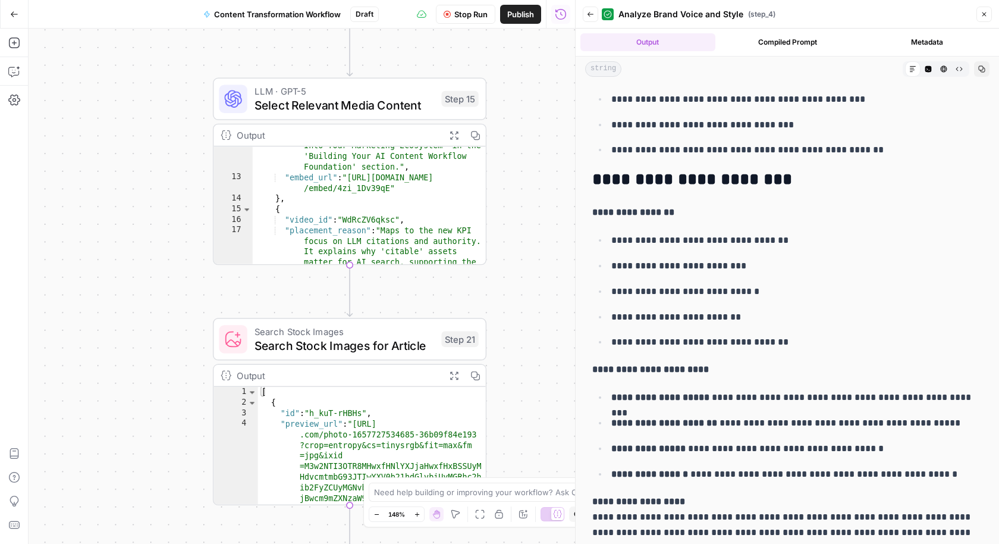
scroll to position [240, 0]
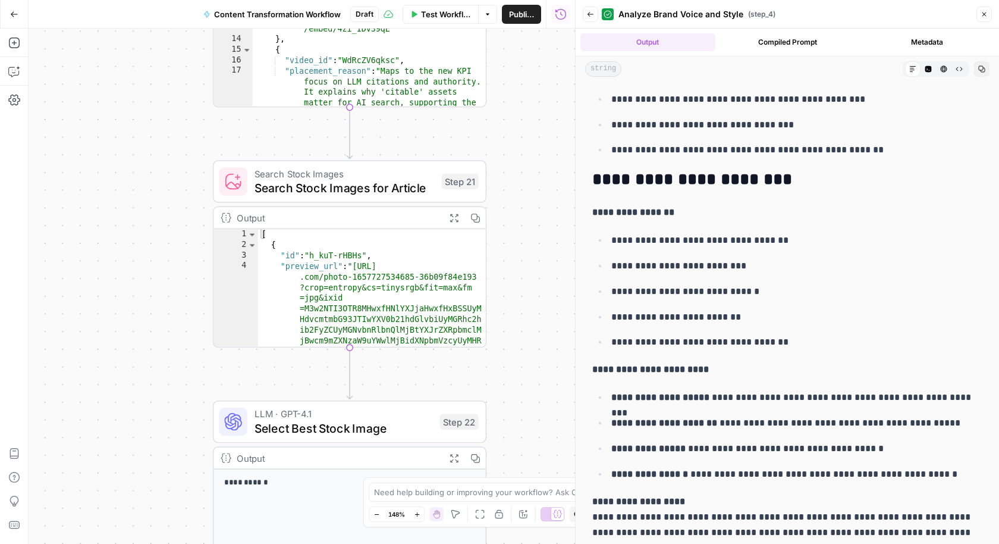
drag, startPoint x: 180, startPoint y: 360, endPoint x: 181, endPoint y: 177, distance: 182.6
click at [181, 177] on div "Workflow Set Inputs Inputs Run Code · Python Fetch YouTube Channel Videos Step …" at bounding box center [302, 286] width 547 height 515
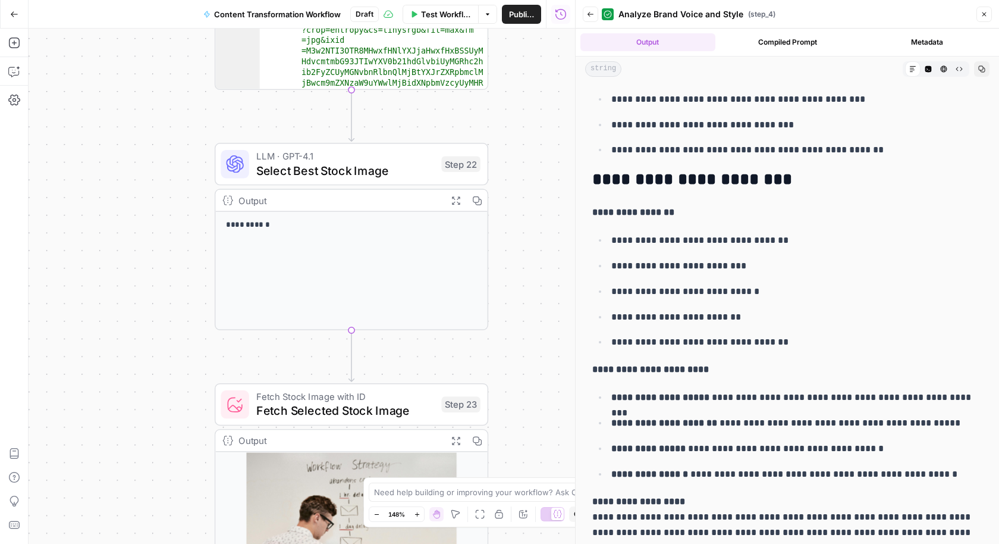
drag, startPoint x: 206, startPoint y: 286, endPoint x: 206, endPoint y: 54, distance: 232.6
click at [206, 53] on div "Workflow Set Inputs Inputs Run Code · Python Fetch YouTube Channel Videos Step …" at bounding box center [302, 286] width 547 height 515
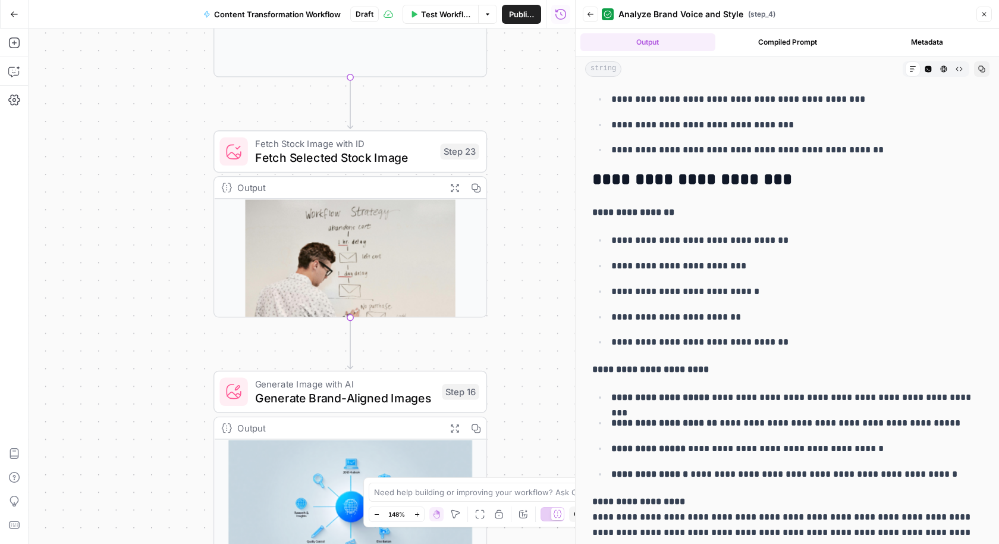
drag, startPoint x: 136, startPoint y: 370, endPoint x: 135, endPoint y: 118, distance: 252.2
click at [135, 118] on div "Workflow Set Inputs Inputs Run Code · Python Fetch YouTube Channel Videos Step …" at bounding box center [302, 286] width 547 height 515
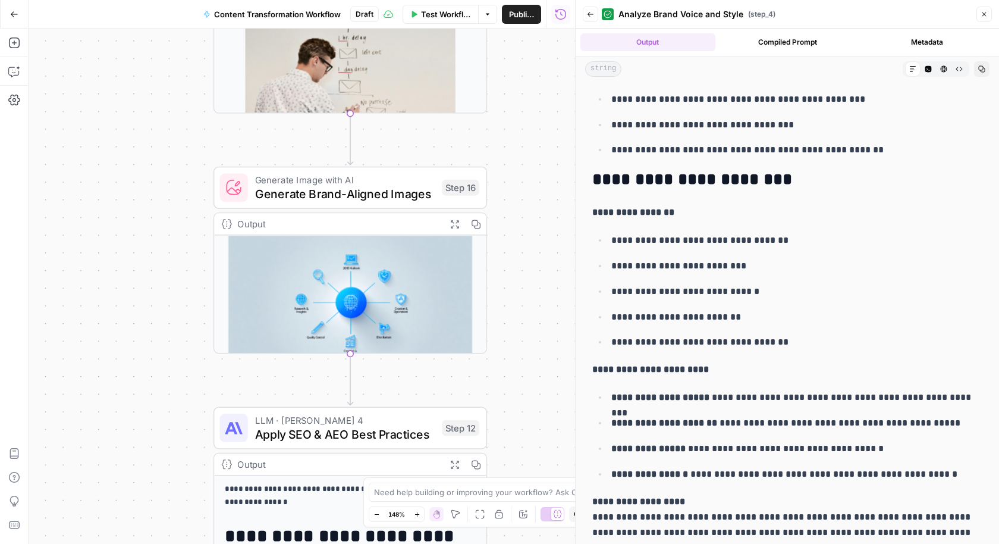
drag, startPoint x: 151, startPoint y: 348, endPoint x: 151, endPoint y: 98, distance: 250.5
click at [151, 98] on div "Workflow Set Inputs Inputs Run Code · Python Fetch YouTube Channel Videos Step …" at bounding box center [302, 286] width 547 height 515
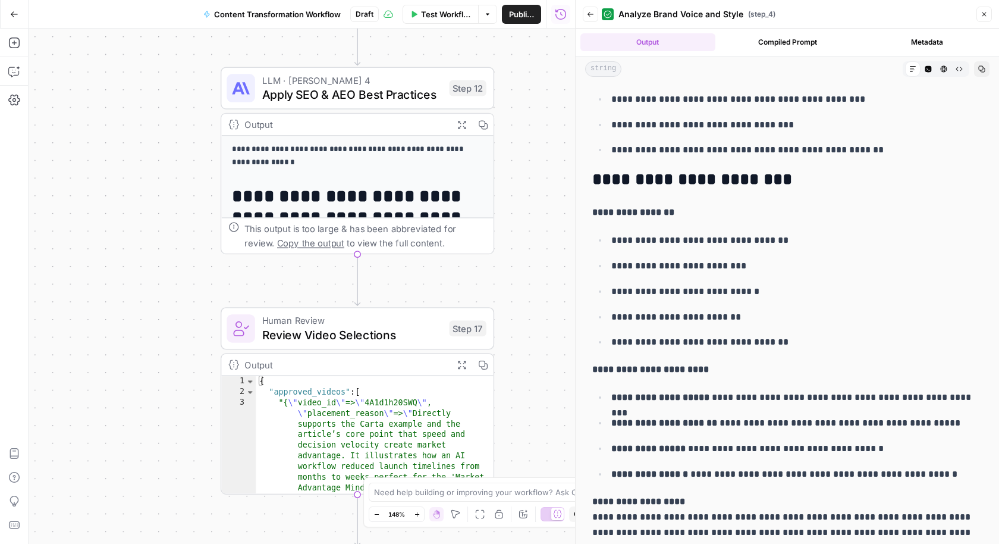
drag, startPoint x: 146, startPoint y: 262, endPoint x: 155, endPoint y: -42, distance: 304.7
click at [155, 0] on html "A AirOpsChallenge New Home Browse Insights Opportunities Your Data Recent Grids…" at bounding box center [499, 272] width 999 height 544
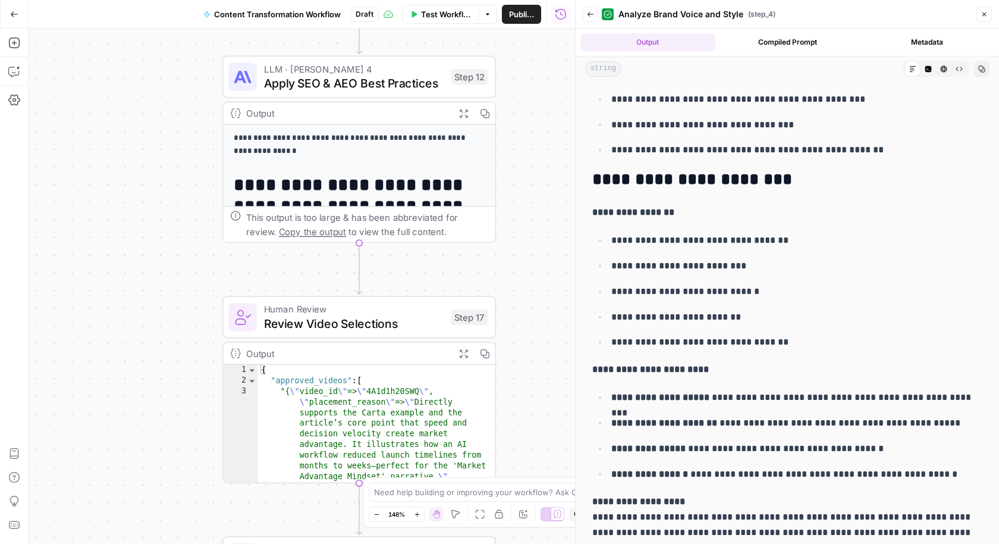
click at [17, 15] on icon "button" at bounding box center [14, 14] width 8 height 8
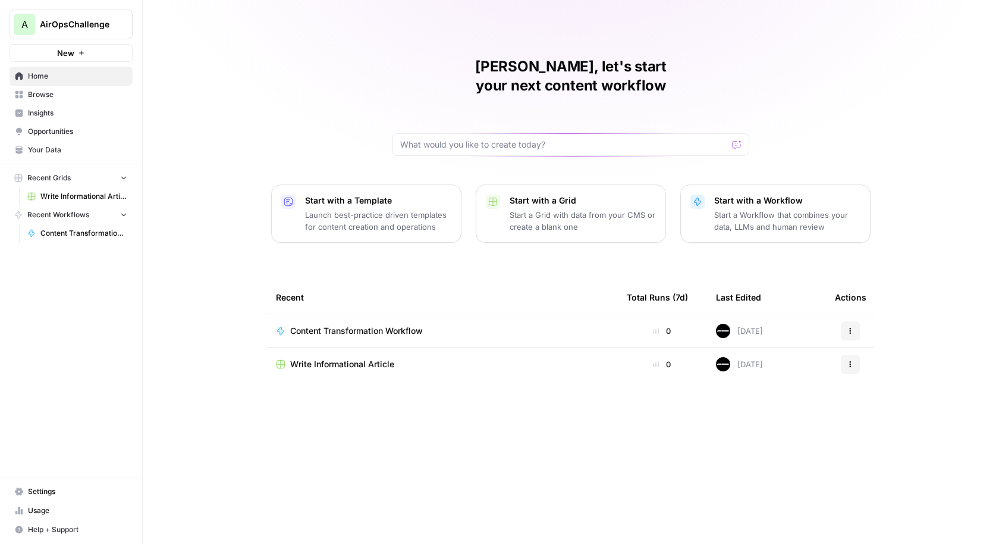
click at [59, 150] on span "Your Data" at bounding box center [77, 150] width 99 height 11
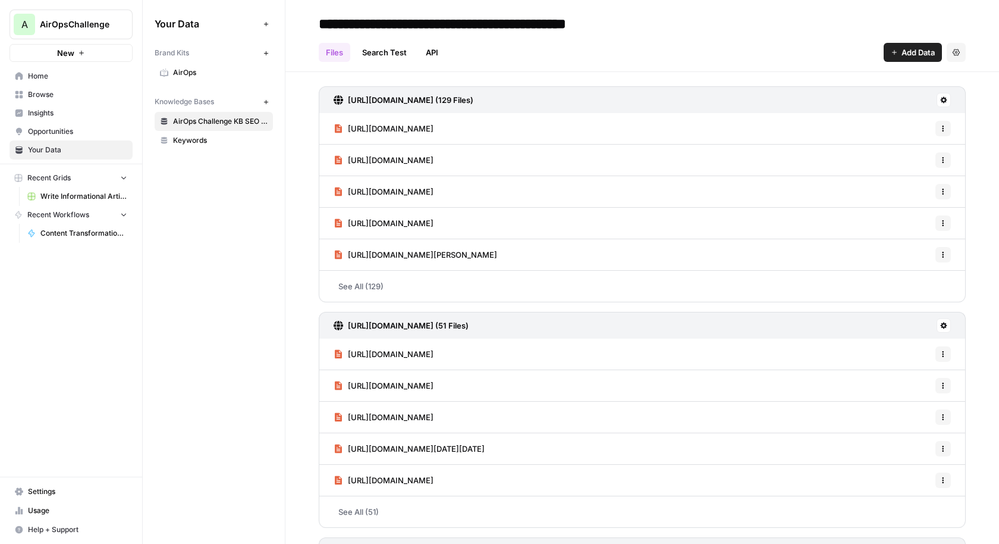
click at [196, 143] on span "Keywords" at bounding box center [220, 140] width 95 height 11
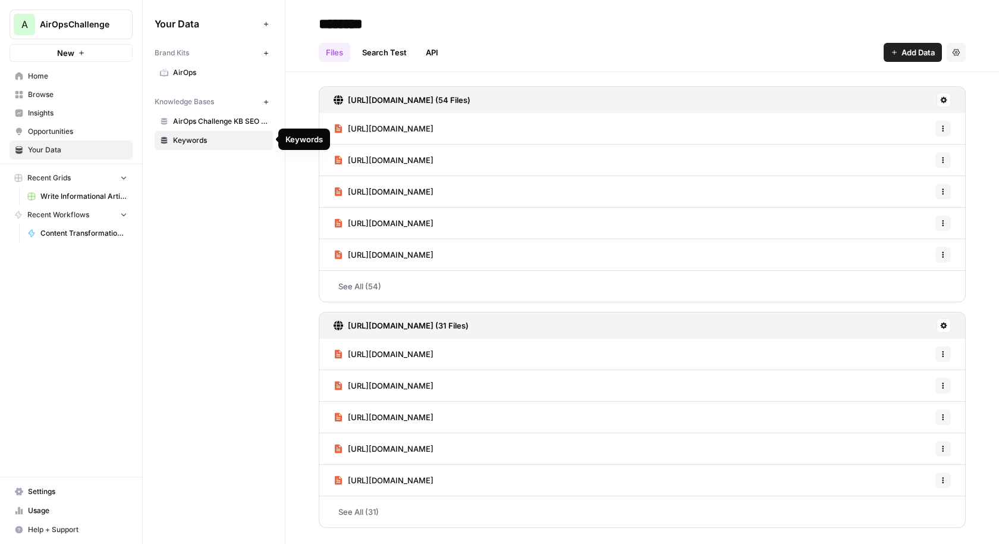
click at [215, 121] on span "AirOps Challenge KB SEO & AEO (Best Practices)" at bounding box center [220, 121] width 95 height 11
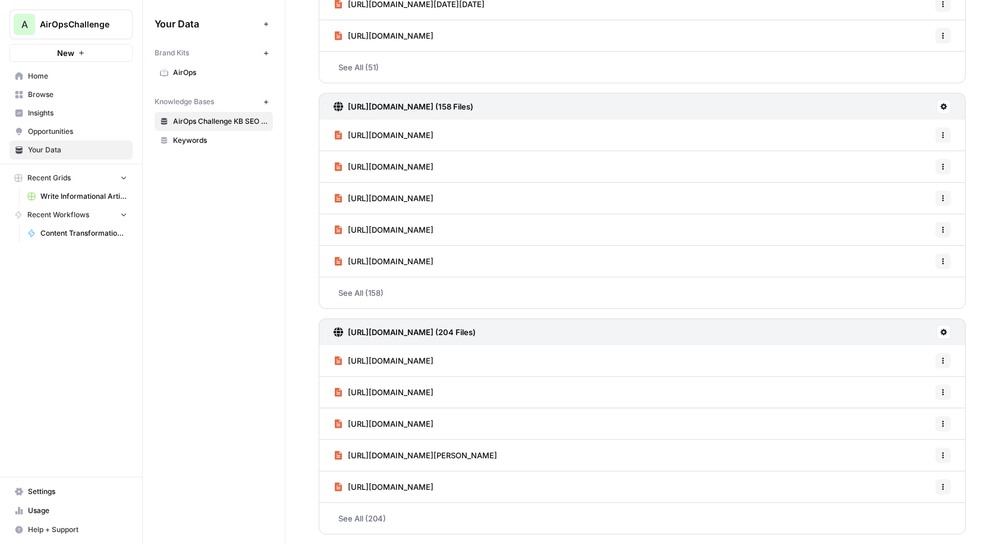
scroll to position [660, 0]
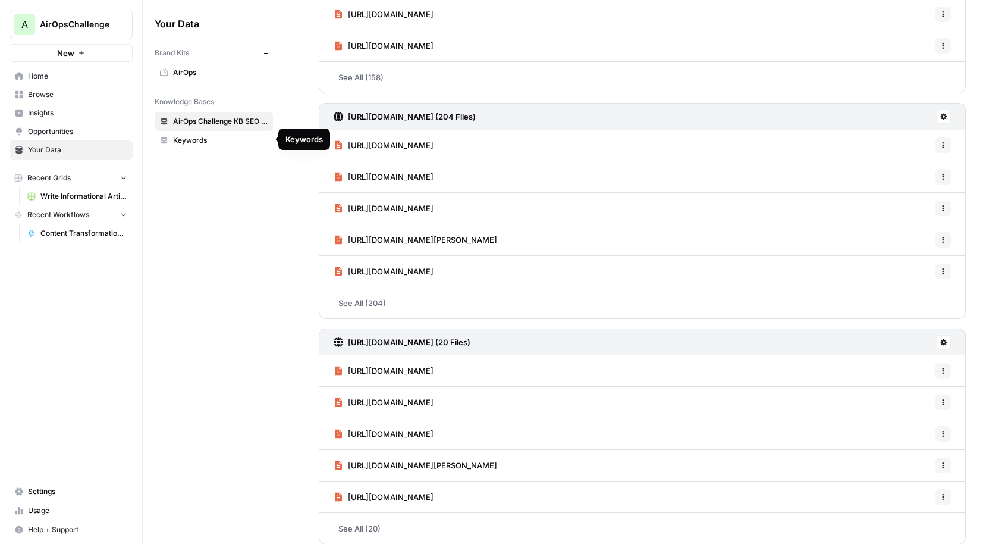
click at [231, 143] on span "Keywords" at bounding box center [220, 140] width 95 height 11
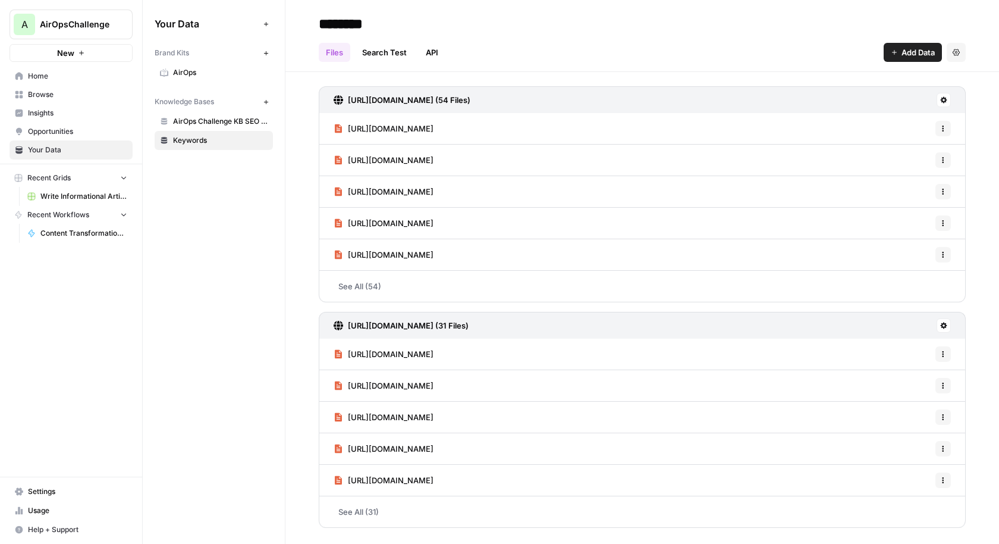
click at [218, 126] on link "AirOps Challenge KB SEO & AEO (Best Practices)" at bounding box center [214, 121] width 118 height 19
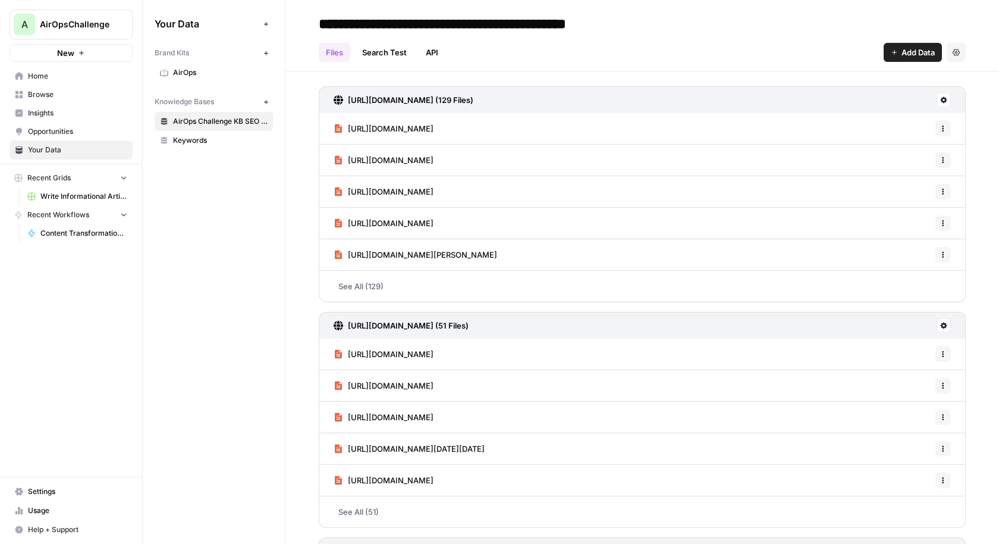
click at [86, 235] on span "Content Transformation Workflow" at bounding box center [83, 233] width 87 height 11
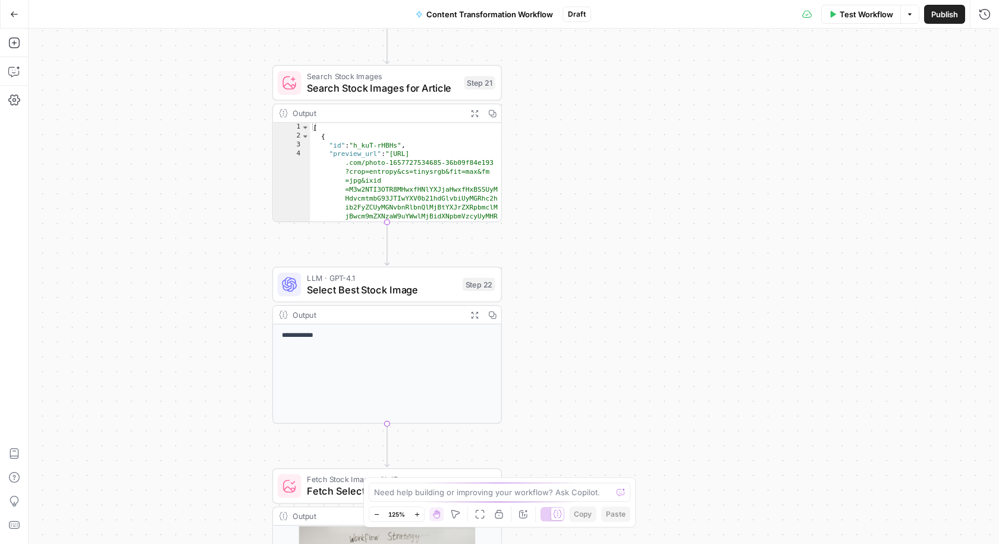
scroll to position [14, 0]
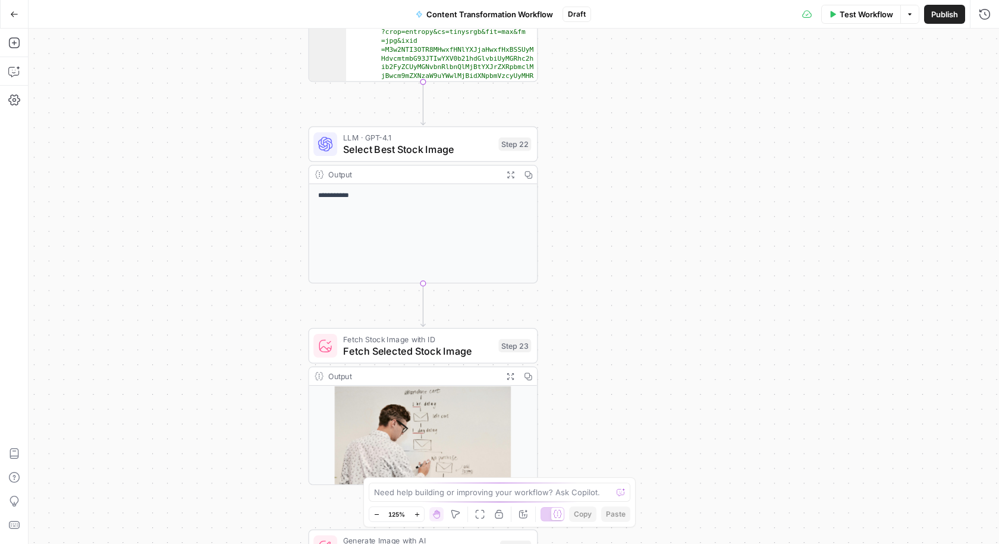
drag, startPoint x: 638, startPoint y: 396, endPoint x: 639, endPoint y: -105, distance: 501.5
click at [639, 0] on html "A AirOpsChallenge New Home Browse Insights Opportunities Your Data Recent Grids…" at bounding box center [499, 272] width 999 height 544
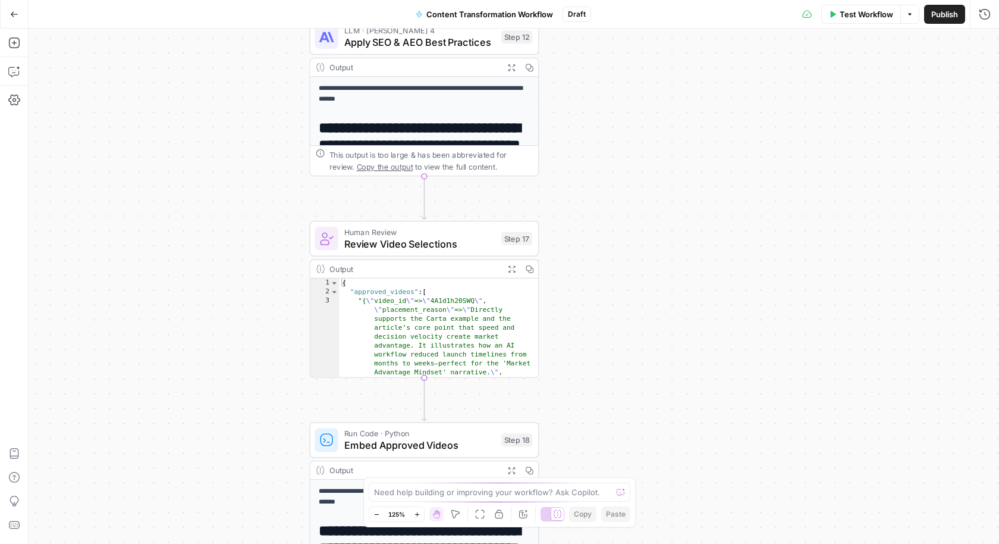
drag, startPoint x: 623, startPoint y: 405, endPoint x: 623, endPoint y: 171, distance: 234.4
click at [623, 171] on div "Workflow Set Inputs Inputs Run Code · Python Fetch YouTube Channel Videos Step …" at bounding box center [514, 286] width 971 height 515
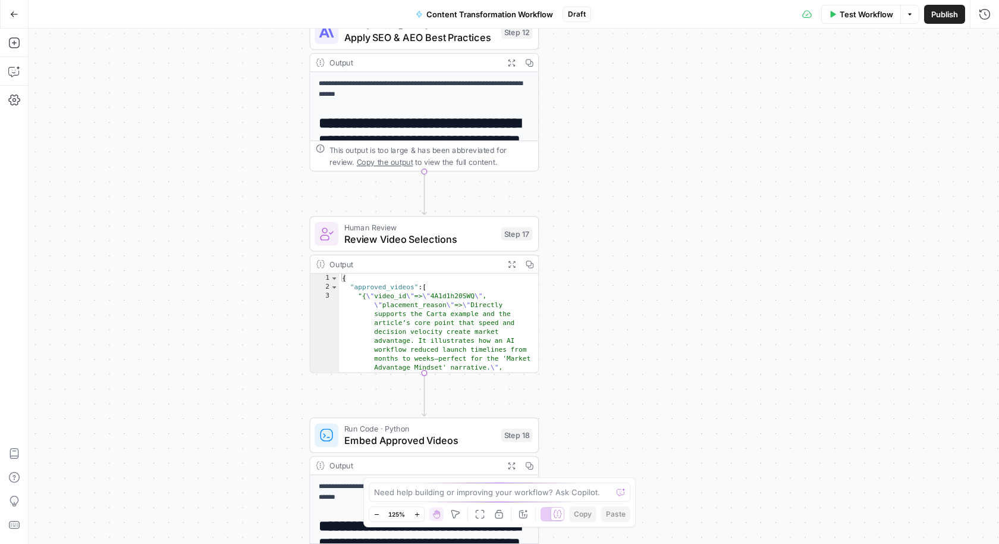
drag, startPoint x: 582, startPoint y: 324, endPoint x: 582, endPoint y: 253, distance: 71.4
click at [582, 253] on div "Workflow Set Inputs Inputs Run Code · Python Fetch YouTube Channel Videos Step …" at bounding box center [514, 286] width 971 height 515
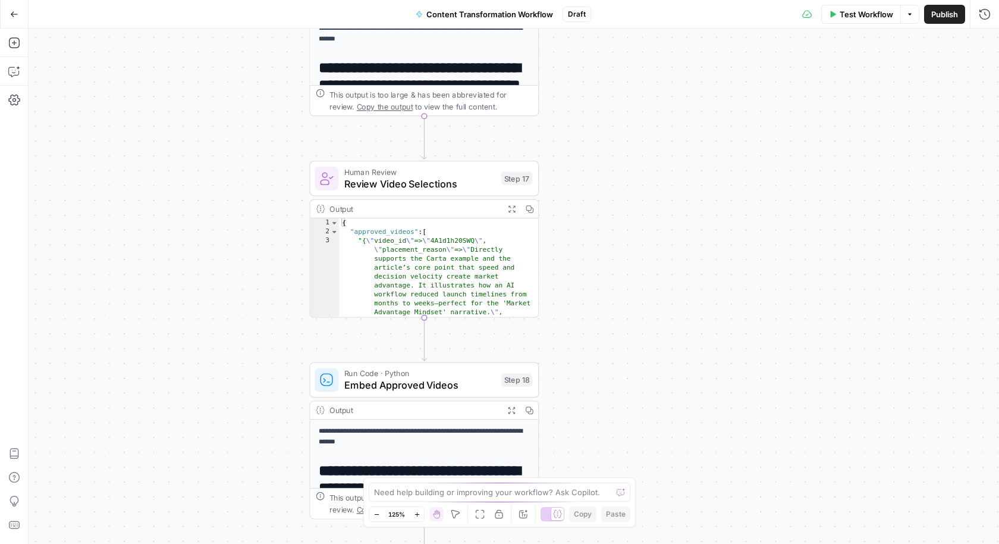
drag, startPoint x: 582, startPoint y: 253, endPoint x: 583, endPoint y: 399, distance: 145.8
click at [583, 399] on div "Workflow Set Inputs Inputs Run Code · Python Fetch YouTube Channel Videos Step …" at bounding box center [514, 286] width 971 height 515
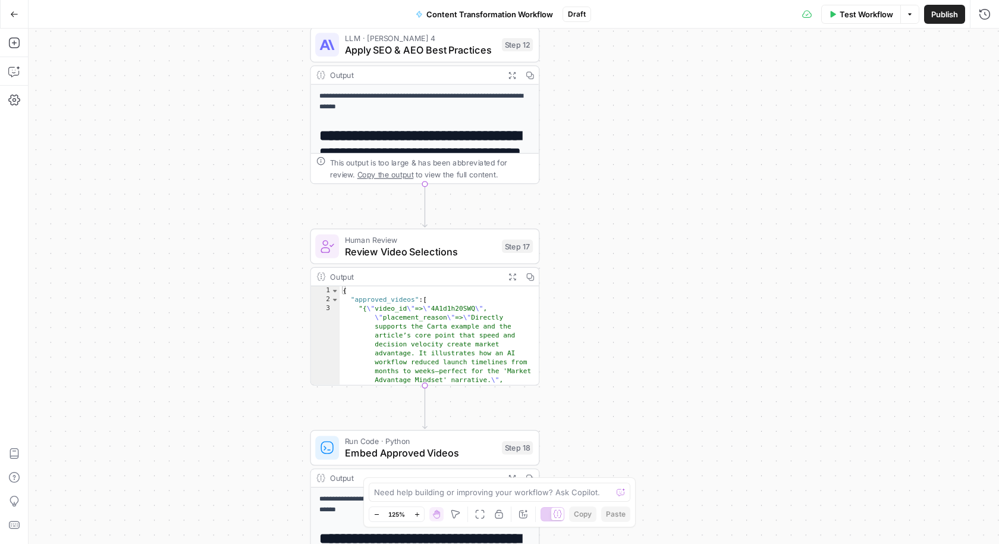
drag, startPoint x: 603, startPoint y: 316, endPoint x: 603, endPoint y: 253, distance: 63.7
click at [603, 252] on div "Workflow Set Inputs Inputs Run Code · Python Fetch YouTube Channel Videos Step …" at bounding box center [514, 286] width 971 height 515
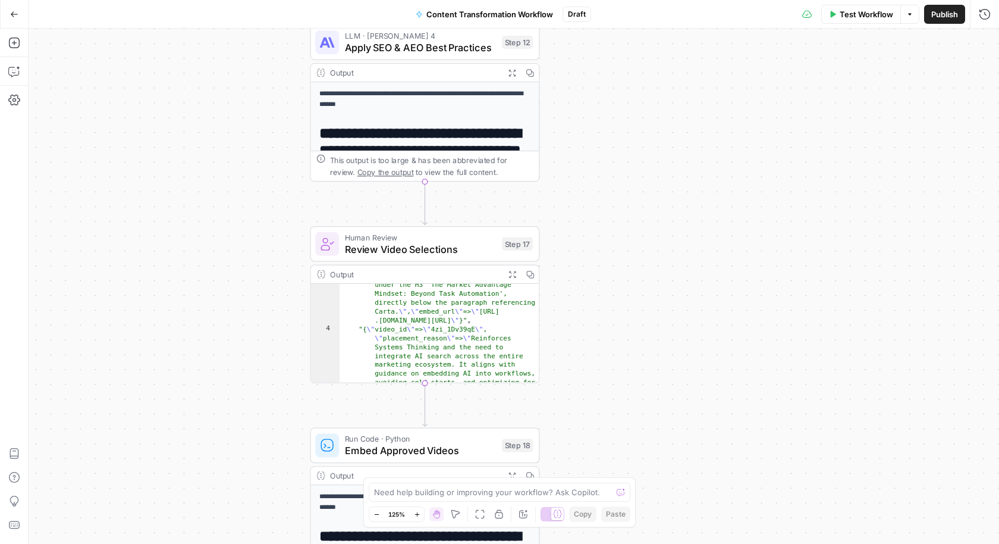
scroll to position [0, 0]
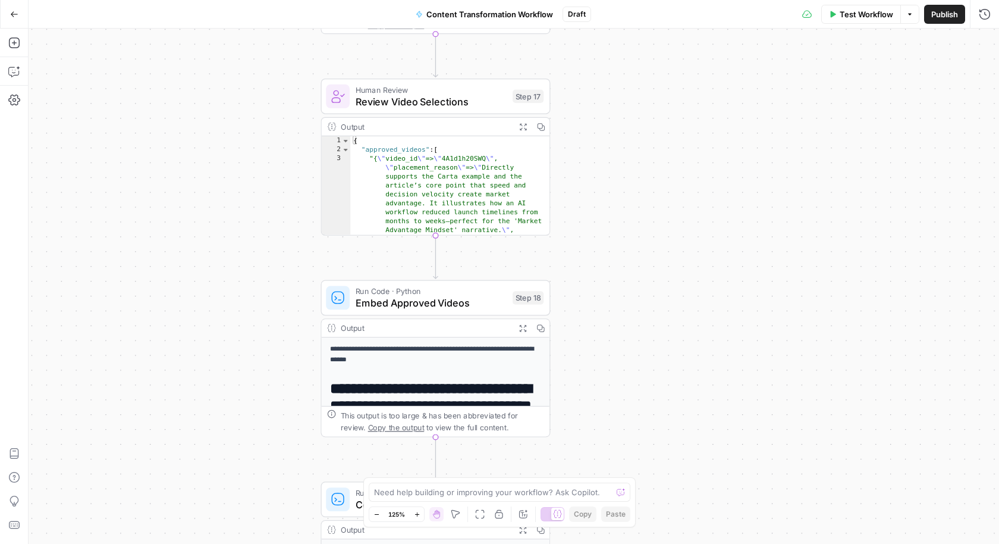
drag, startPoint x: 578, startPoint y: 349, endPoint x: 605, endPoint y: 127, distance: 223.6
click at [605, 127] on div "Workflow Set Inputs Inputs Run Code · Python Fetch YouTube Channel Videos Step …" at bounding box center [514, 286] width 971 height 515
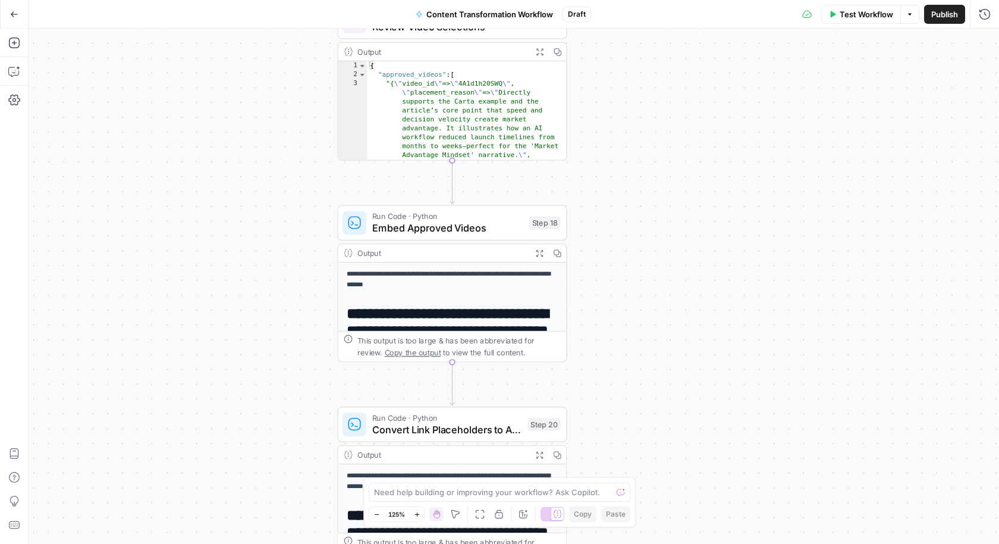
drag, startPoint x: 583, startPoint y: 283, endPoint x: 583, endPoint y: 220, distance: 63.1
click at [583, 220] on div "Workflow Set Inputs Inputs Run Code · Python Fetch YouTube Channel Videos Step …" at bounding box center [514, 286] width 971 height 515
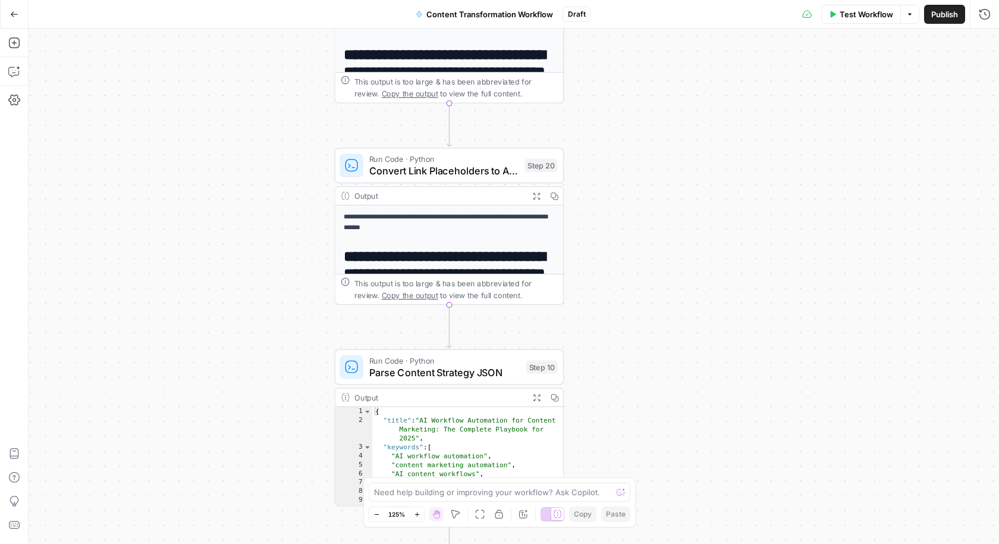
drag, startPoint x: 598, startPoint y: 324, endPoint x: 592, endPoint y: 108, distance: 216.6
click at [592, 106] on div "Workflow Set Inputs Inputs Run Code · Python Fetch YouTube Channel Videos Step …" at bounding box center [514, 286] width 971 height 515
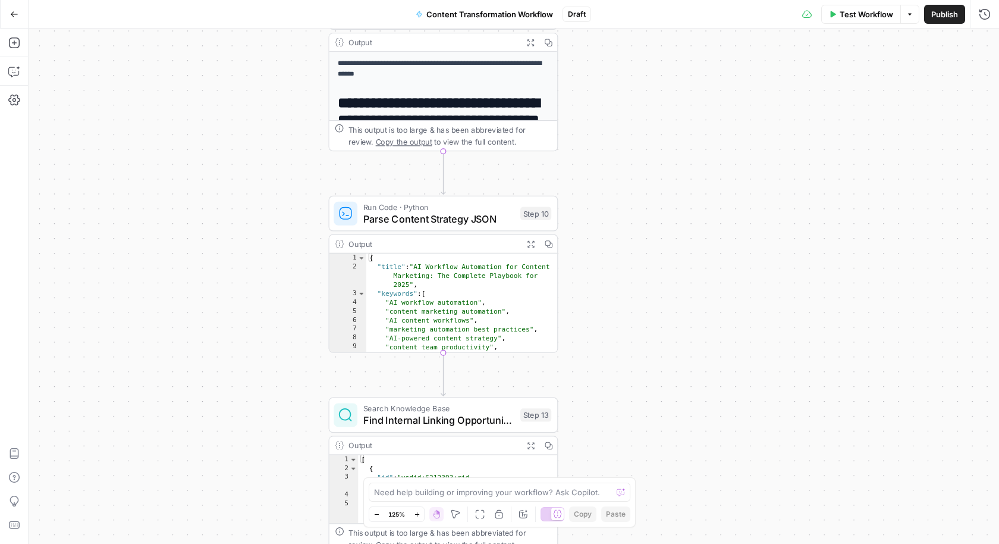
drag, startPoint x: 585, startPoint y: 206, endPoint x: 583, endPoint y: 72, distance: 134.5
click at [583, 71] on div "Workflow Set Inputs Inputs Run Code · Python Fetch YouTube Channel Videos Step …" at bounding box center [514, 286] width 971 height 515
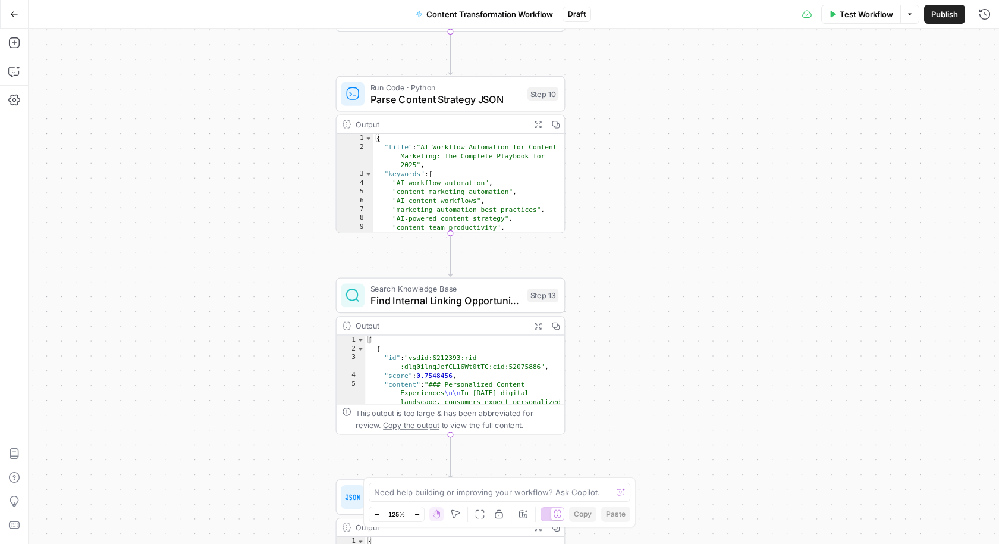
drag, startPoint x: 613, startPoint y: 279, endPoint x: 622, endPoint y: 154, distance: 125.3
click at [622, 154] on div "Workflow Set Inputs Inputs Run Code · Python Fetch YouTube Channel Videos Step …" at bounding box center [514, 286] width 971 height 515
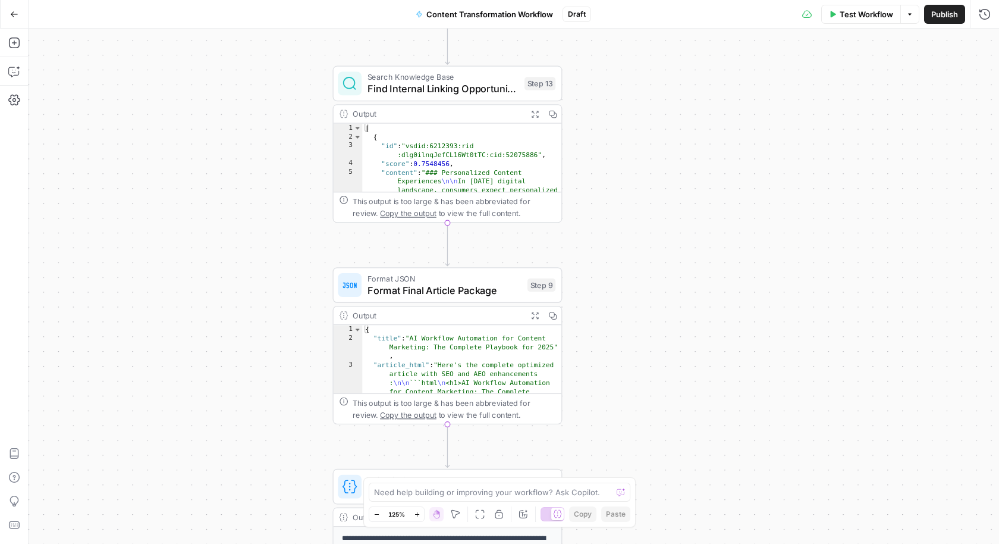
drag, startPoint x: 587, startPoint y: 306, endPoint x: 583, endPoint y: 120, distance: 186.3
click at [583, 120] on div "Workflow Set Inputs Inputs Run Code · Python Fetch YouTube Channel Videos Step …" at bounding box center [514, 286] width 971 height 515
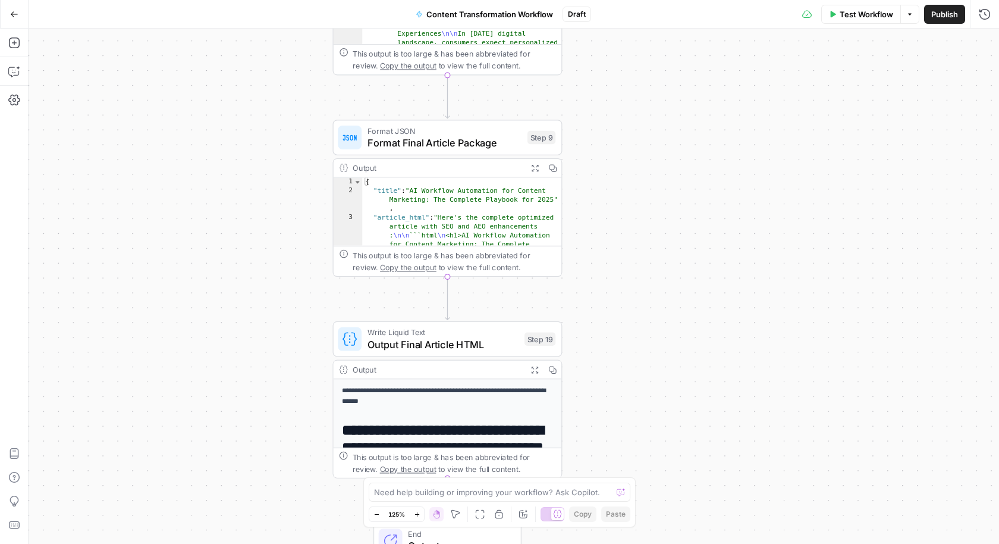
drag, startPoint x: 590, startPoint y: 286, endPoint x: 590, endPoint y: 120, distance: 166.0
click at [590, 120] on div "Workflow Set Inputs Inputs Run Code · Python Fetch YouTube Channel Videos Step …" at bounding box center [514, 286] width 971 height 515
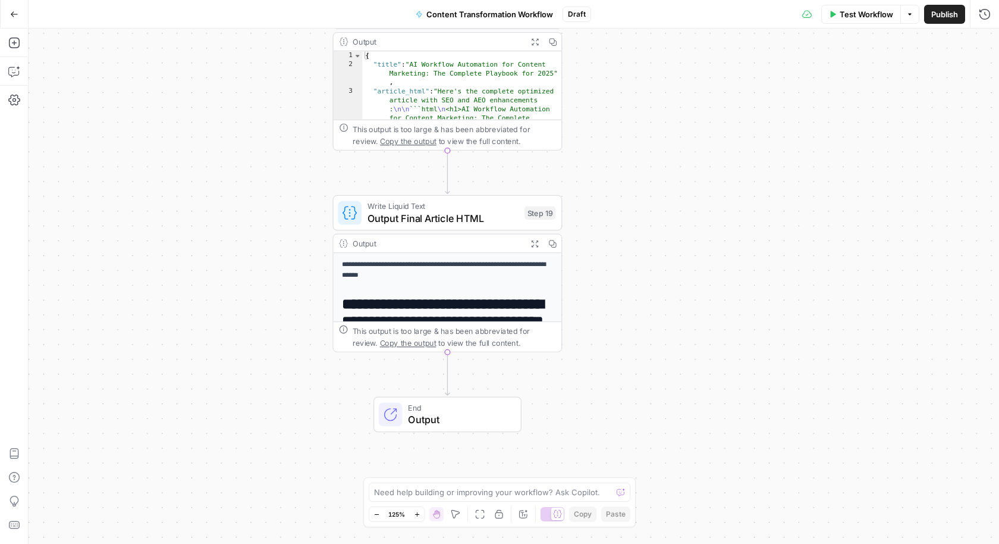
drag, startPoint x: 566, startPoint y: 291, endPoint x: 566, endPoint y: 162, distance: 129.1
click at [566, 162] on div "Workflow Set Inputs Inputs Run Code · Python Fetch YouTube Channel Videos Step …" at bounding box center [514, 286] width 971 height 515
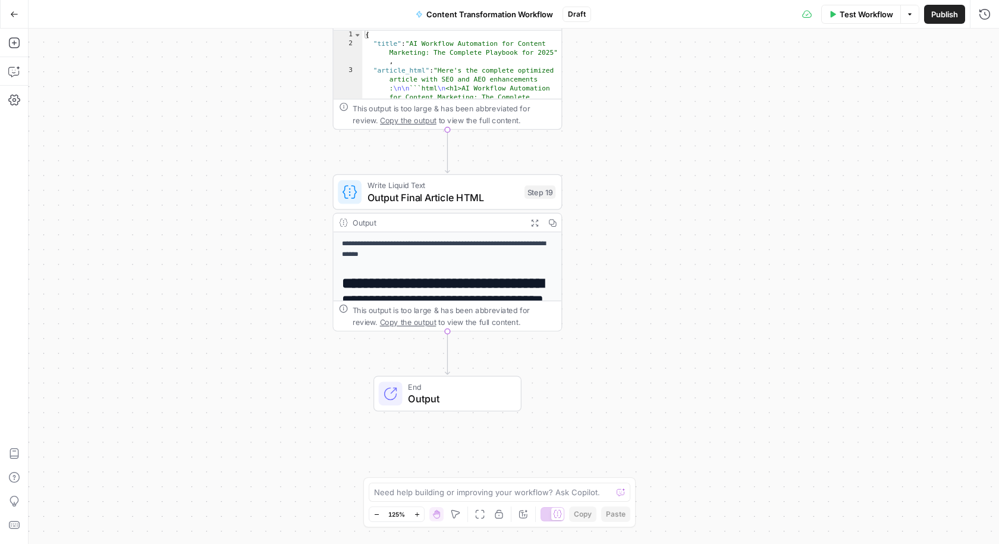
click at [535, 225] on icon "button" at bounding box center [535, 222] width 8 height 8
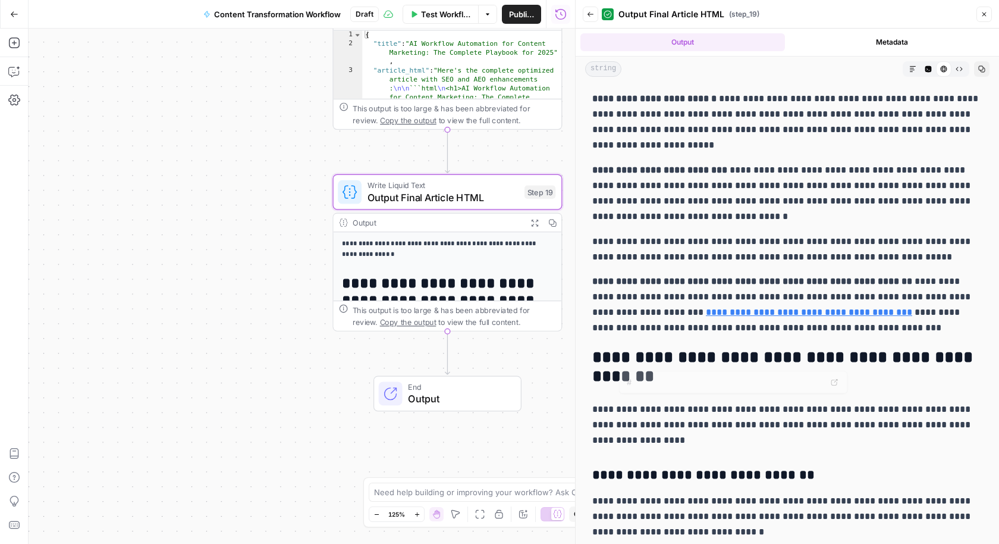
scroll to position [2032, 0]
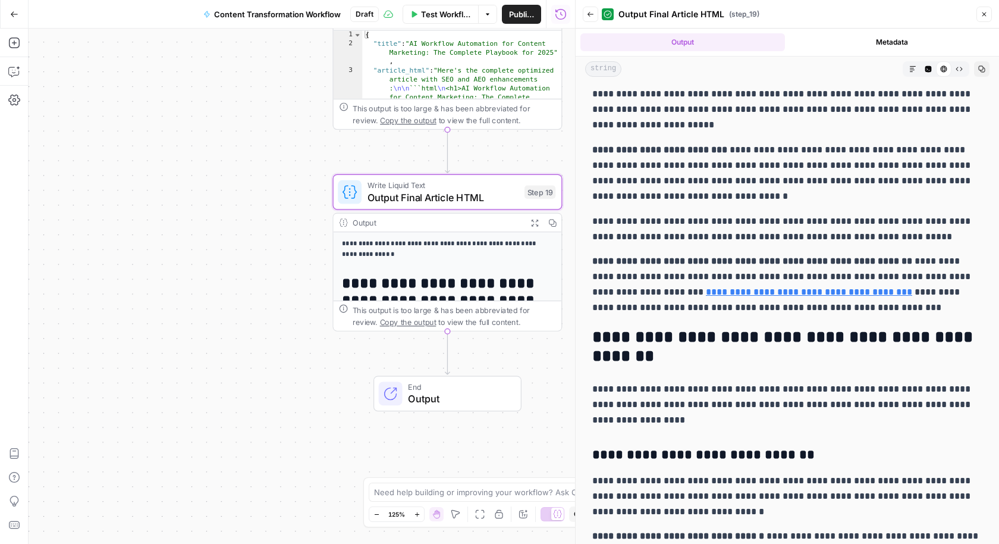
click at [755, 294] on link "**********" at bounding box center [809, 291] width 206 height 9
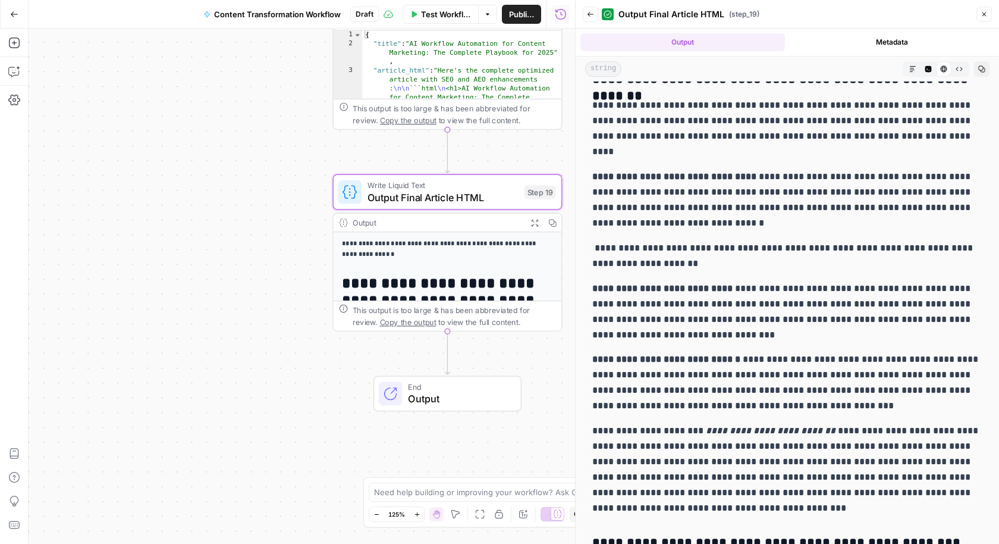
scroll to position [795, 0]
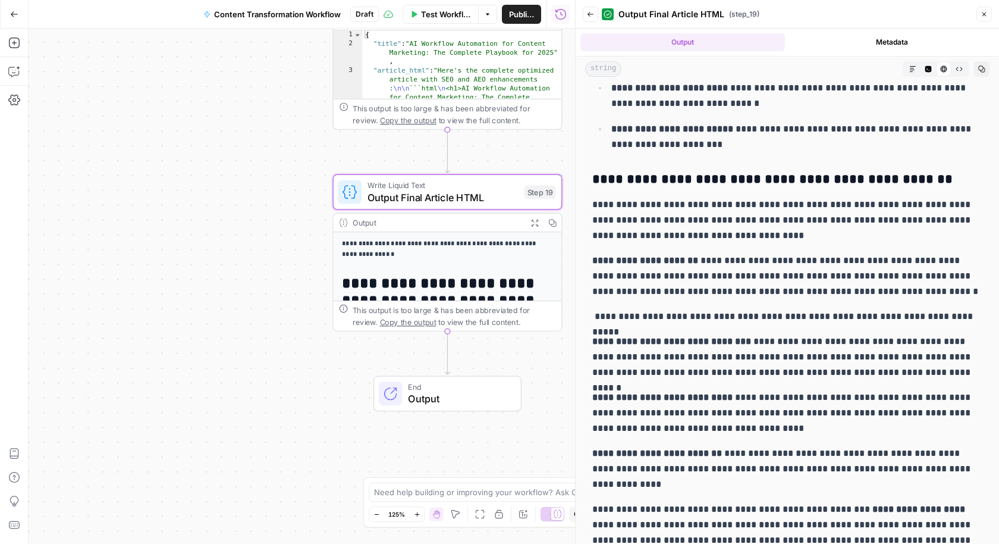
click at [987, 14] on icon "button" at bounding box center [984, 14] width 7 height 7
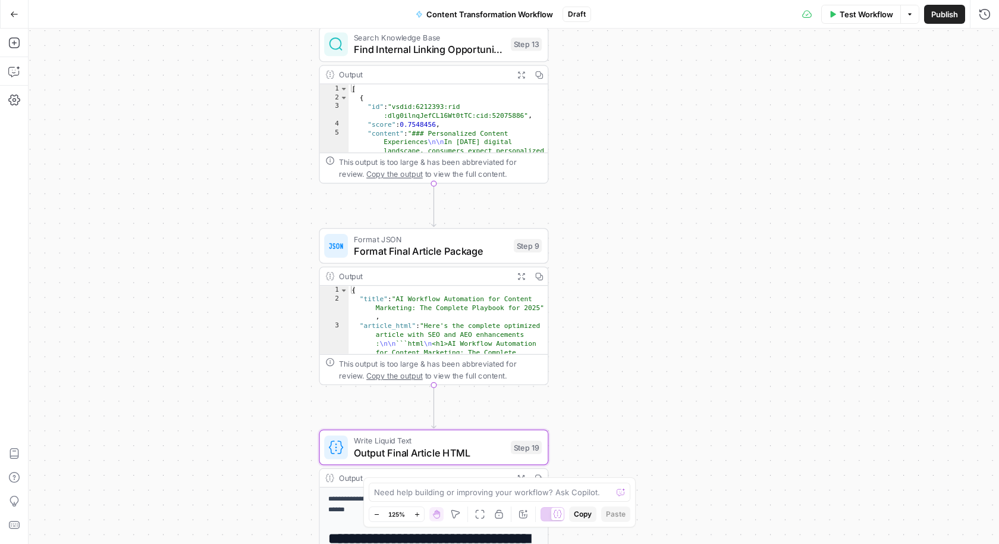
drag, startPoint x: 609, startPoint y: 205, endPoint x: 587, endPoint y: 513, distance: 309.5
click at [587, 513] on body "A AirOpsChallenge New Home Browse Insights Opportunities Your Data Recent Grids…" at bounding box center [499, 272] width 999 height 544
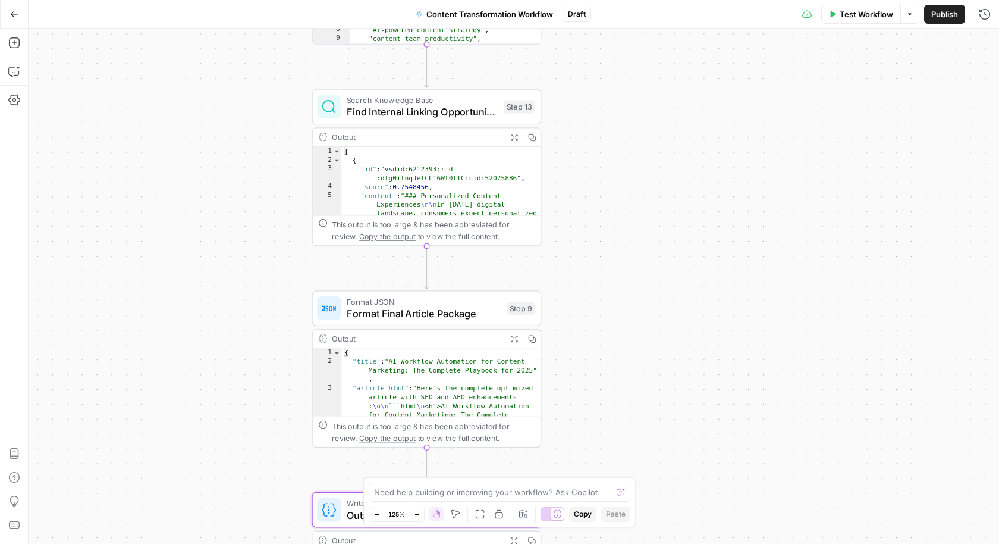
drag, startPoint x: 681, startPoint y: 300, endPoint x: 657, endPoint y: 408, distance: 110.9
click at [657, 408] on div "Workflow Set Inputs Inputs Run Code · Python Fetch YouTube Channel Videos Step …" at bounding box center [514, 286] width 971 height 515
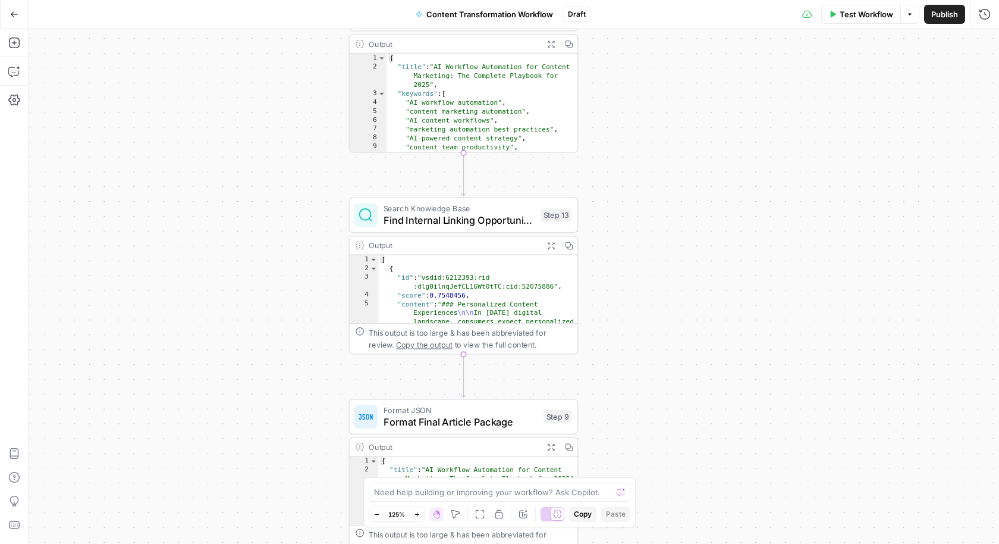
drag, startPoint x: 657, startPoint y: 408, endPoint x: 718, endPoint y: 407, distance: 61.3
click at [718, 407] on div "Workflow Set Inputs Inputs Run Code · Python Fetch YouTube Channel Videos Step …" at bounding box center [514, 286] width 971 height 515
drag, startPoint x: 651, startPoint y: 284, endPoint x: 726, endPoint y: 334, distance: 89.3
click at [726, 334] on div "Workflow Set Inputs Inputs Run Code · Python Fetch YouTube Channel Videos Step …" at bounding box center [514, 286] width 971 height 515
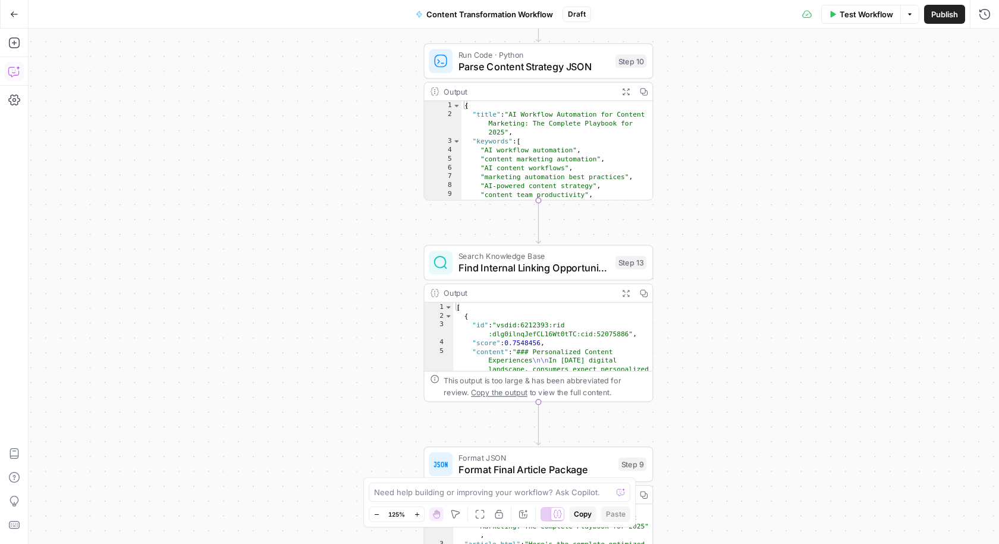
click at [14, 70] on icon "button" at bounding box center [14, 71] width 12 height 12
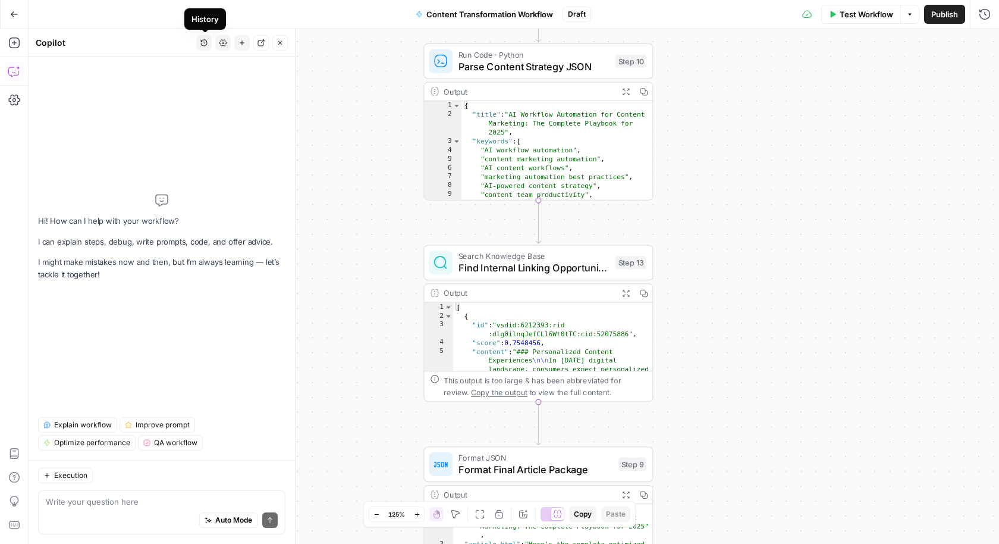
click at [209, 44] on button "History" at bounding box center [203, 42] width 15 height 15
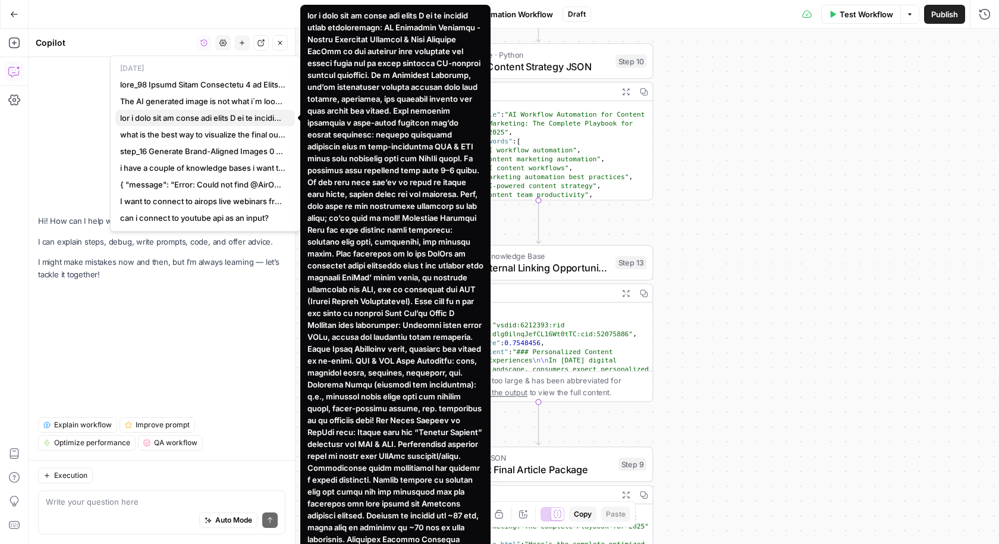
click at [208, 120] on span "button" at bounding box center [202, 118] width 165 height 12
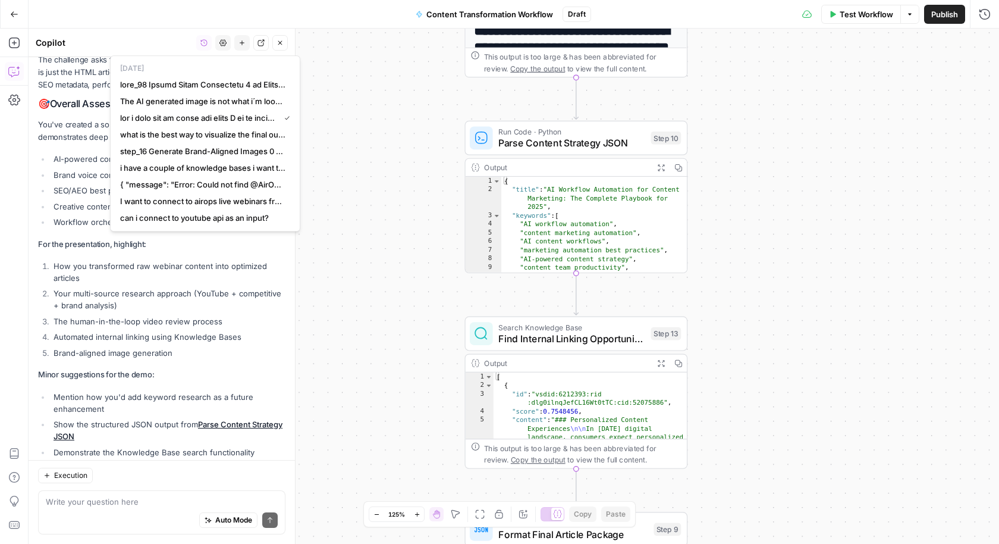
click at [194, 418] on li "Show the structured JSON output from Parse Content Strategy JSON" at bounding box center [168, 430] width 235 height 24
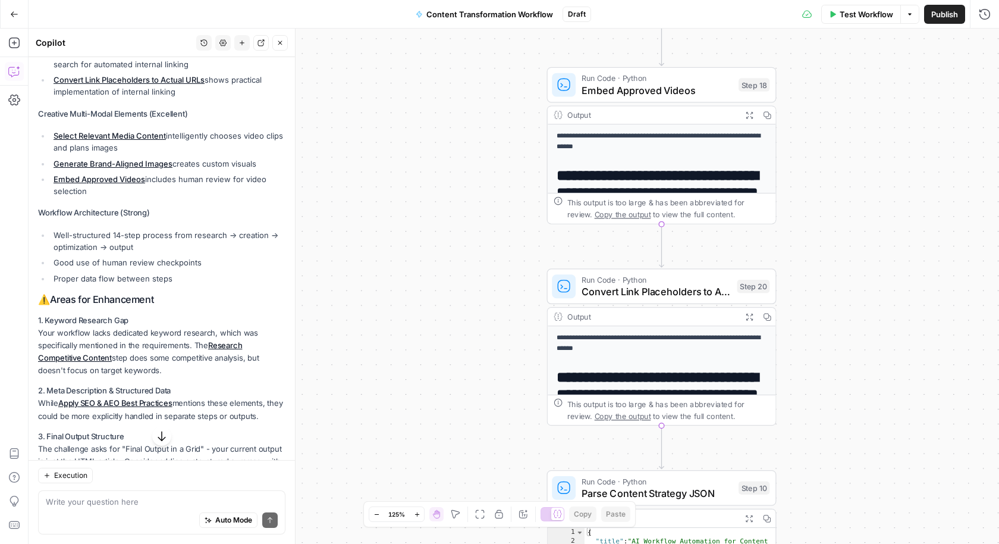
scroll to position [2257, 0]
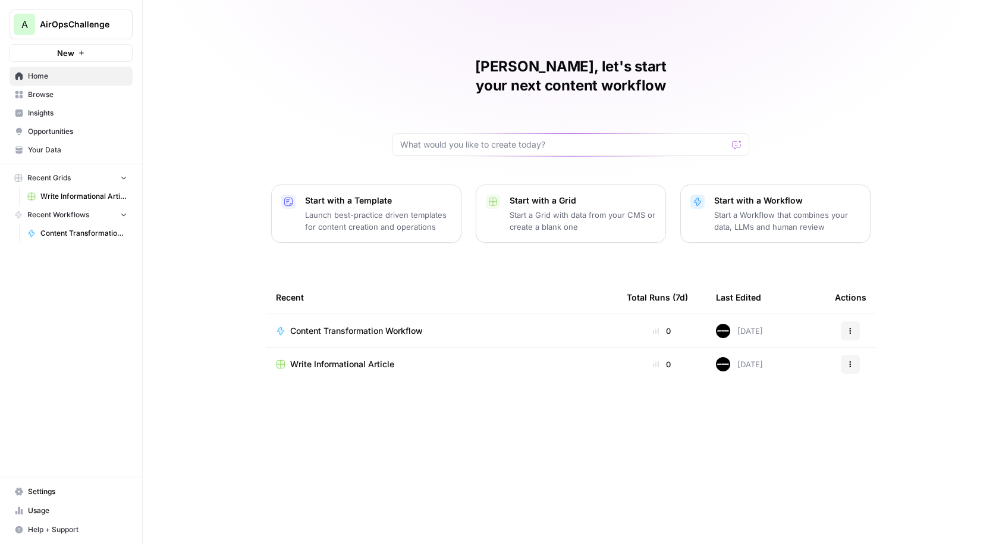
click at [62, 149] on span "Your Data" at bounding box center [77, 150] width 99 height 11
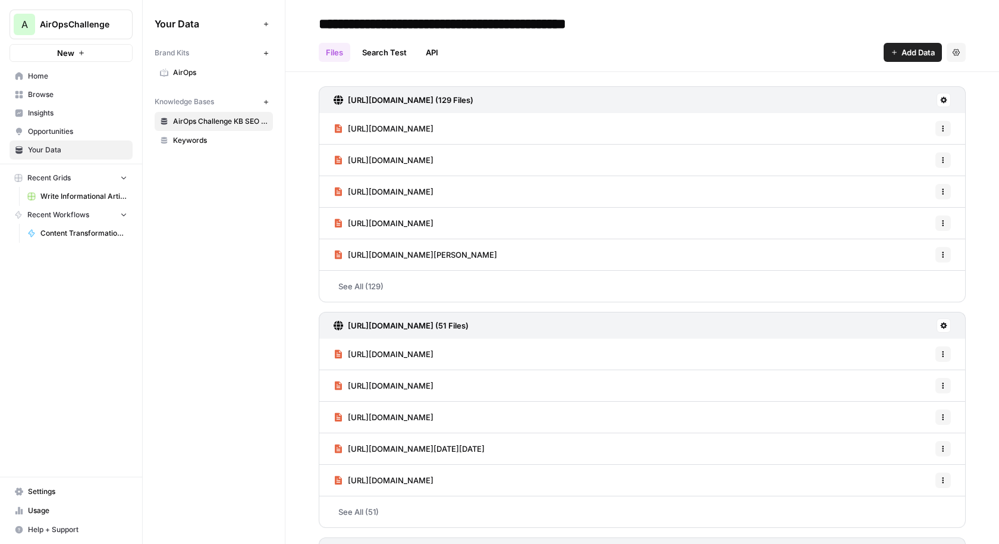
click at [217, 145] on link "Keywords" at bounding box center [214, 140] width 118 height 19
